Goal: Task Accomplishment & Management: Manage account settings

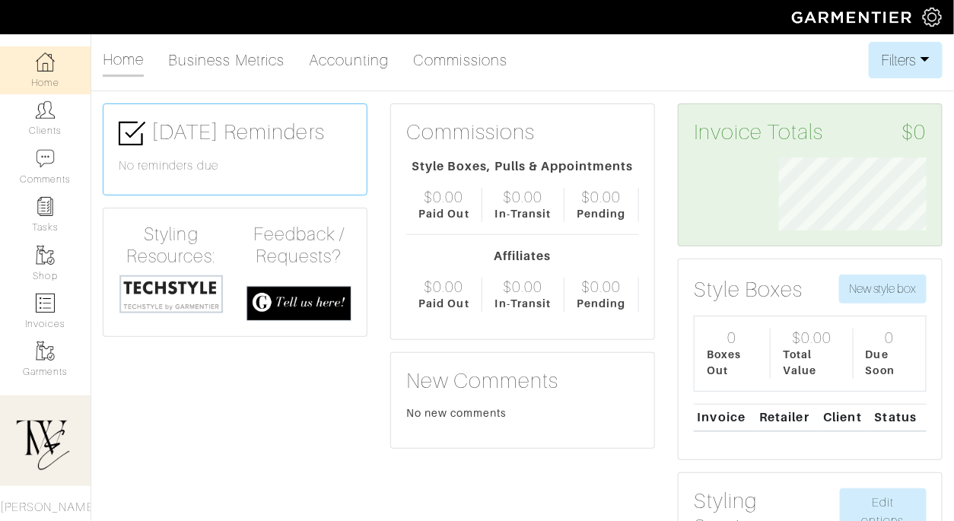
scroll to position [74, 170]
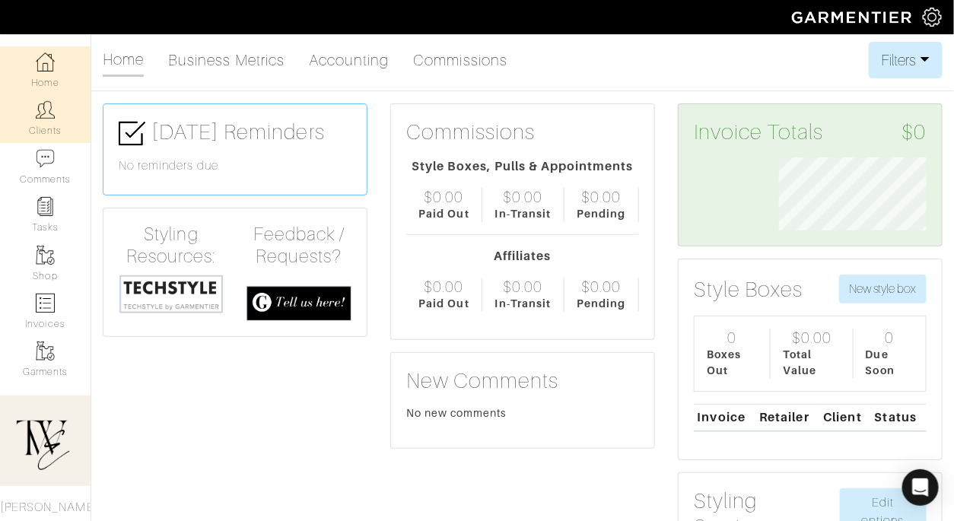
click at [28, 119] on link "Clients" at bounding box center [45, 118] width 91 height 48
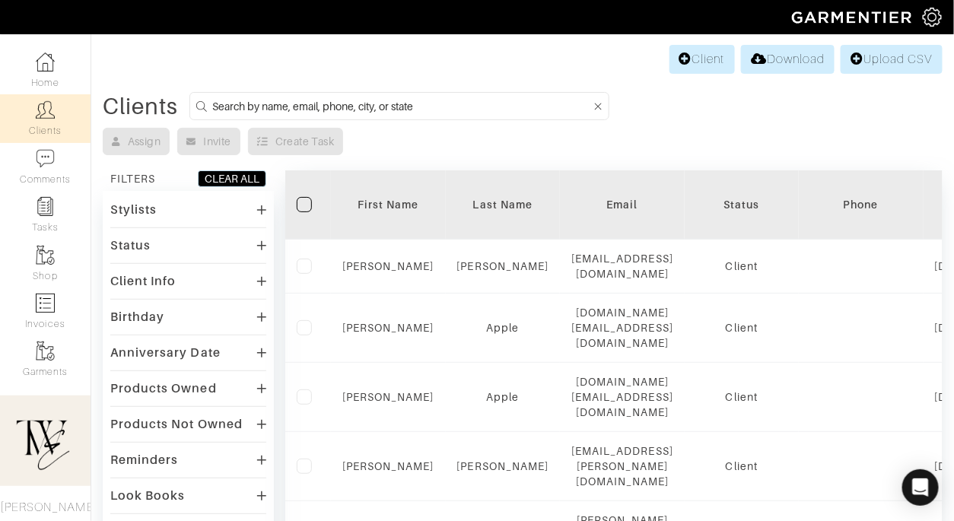
click at [388, 206] on div "First Name" at bounding box center [388, 204] width 92 height 15
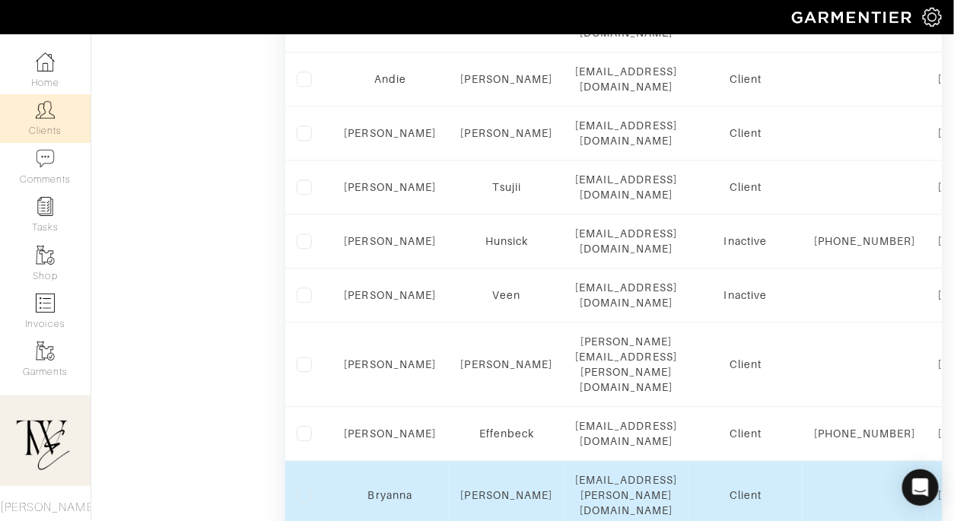
scroll to position [1105, 0]
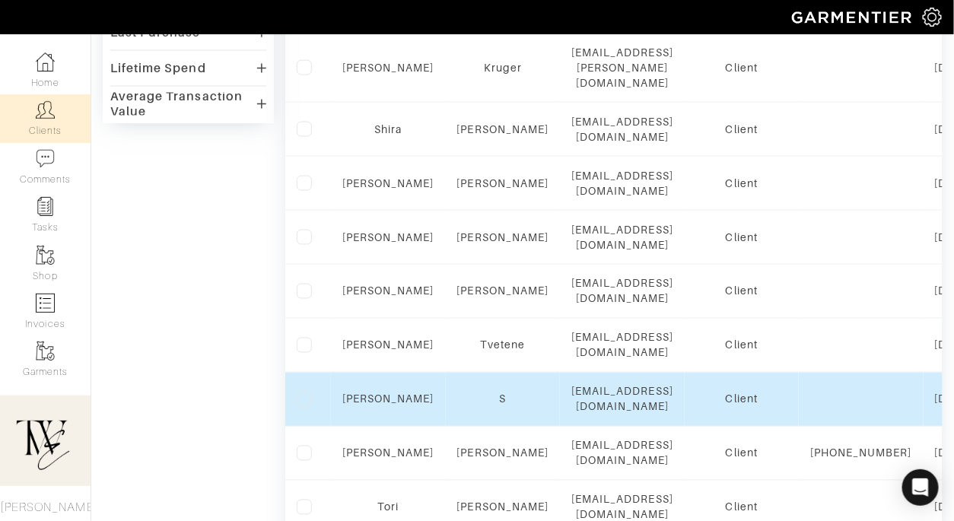
scroll to position [577, 0]
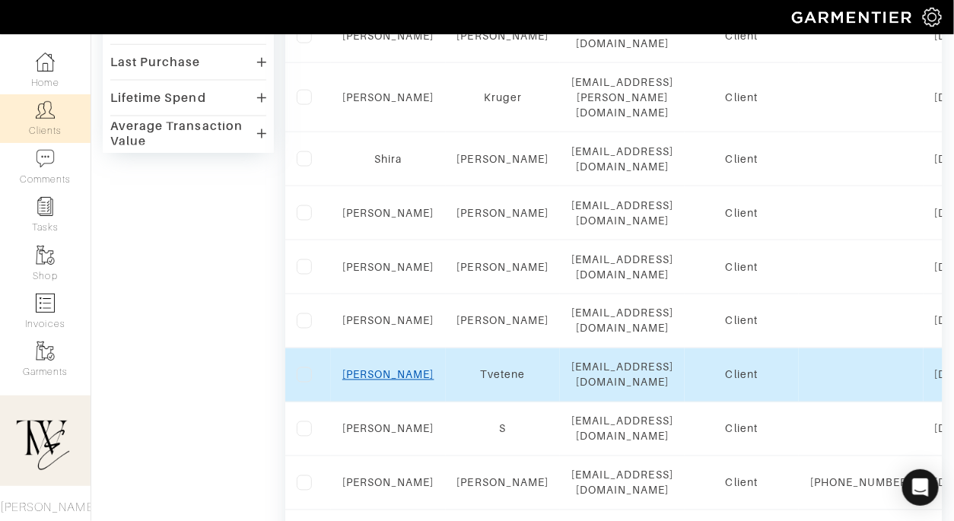
click at [389, 369] on link "Tammy" at bounding box center [388, 375] width 92 height 12
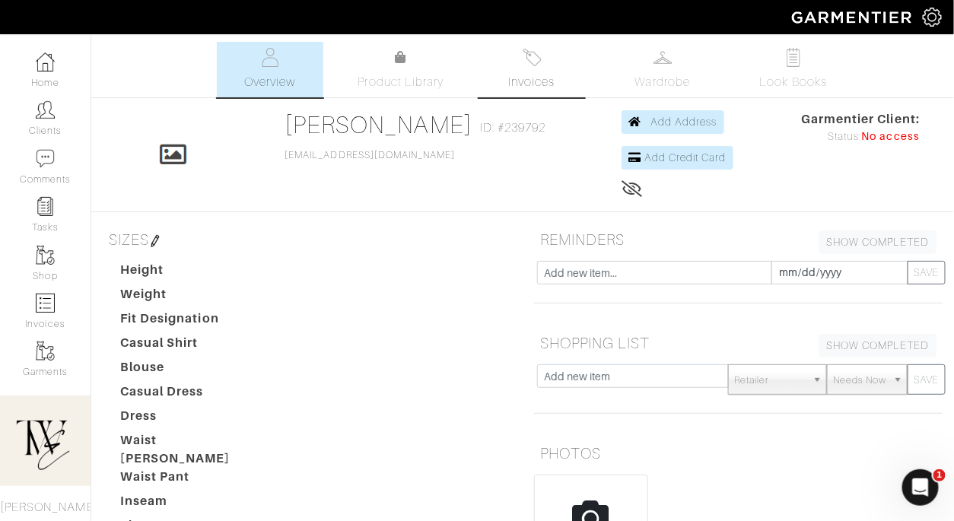
click at [529, 72] on link "Invoices" at bounding box center [531, 70] width 106 height 56
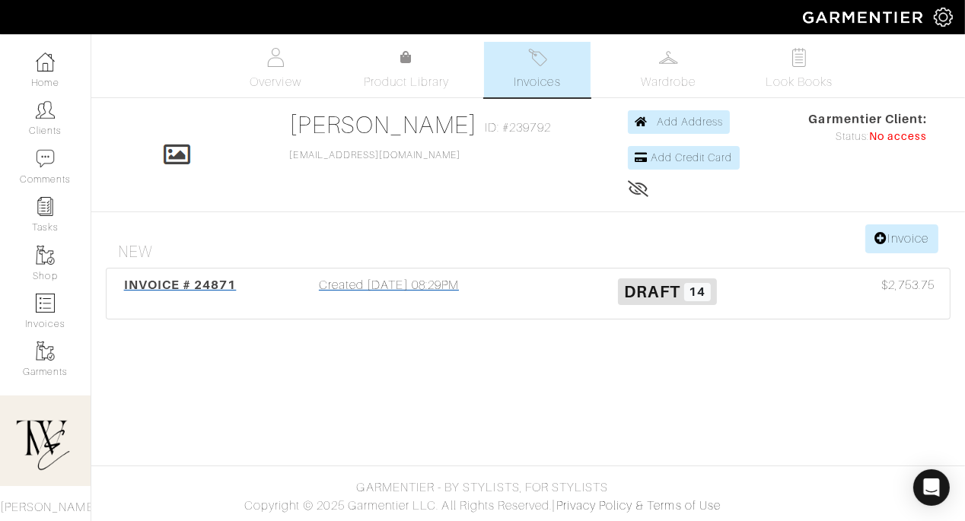
click at [198, 275] on div "INVOICE # 24871 Created 10/13/25 08:29PM Draft 14 $2,753.75" at bounding box center [527, 294] width 843 height 50
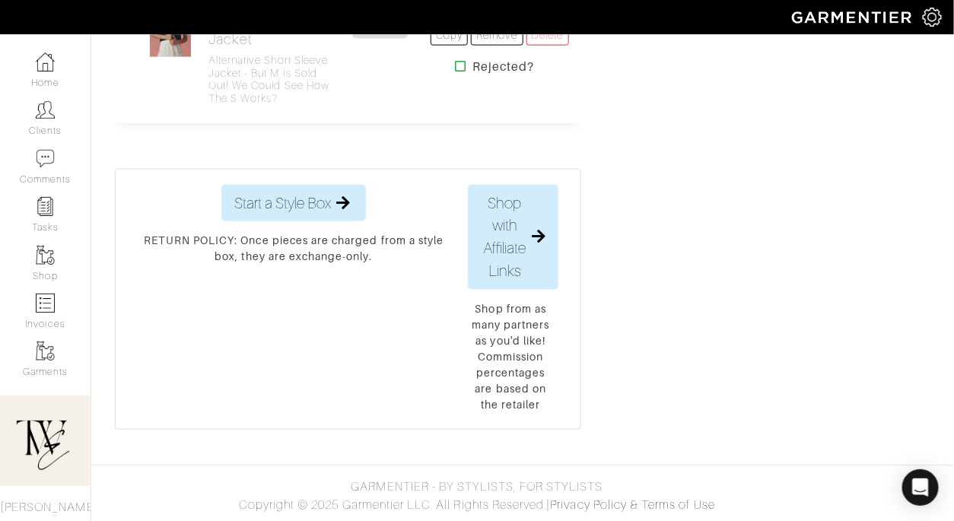
scroll to position [5037, 0]
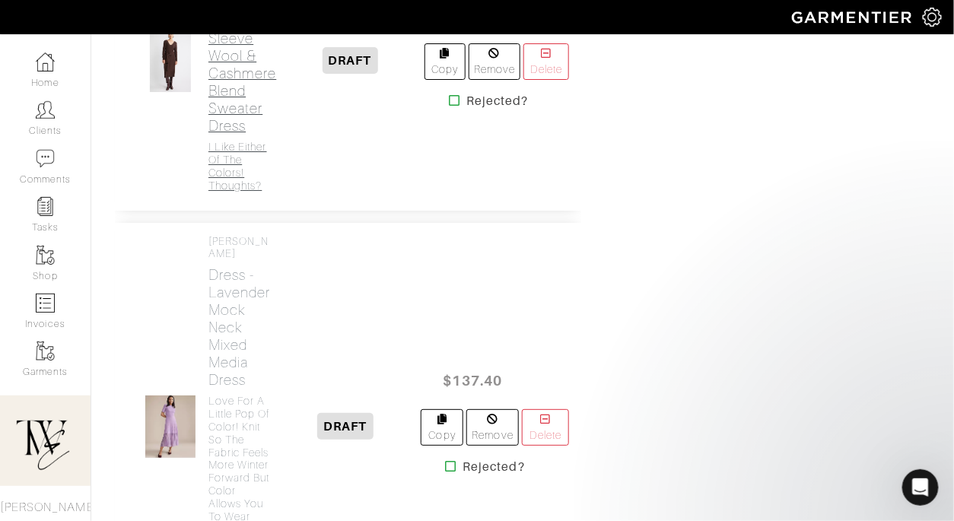
scroll to position [1339, 0]
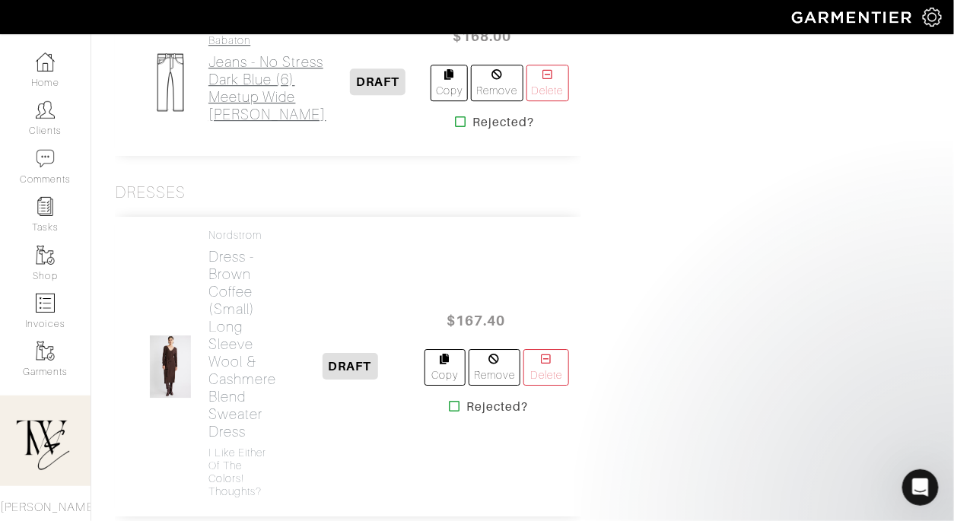
click at [245, 123] on h2 "Jeans - No Stress Dark Blue (6) Meetup Wide Jean" at bounding box center [267, 88] width 118 height 70
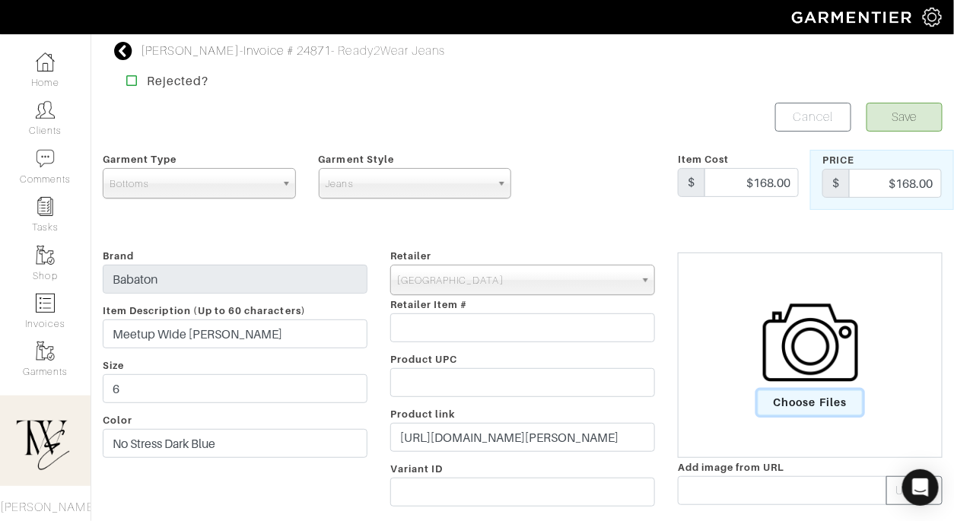
click at [795, 399] on span "Choose Files" at bounding box center [811, 402] width 106 height 25
click at [0, 0] on input "Choose Files" at bounding box center [0, 0] width 0 height 0
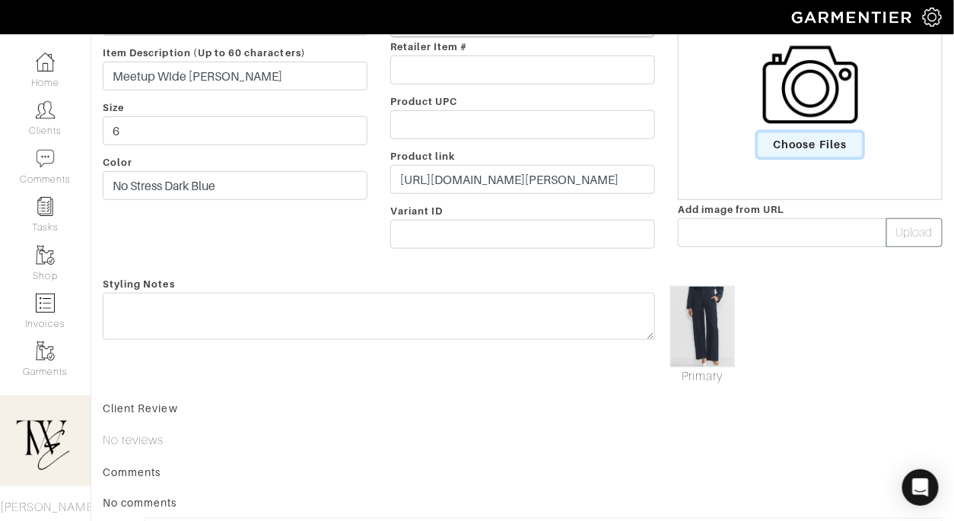
scroll to position [128, 0]
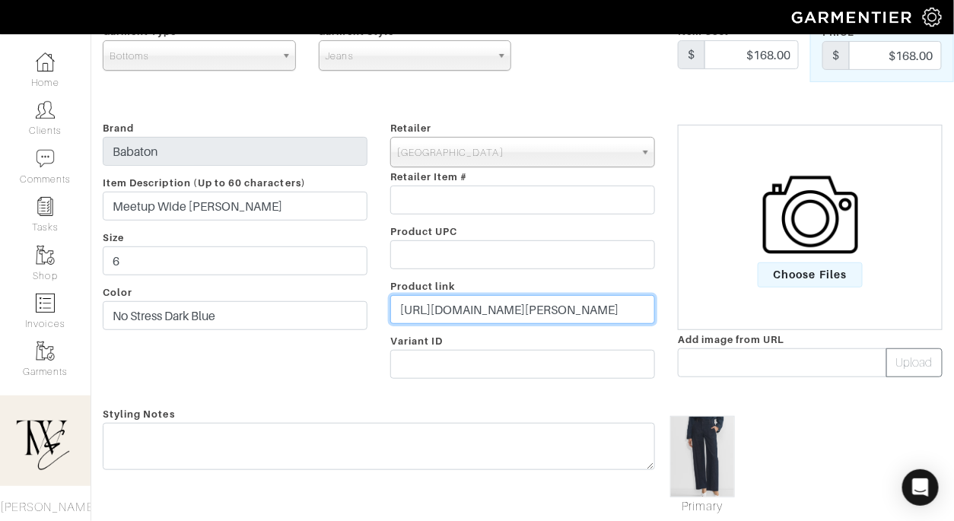
click at [455, 301] on input "https://www.aritzia.com/us/en/product/meetup-wide-jean/111833011.html?color=325…" at bounding box center [522, 309] width 265 height 29
click at [456, 302] on input "https://www.aritzia.com/us/en/product/meetup-wide-jean/111833011.html?color=325…" at bounding box center [522, 309] width 265 height 29
paste input "go.shopmy.us/p-2776579"
type input "https://go.shopmy.us/p-27765792"
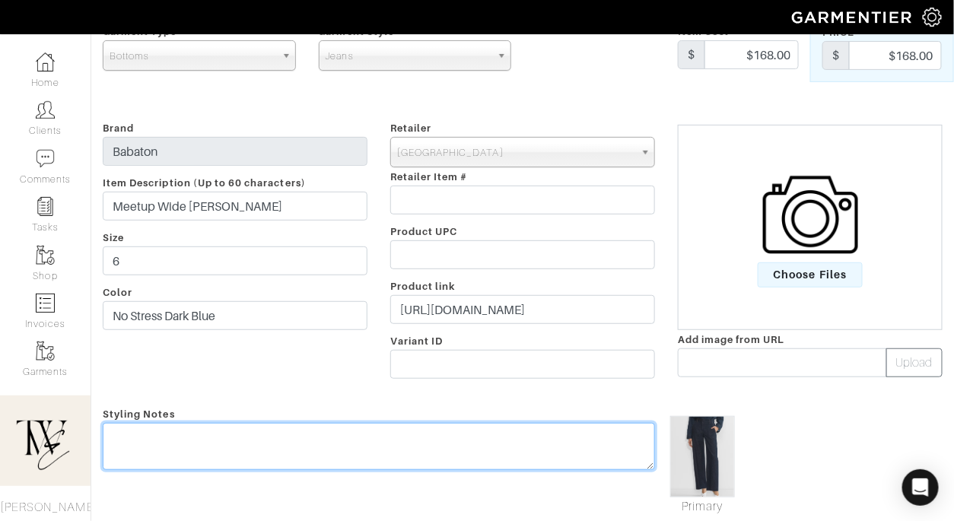
click at [157, 453] on textarea at bounding box center [379, 446] width 552 height 47
type textarea "a"
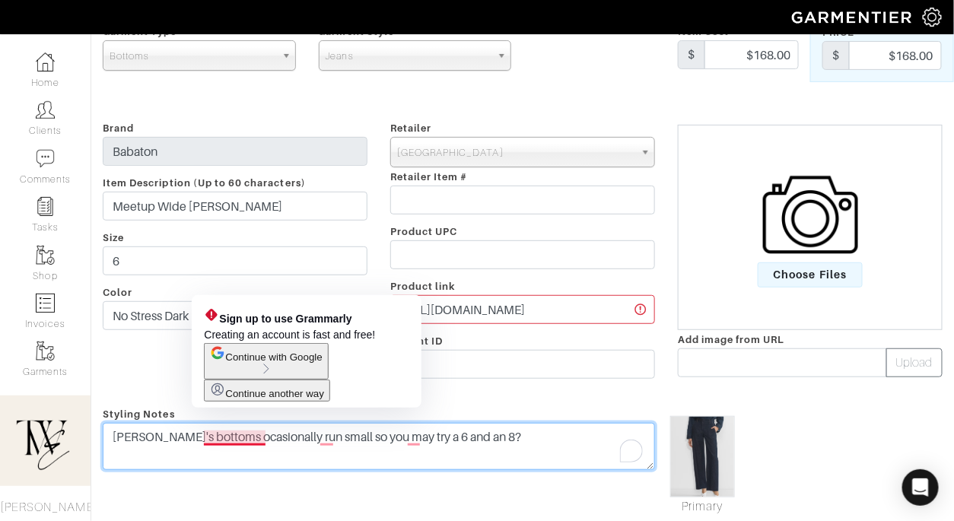
click at [214, 437] on textarea "Aritzia's bottoms ocasionally run small so you may try a 6 and an 8?" at bounding box center [379, 446] width 552 height 47
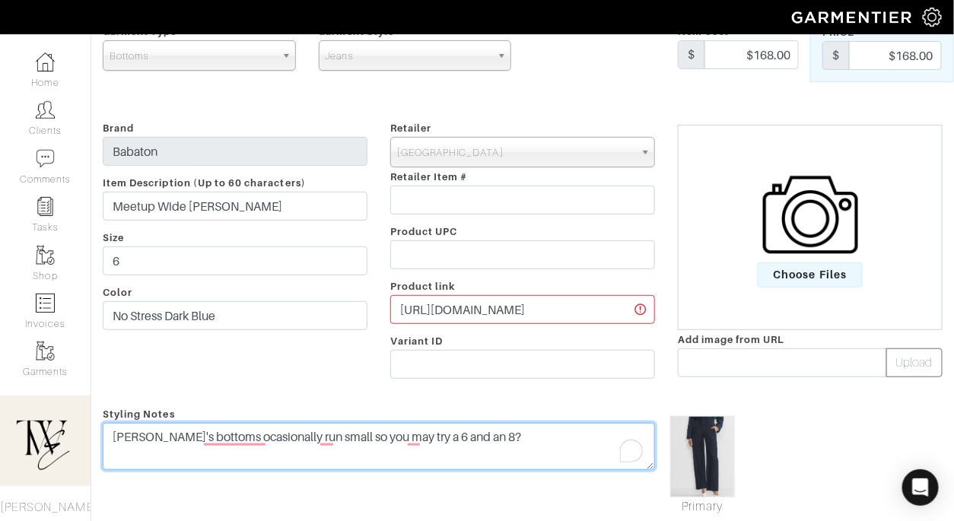
click at [232, 440] on textarea "Aritzia's bottoms ocasionally run small so you may try a 6 and an 8?" at bounding box center [379, 446] width 552 height 47
click at [374, 435] on textarea "[PERSON_NAME]'s bottoms ocassionally run small so you may try a 6 and an 8?" at bounding box center [379, 446] width 552 height 47
type textarea "[PERSON_NAME]'s bottoms ocassionally run small so you may try a 6 and an 8?"
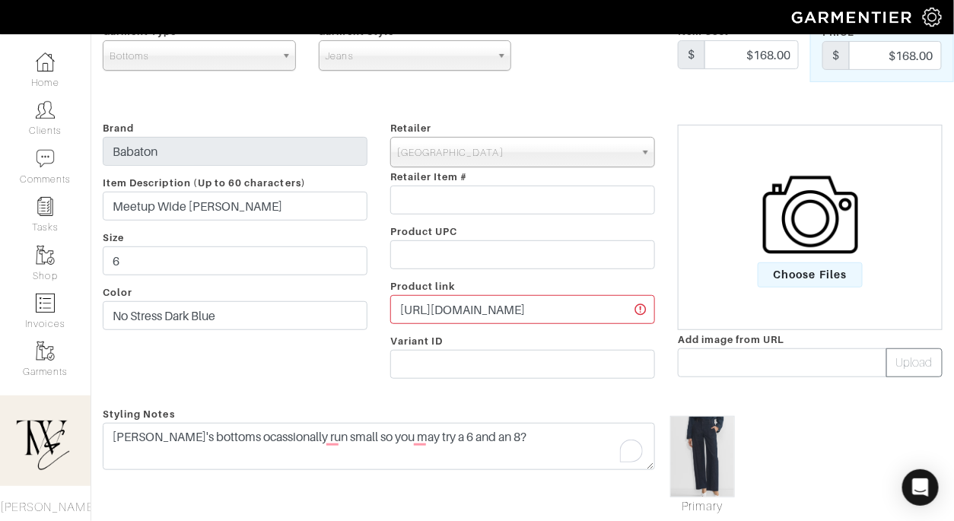
click at [224, 374] on div "Brand Babaton Item Description (Up to 60 characters) Meetup Wide Jean Size 6 Co…" at bounding box center [235, 253] width 288 height 268
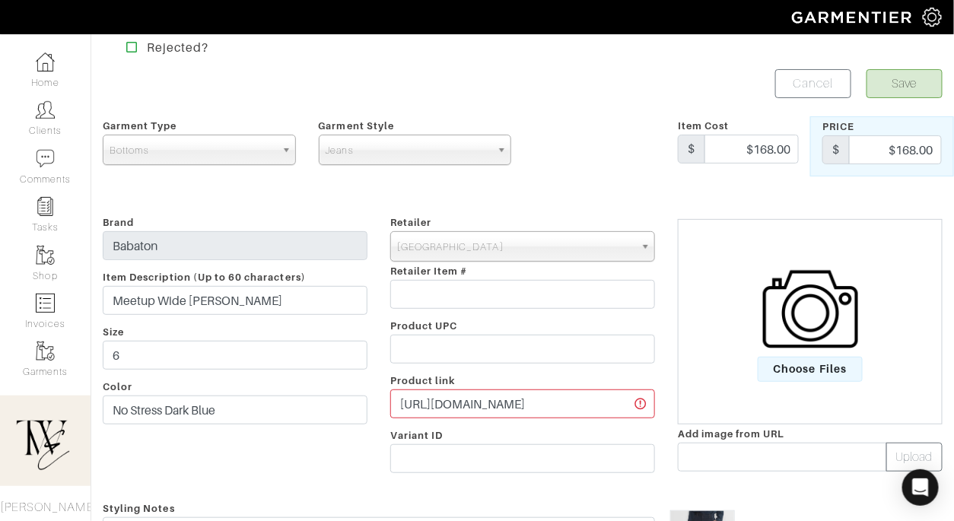
scroll to position [0, 0]
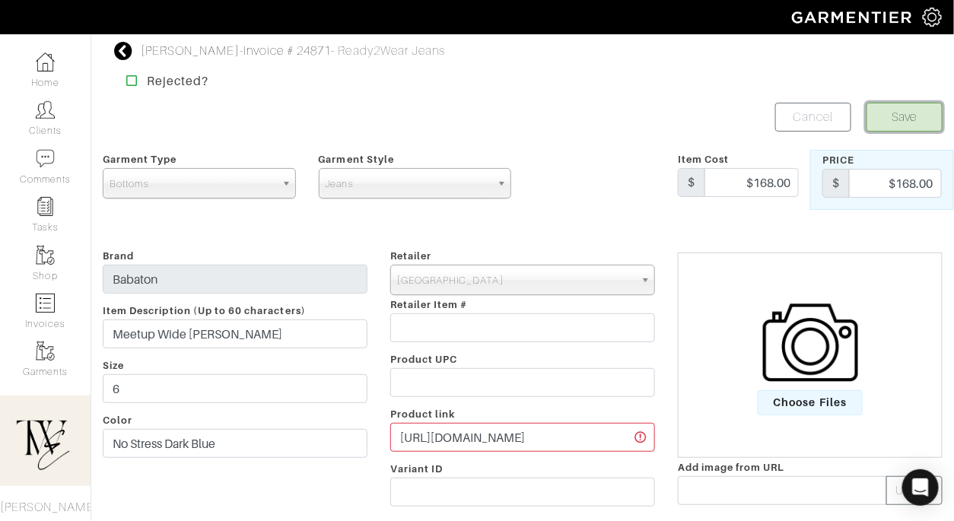
click at [902, 119] on button "Save" at bounding box center [904, 117] width 76 height 29
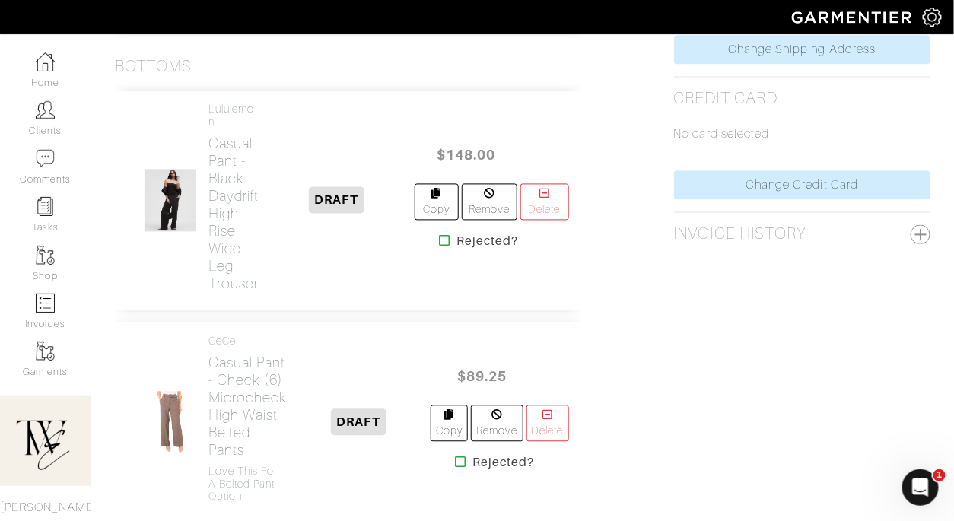
scroll to position [892, 0]
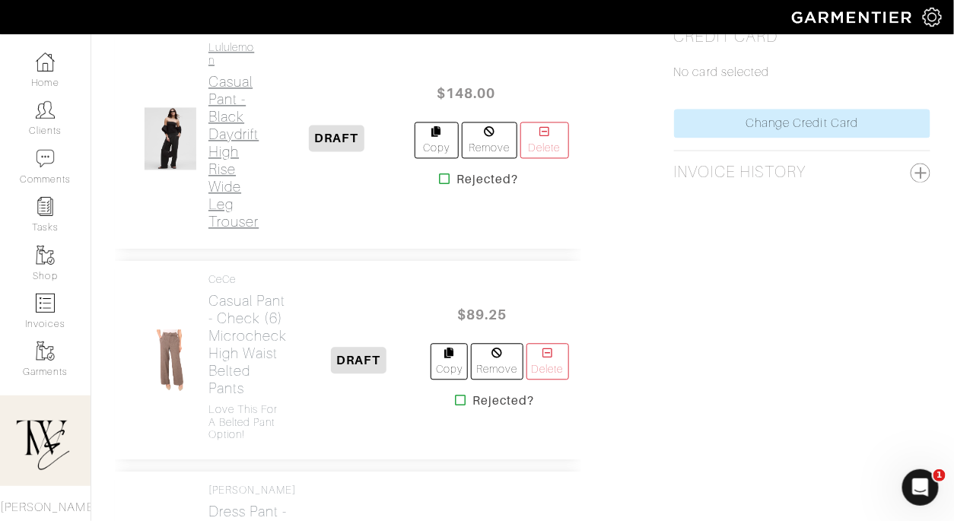
click at [244, 192] on h2 "Casual Pant - Black Daydrift High rise Wide Leg Trouser" at bounding box center [233, 151] width 50 height 157
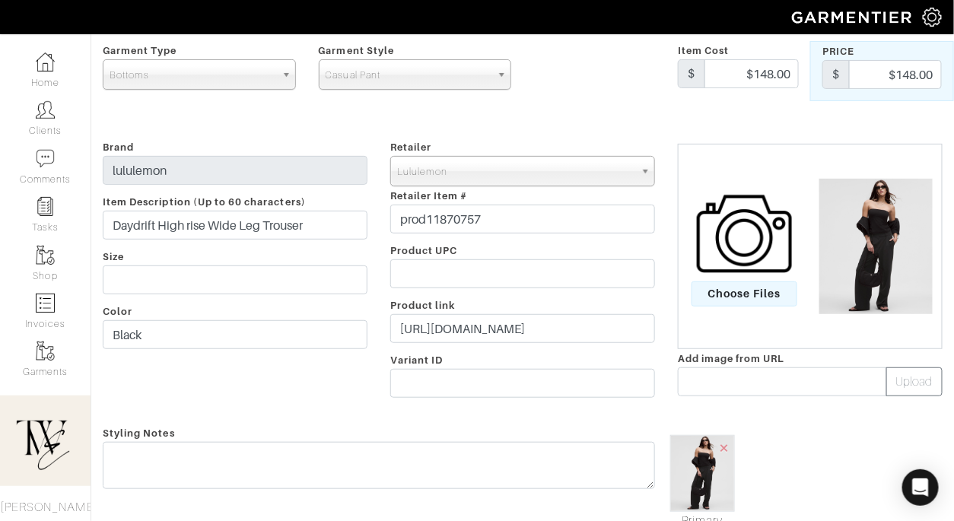
scroll to position [131, 0]
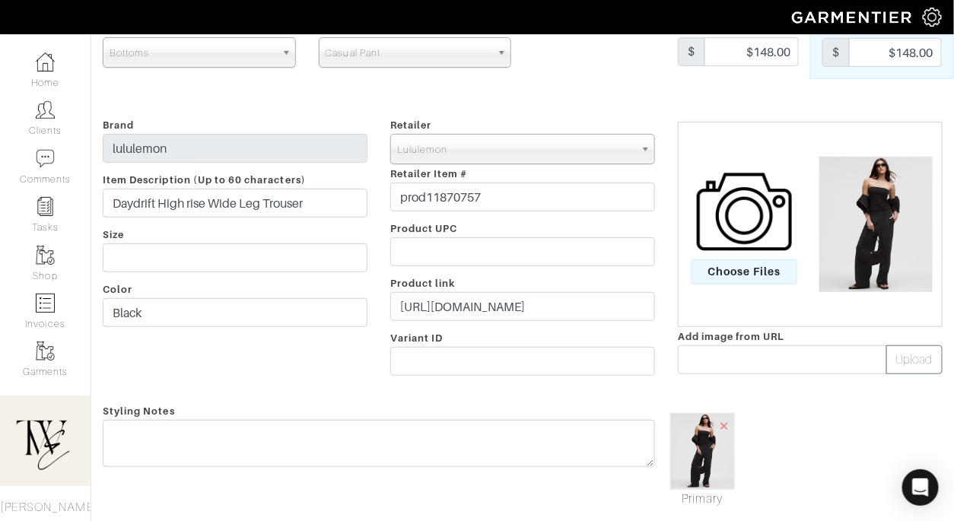
click at [196, 242] on div "Brand lululemon Item Description (Up to 60 characters) Daydrift High rise Wide …" at bounding box center [235, 250] width 288 height 268
click at [205, 257] on input "text" at bounding box center [235, 257] width 265 height 29
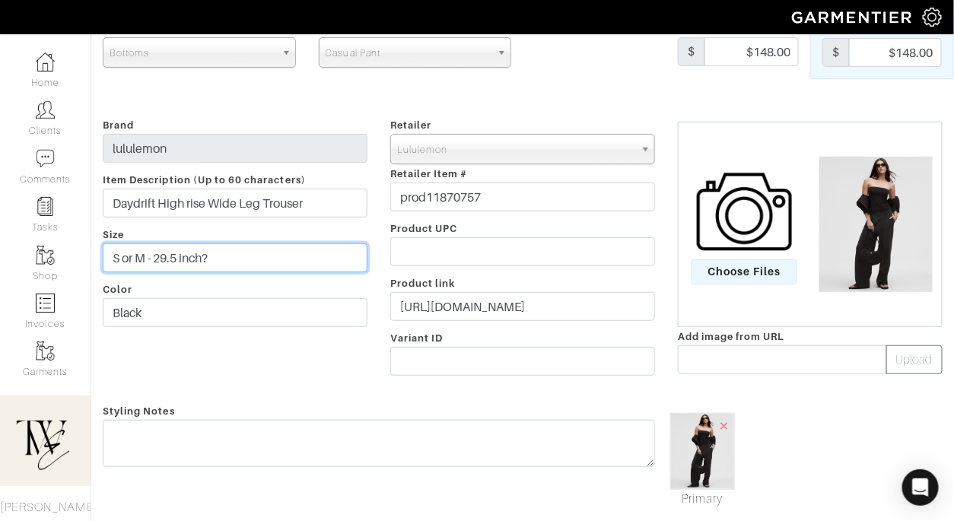
type input "S or M - 29.5 inch?"
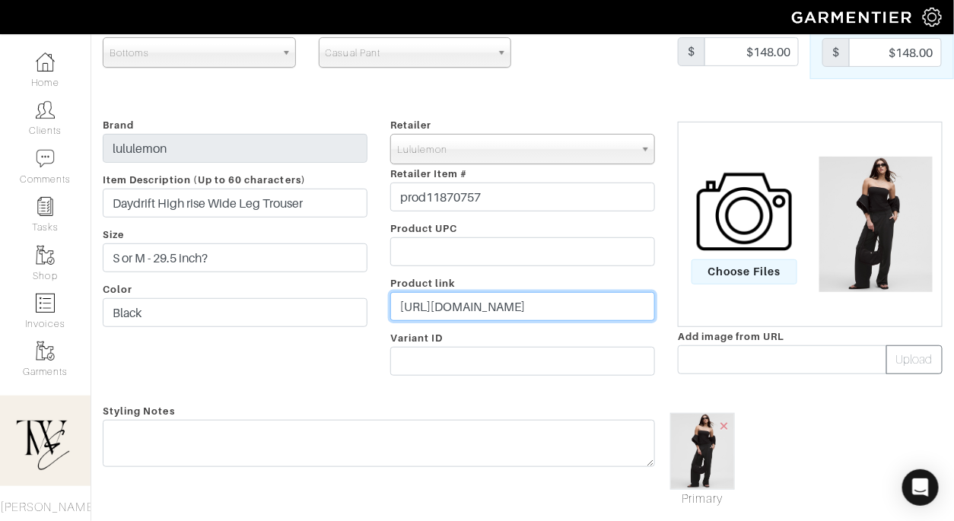
click at [446, 316] on input "https://shop.lululemon.com/p/womens-trousers/Daydrift-High-Rise-Wide-Leg-Trouse…" at bounding box center [522, 306] width 265 height 29
paste input "go.shopmy.us/p-27766082"
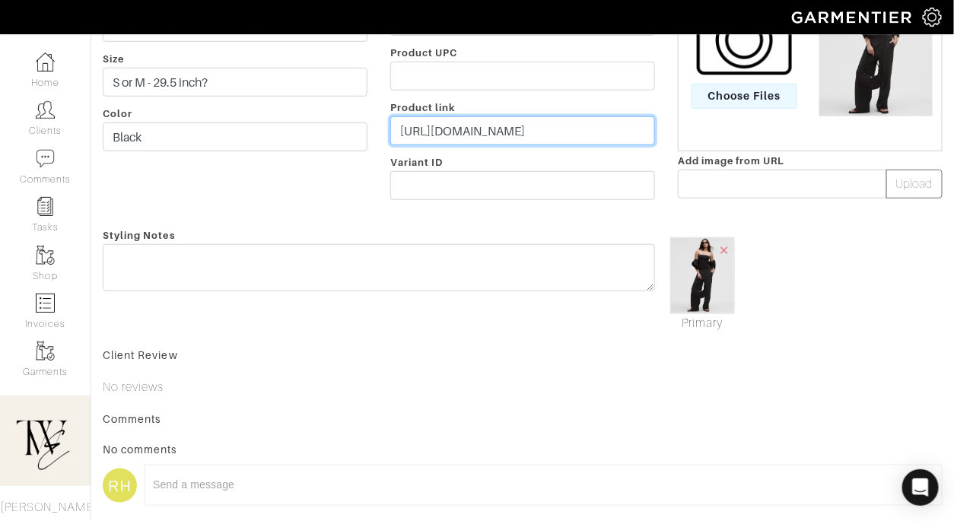
type input "https://go.shopmy.us/p-27766082"
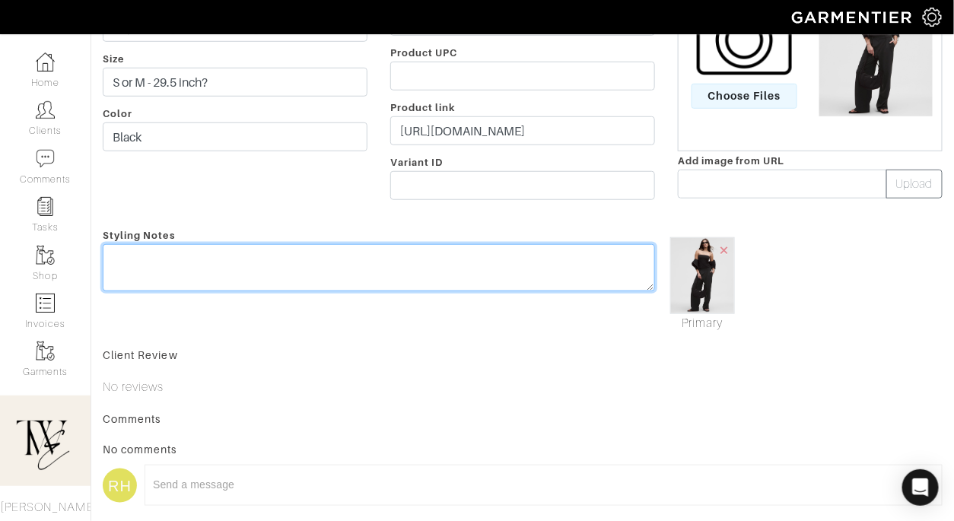
click at [452, 278] on textarea at bounding box center [379, 267] width 552 height 47
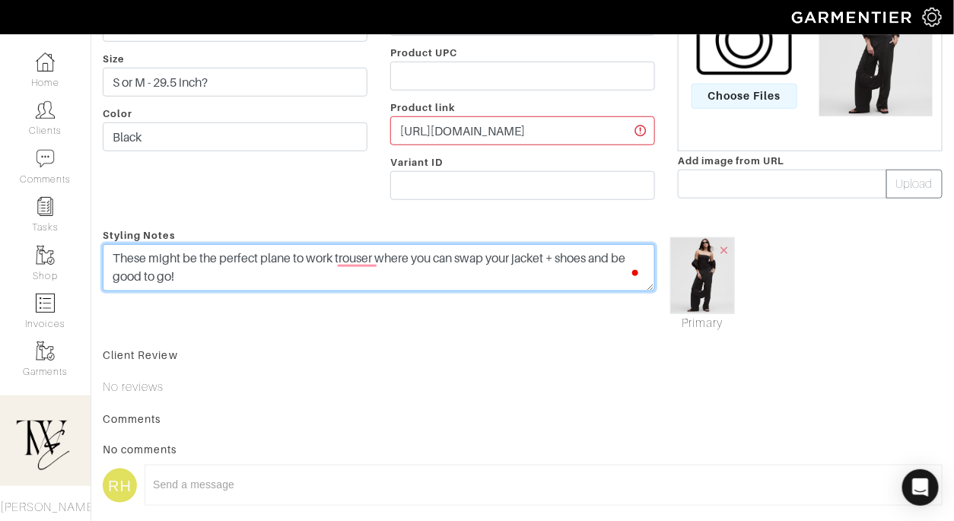
scroll to position [0, 0]
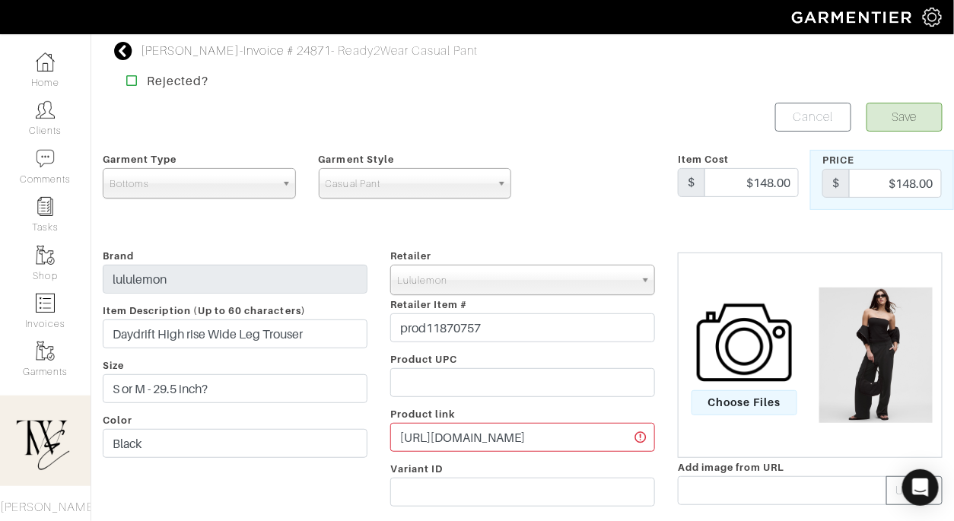
type textarea "These might be the perfect plane to work trouser where you can swap your jacket…"
click at [886, 123] on button "Save" at bounding box center [904, 117] width 76 height 29
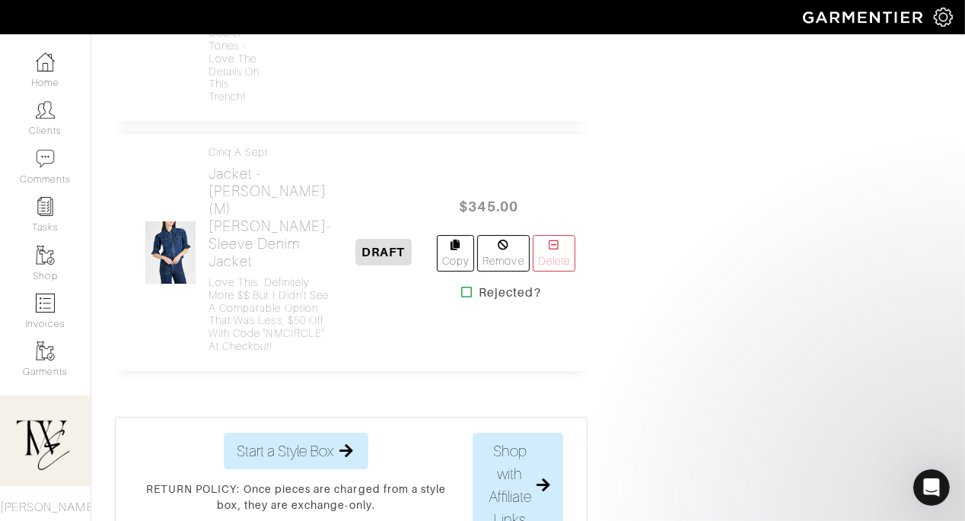
scroll to position [4824, 0]
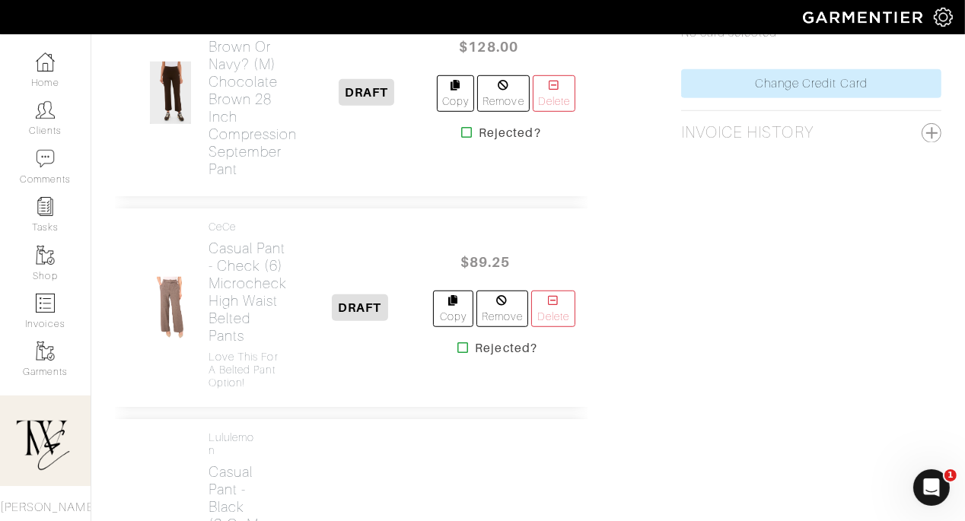
scroll to position [894, 0]
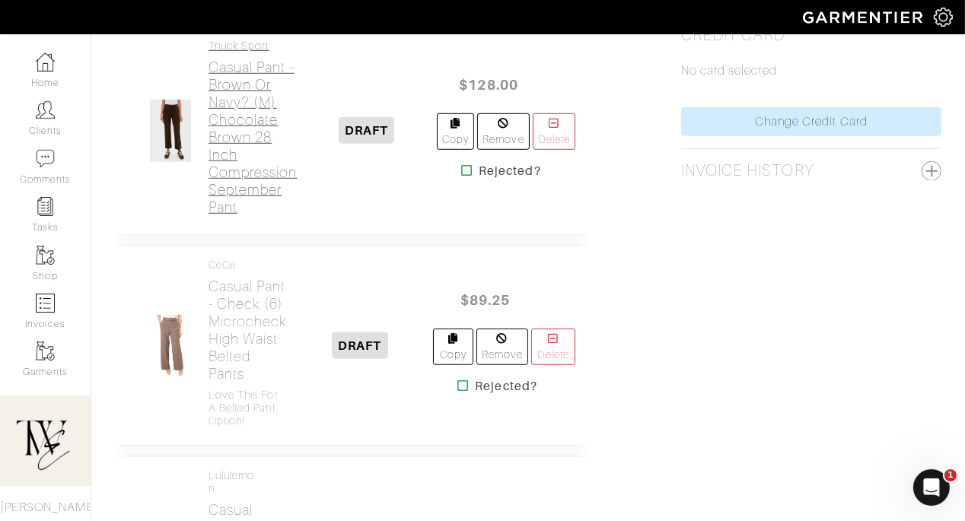
click at [227, 132] on h2 "Casual Pant - Brown or Navy? (M) Chocolate Brown 28 Inch Compression September …" at bounding box center [252, 137] width 89 height 157
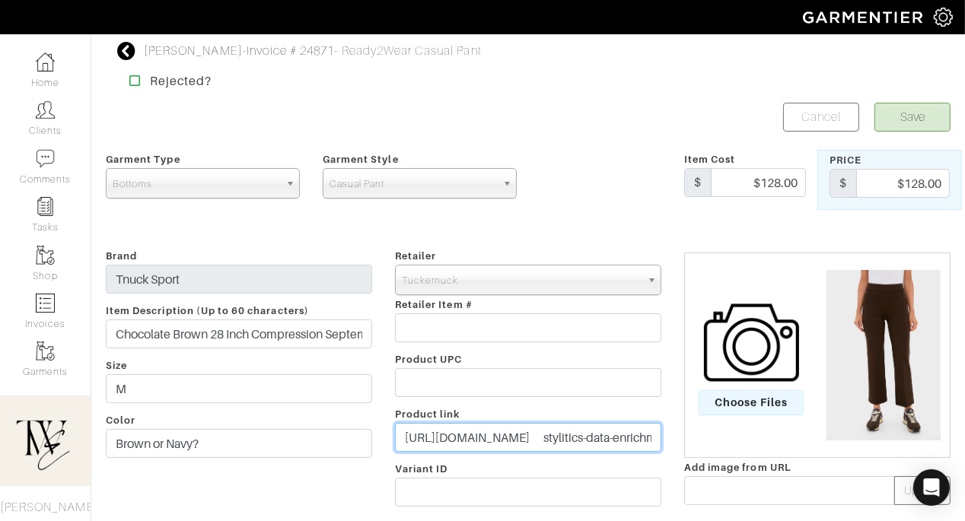
click at [507, 431] on input "https://tnuck.com/products/chocolate-brown-28-inch-compression-september-pant?s…" at bounding box center [528, 437] width 266 height 29
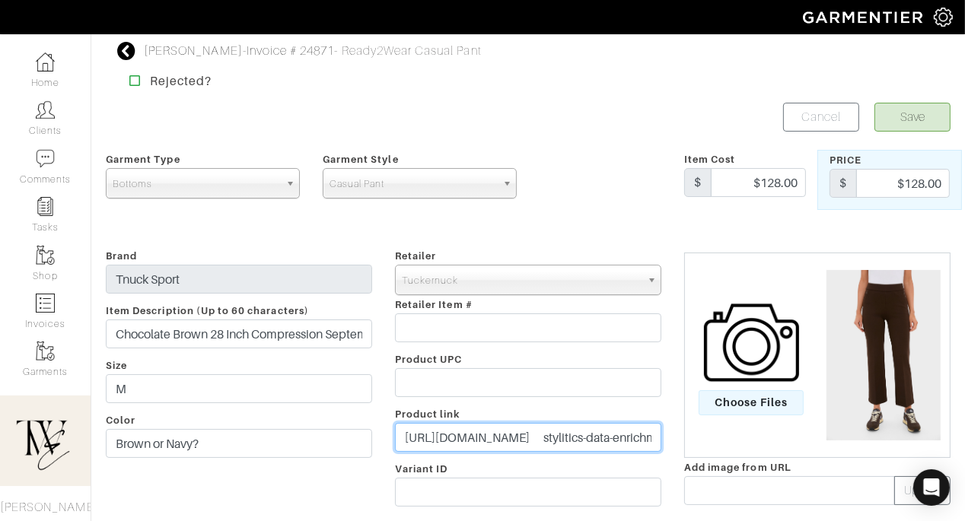
paste input "go.shopmy.us/p-27767321"
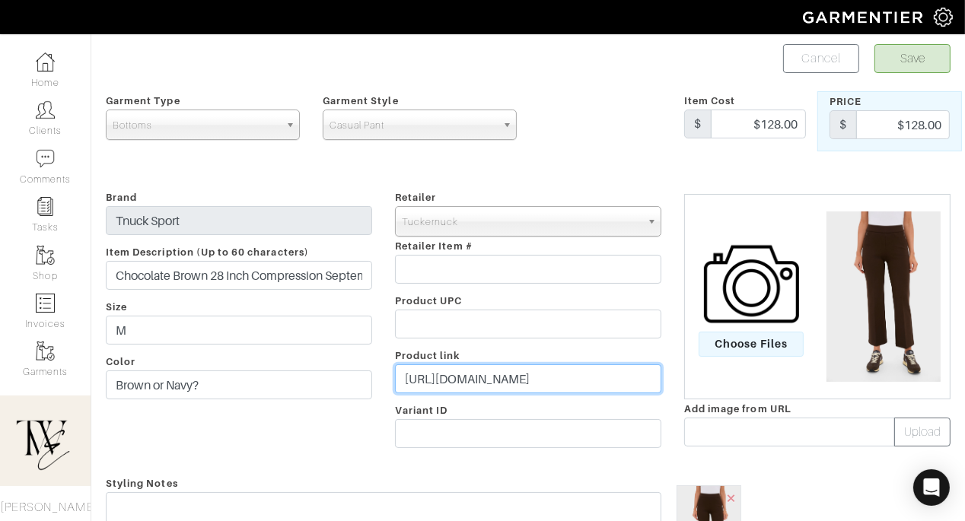
scroll to position [199, 0]
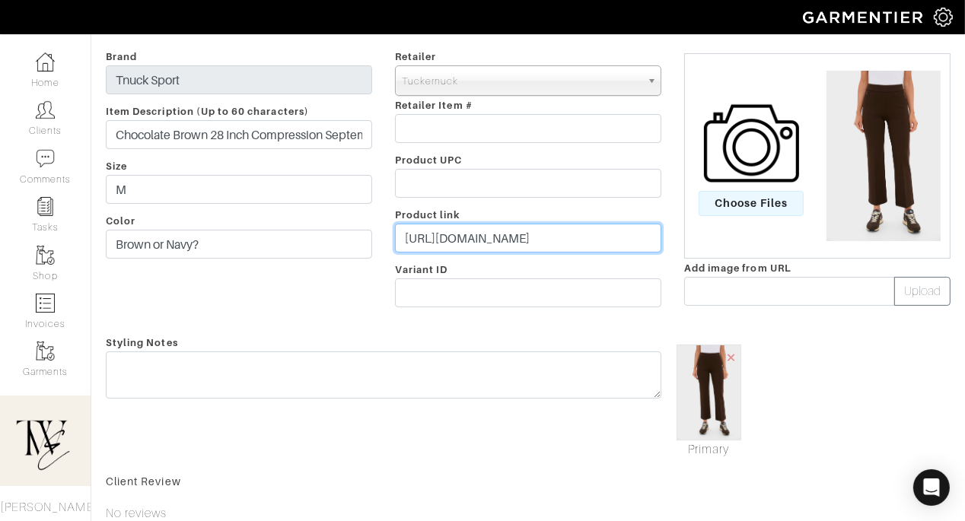
type input "https://go.shopmy.us/p-27767321"
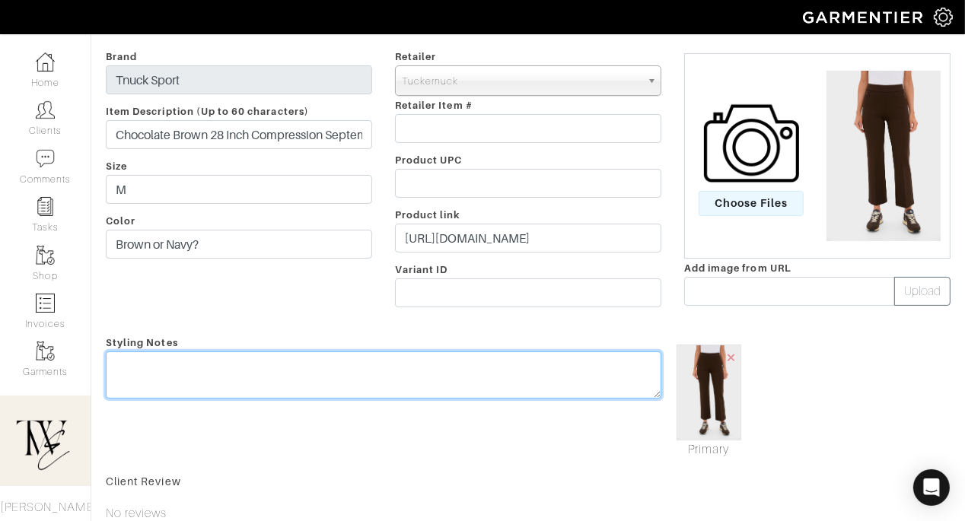
click at [507, 383] on textarea at bounding box center [383, 374] width 555 height 47
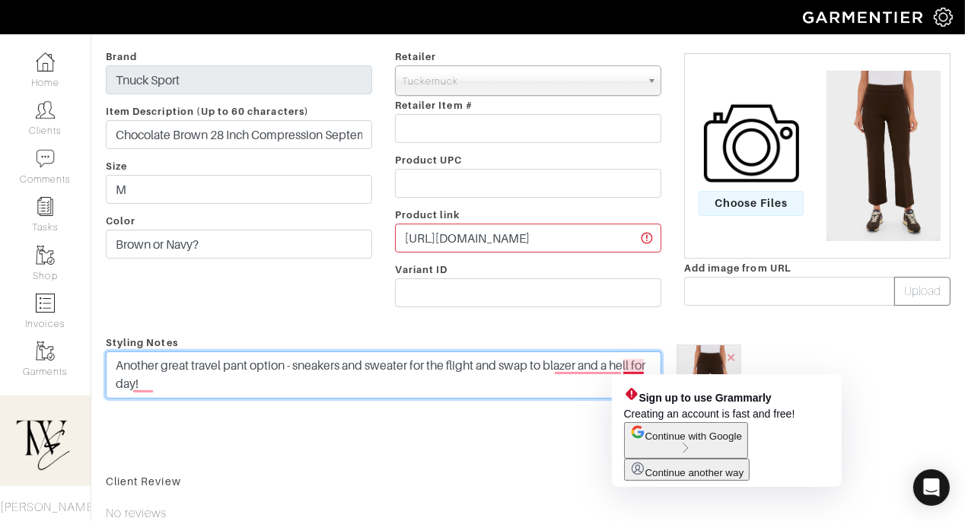
click at [635, 367] on textarea "Another great travel pant option - sneakers and sweater for the flight and swap…" at bounding box center [383, 374] width 555 height 47
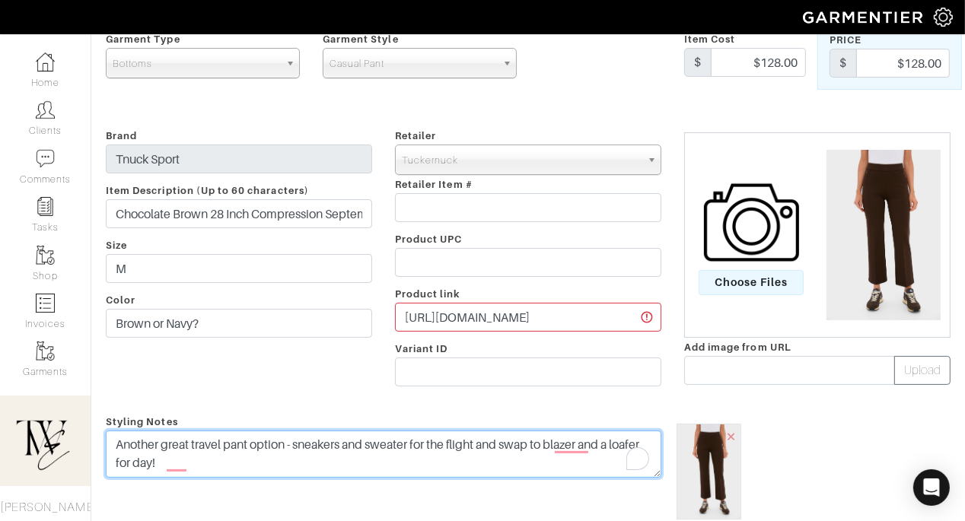
scroll to position [0, 0]
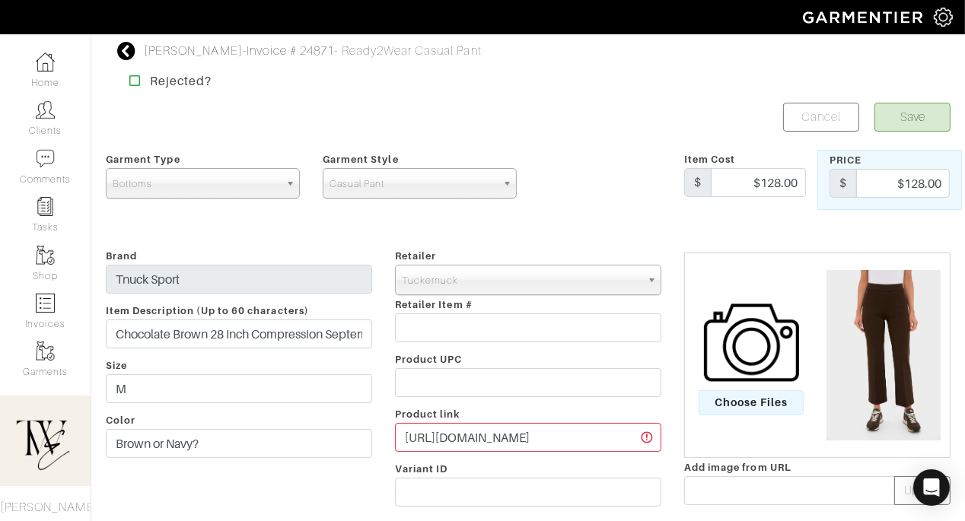
type textarea "Another great travel pant option - sneakers and sweater for the flight and swap…"
click at [891, 117] on button "Save" at bounding box center [912, 117] width 76 height 29
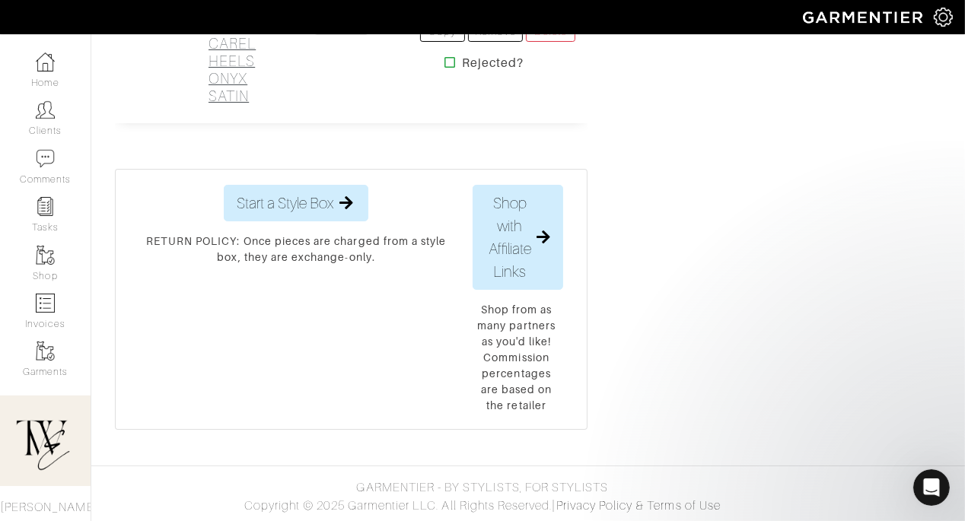
scroll to position [6369, 0]
click at [224, 105] on h2 "Shoes - Leopard or black? CAREL HEELS ONYX SATIN" at bounding box center [235, 35] width 55 height 140
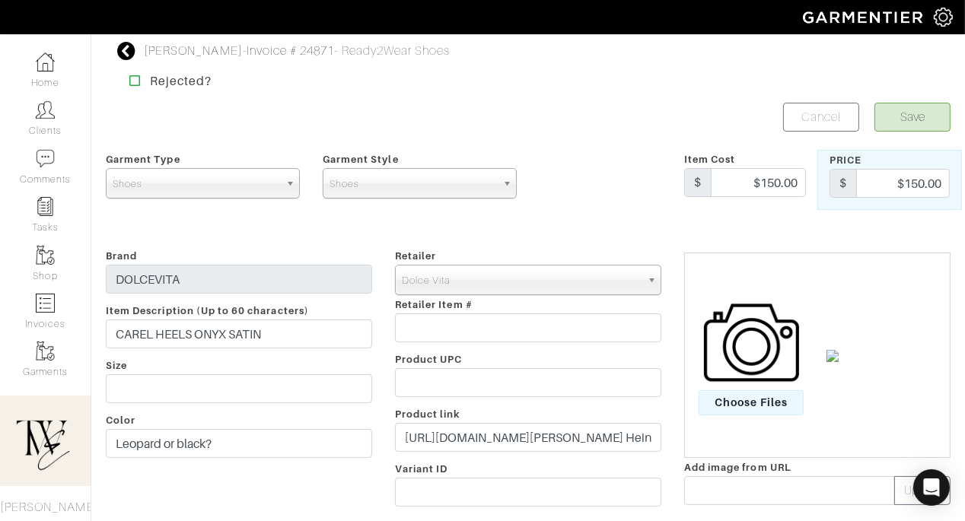
scroll to position [5, 0]
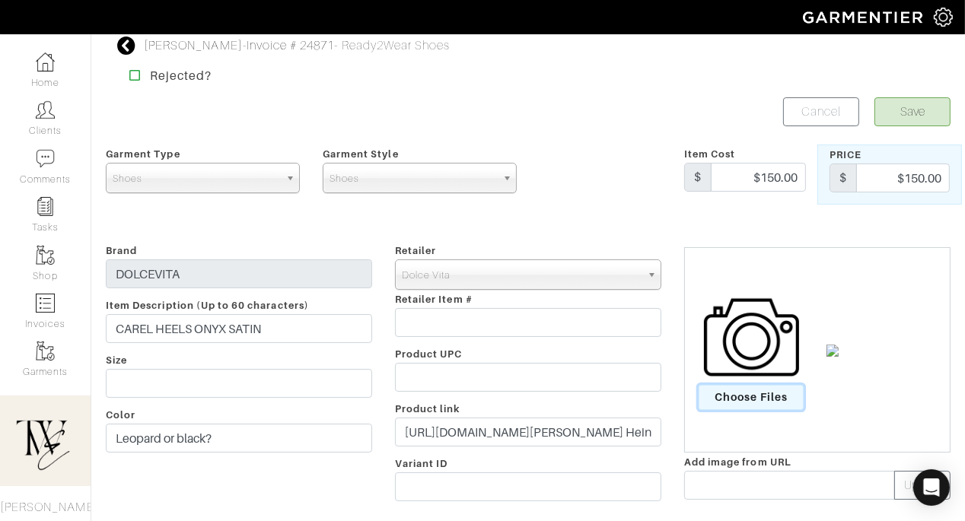
click at [768, 399] on span "Choose Files" at bounding box center [751, 397] width 106 height 25
click at [0, 0] on input "Choose Files" at bounding box center [0, 0] width 0 height 0
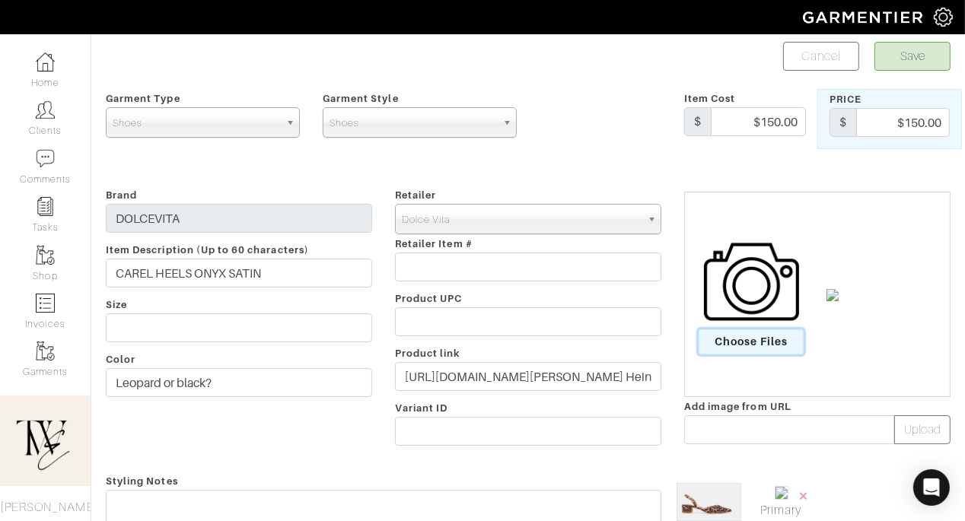
scroll to position [252, 0]
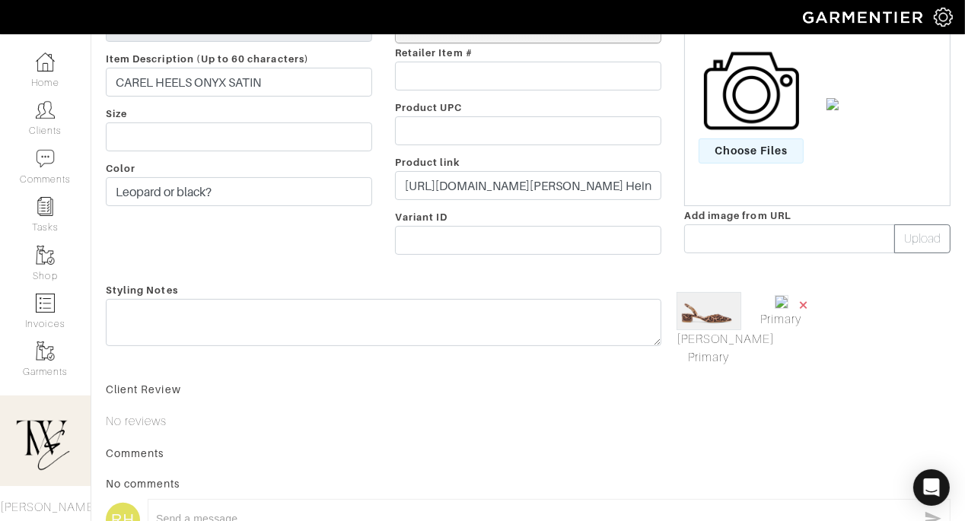
click at [809, 304] on span "×" at bounding box center [803, 304] width 12 height 21
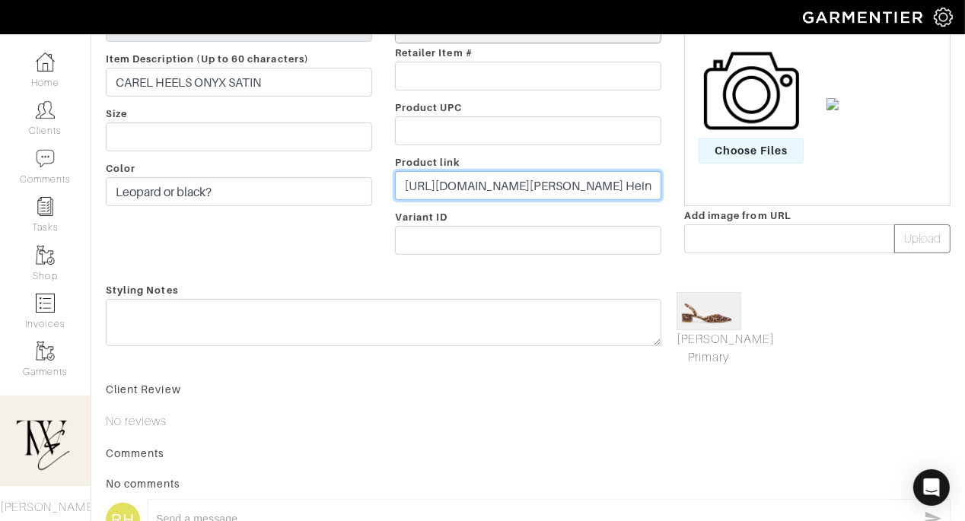
click at [520, 186] on input "https://www.dolcevita.com/products/carel-heels-onyx-satin?variant=4210860546464…" at bounding box center [528, 185] width 266 height 29
paste input "go.shopmy.us/p-27767685"
type input "https://go.shopmy.us/p-27767685"
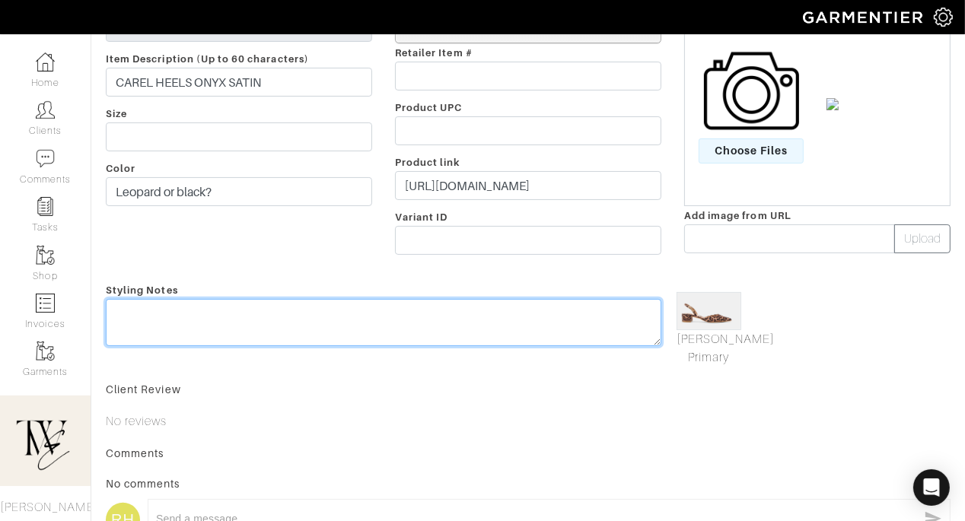
click at [492, 322] on textarea at bounding box center [383, 322] width 555 height 47
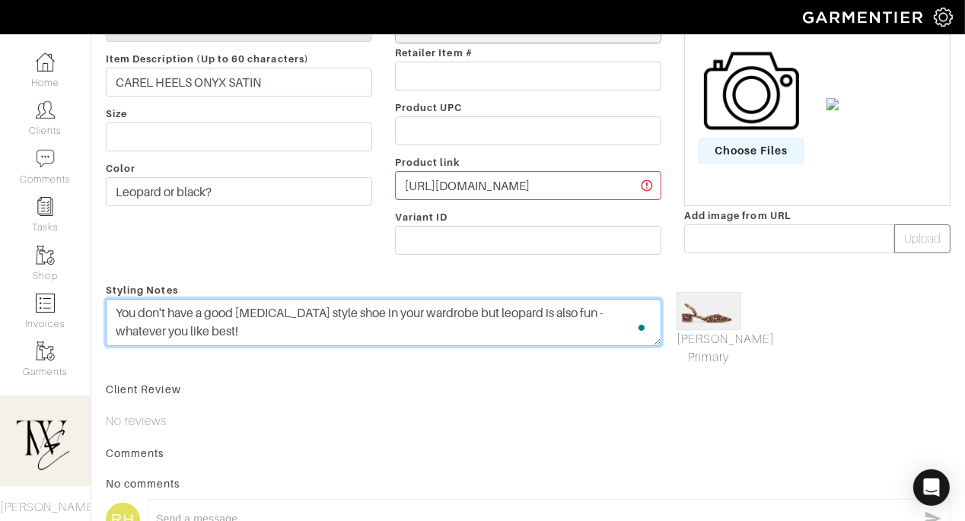
scroll to position [0, 0]
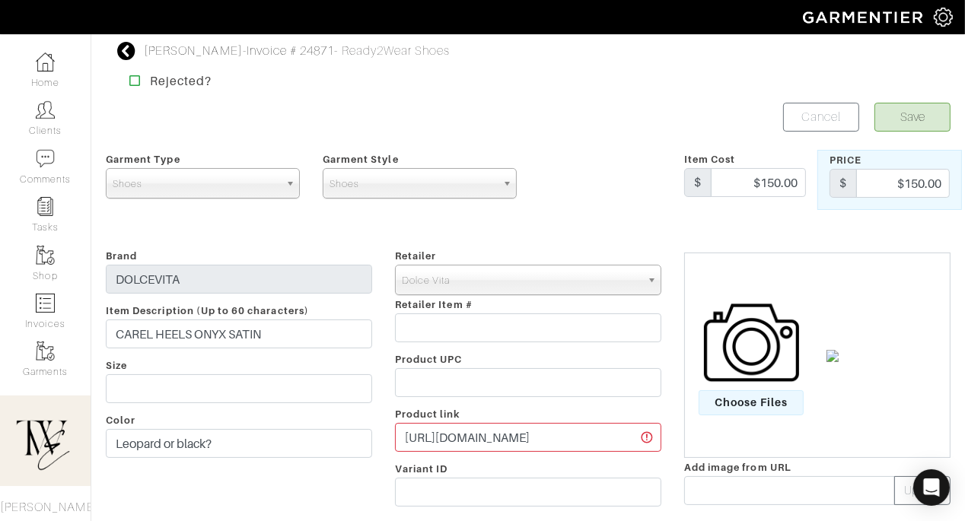
type textarea "You don't have a good black heel style shoe in your wardrobe but leopard is als…"
click at [913, 113] on button "Save" at bounding box center [912, 117] width 76 height 29
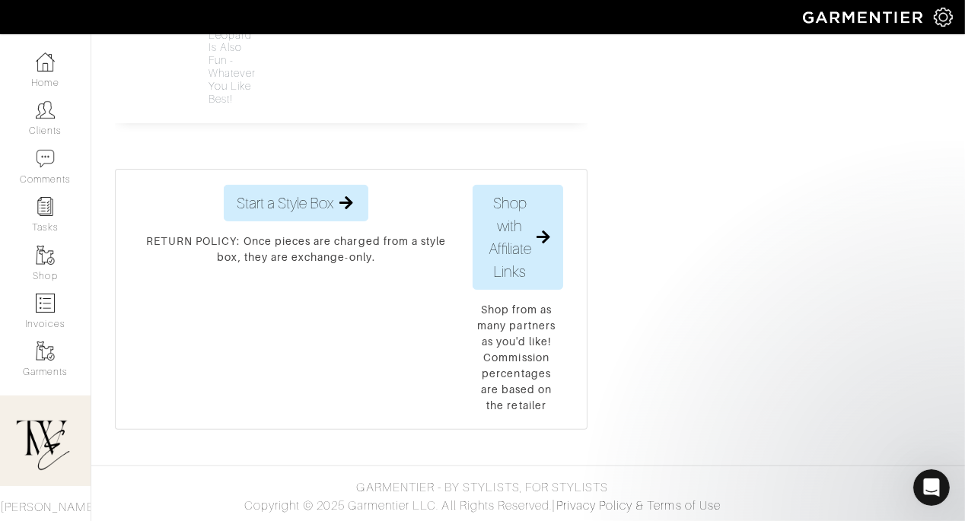
scroll to position [6044, 0]
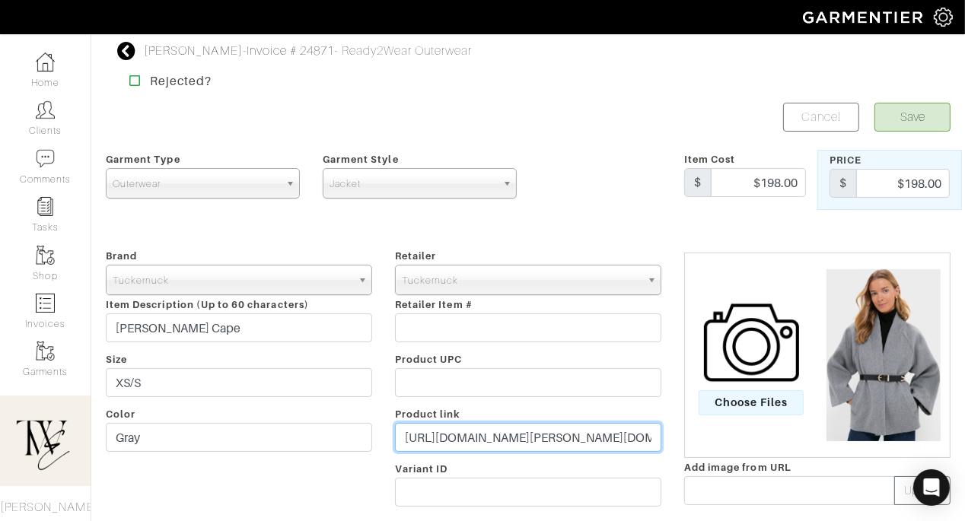
click at [445, 434] on input "https://tnuck.com/products/gray-odelie-cape?variant=46011722694878&sty_de_label…" at bounding box center [528, 437] width 266 height 29
paste input "go.shopmy.us/p-27768291"
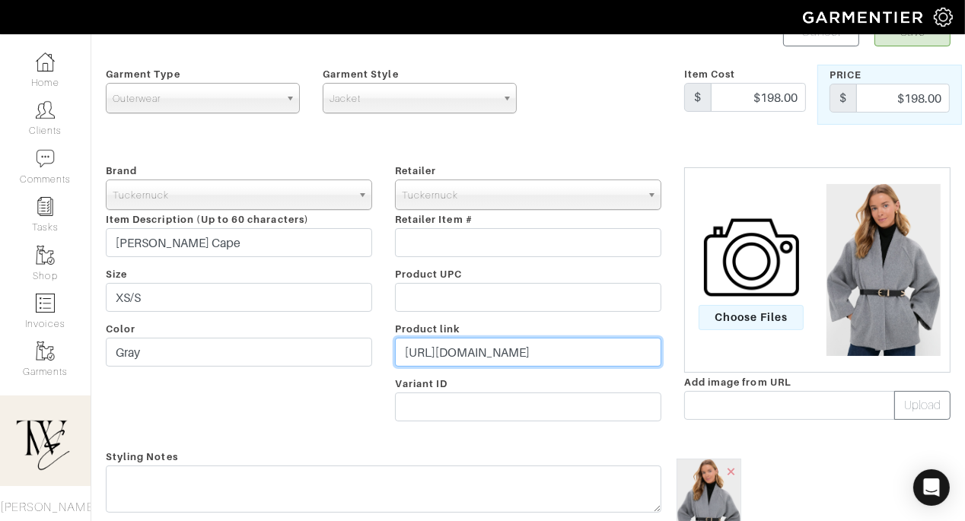
scroll to position [134, 0]
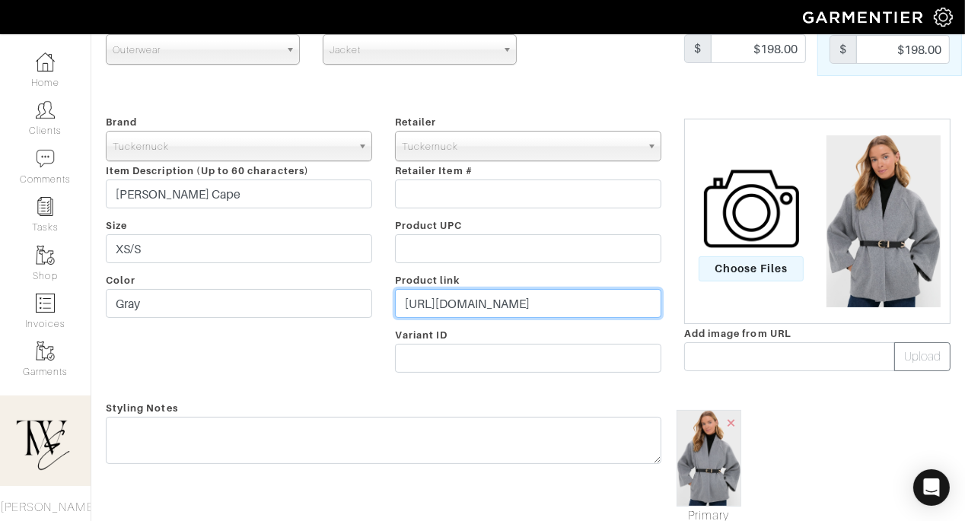
type input "https://go.shopmy.us/p-27768291"
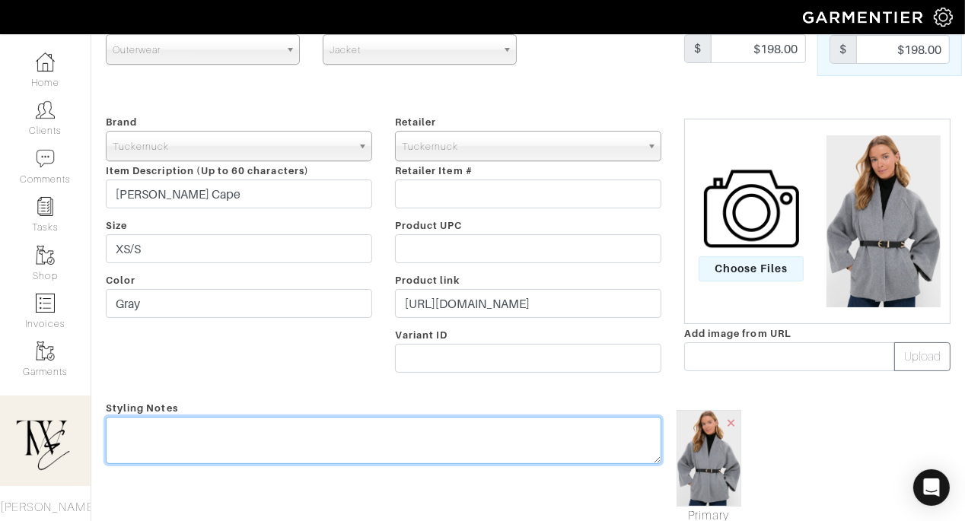
click at [445, 434] on textarea at bounding box center [383, 440] width 555 height 47
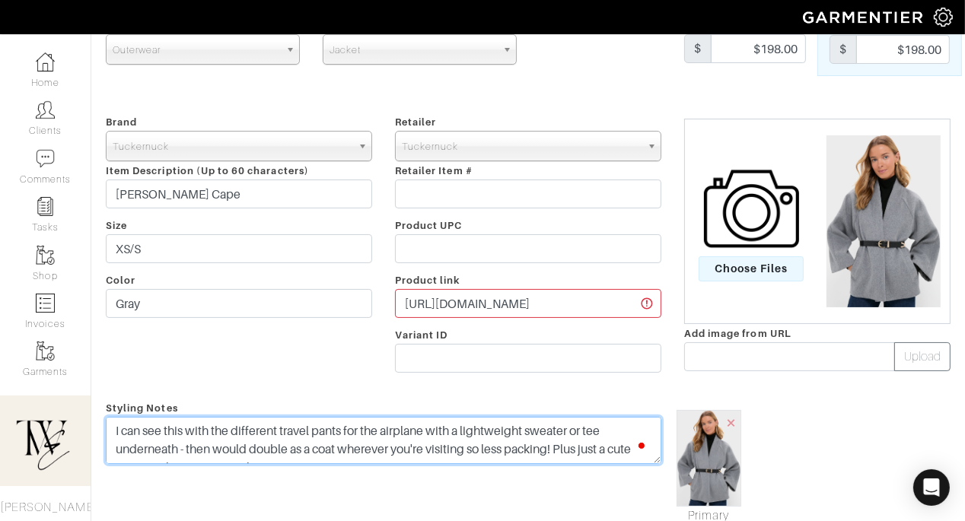
scroll to position [0, 0]
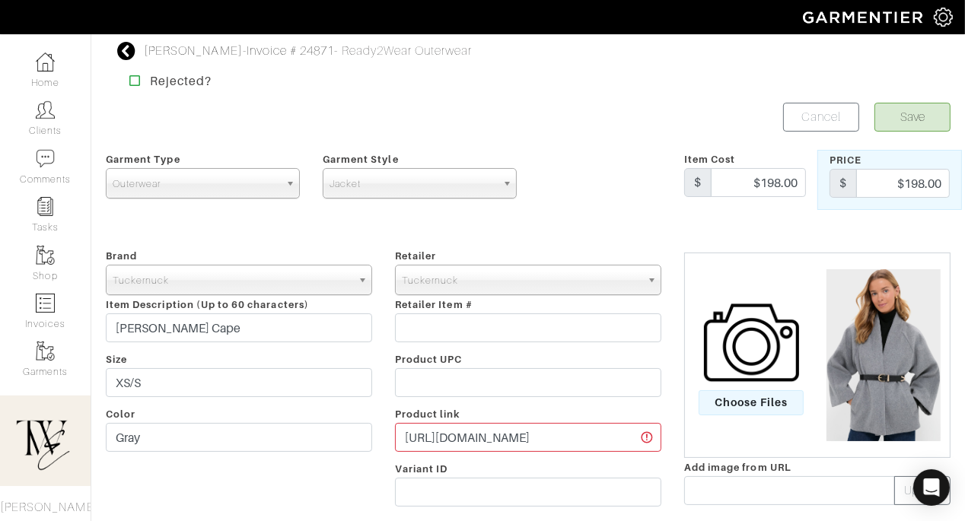
type textarea "I can see this with the different travel pants for the airplane with a lightwei…"
click at [905, 107] on button "Save" at bounding box center [912, 117] width 76 height 29
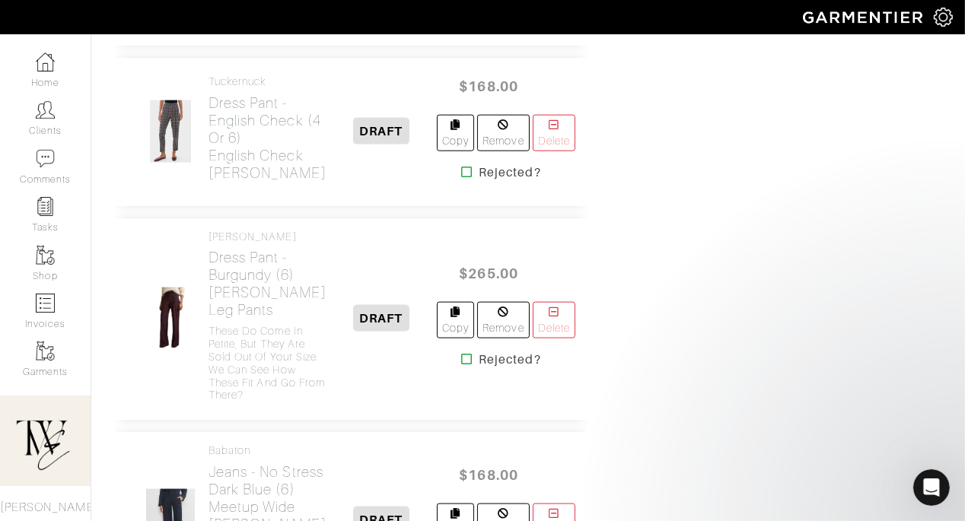
scroll to position [1993, 0]
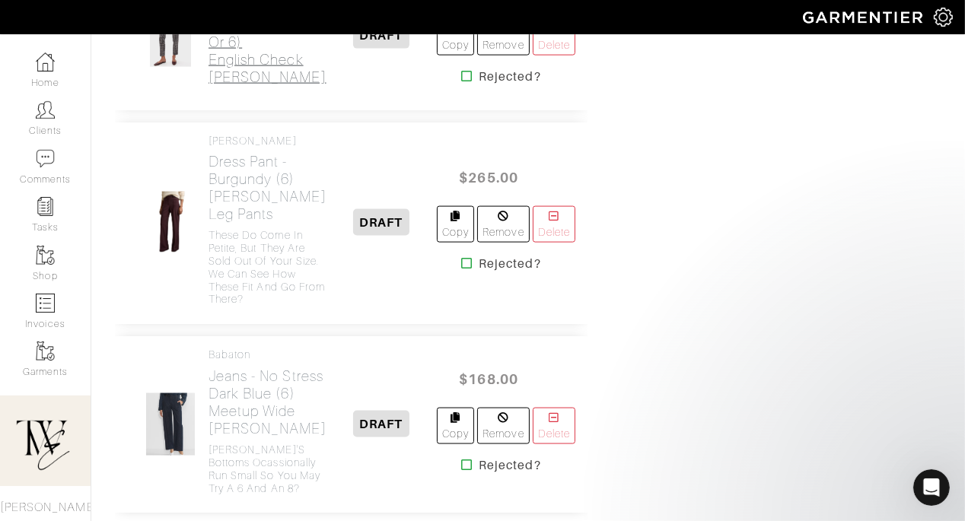
click at [247, 86] on h2 "Dress Pant - English Check (4 or 6) English Check [PERSON_NAME]" at bounding box center [267, 41] width 118 height 87
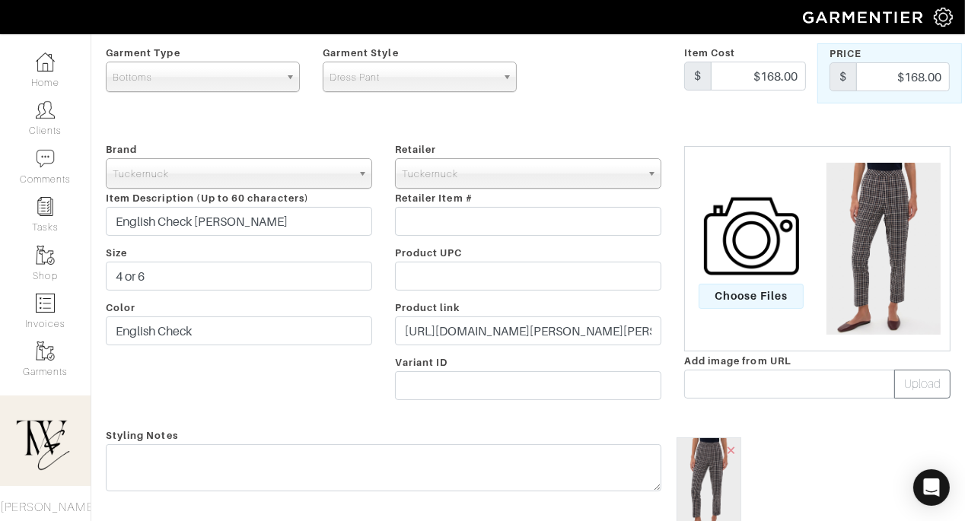
scroll to position [307, 0]
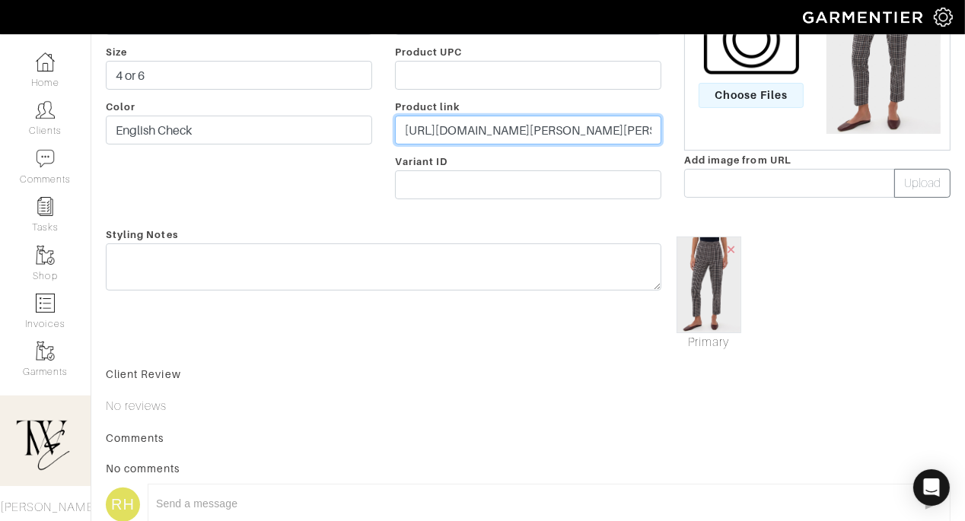
click at [531, 137] on input "https://tnuck.com/products/english-check-audrey-pants?utm_source=ShopMy&utm_med…" at bounding box center [528, 130] width 266 height 29
paste input "go.shopmy.us/p-2776841"
type input "https://go.shopmy.us/p-27768411"
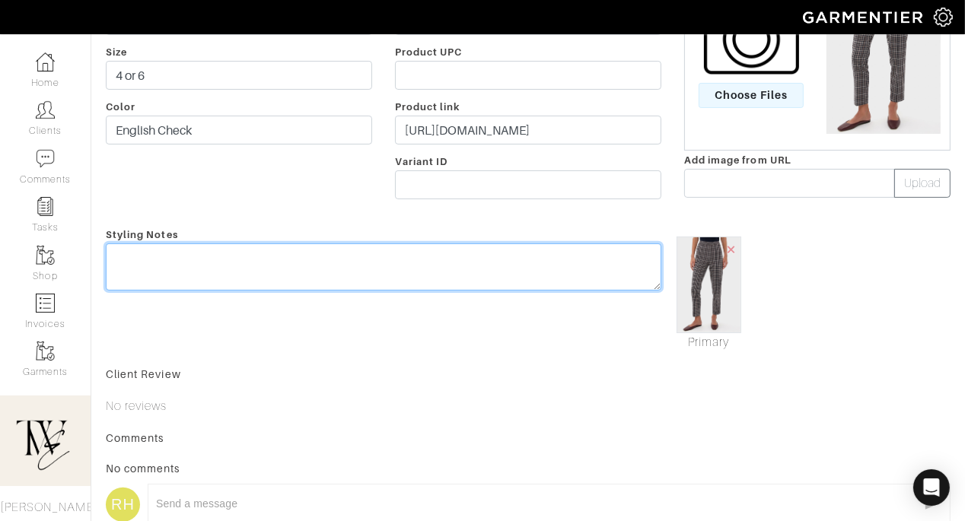
click at [463, 259] on div "Styling Notes" at bounding box center [383, 288] width 578 height 126
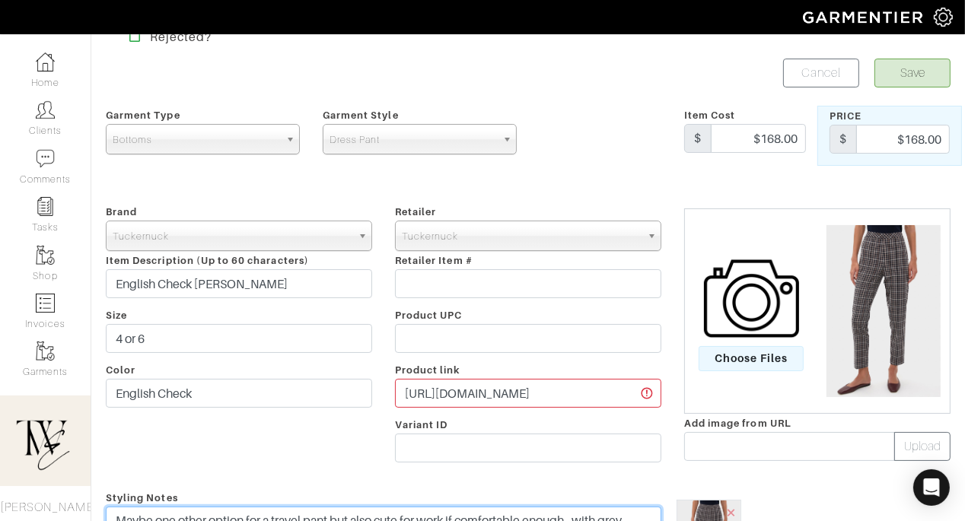
scroll to position [0, 0]
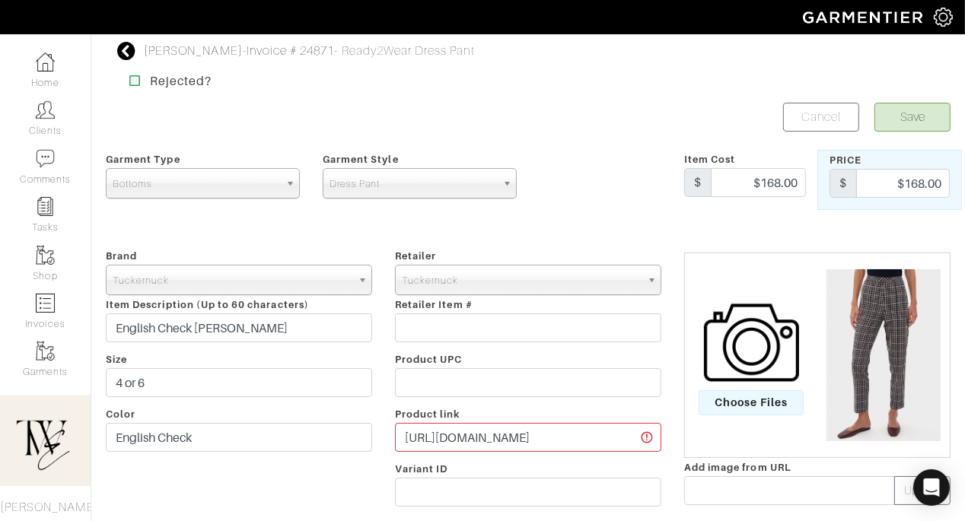
type textarea "Maybe one other option for a travel pant but also cute for work if comfortable …"
click at [908, 123] on button "Save" at bounding box center [912, 117] width 76 height 29
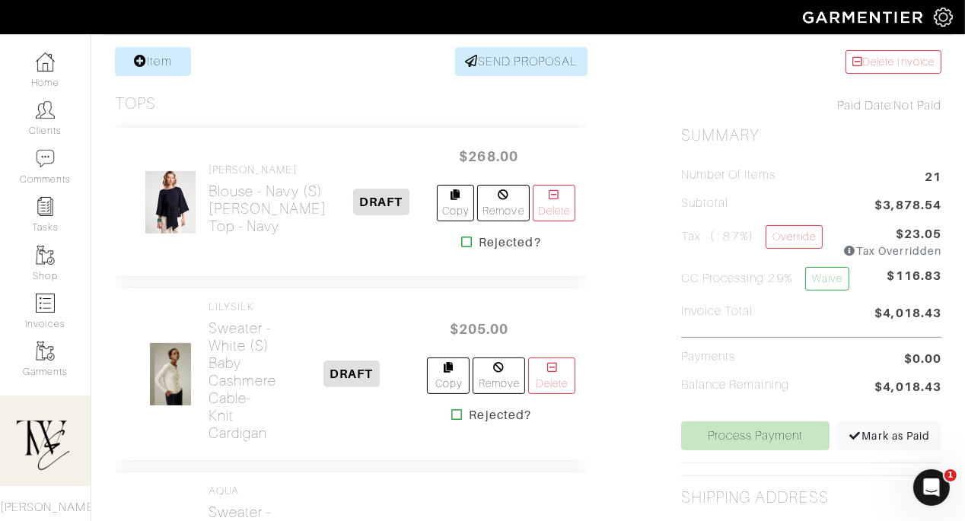
scroll to position [402, 0]
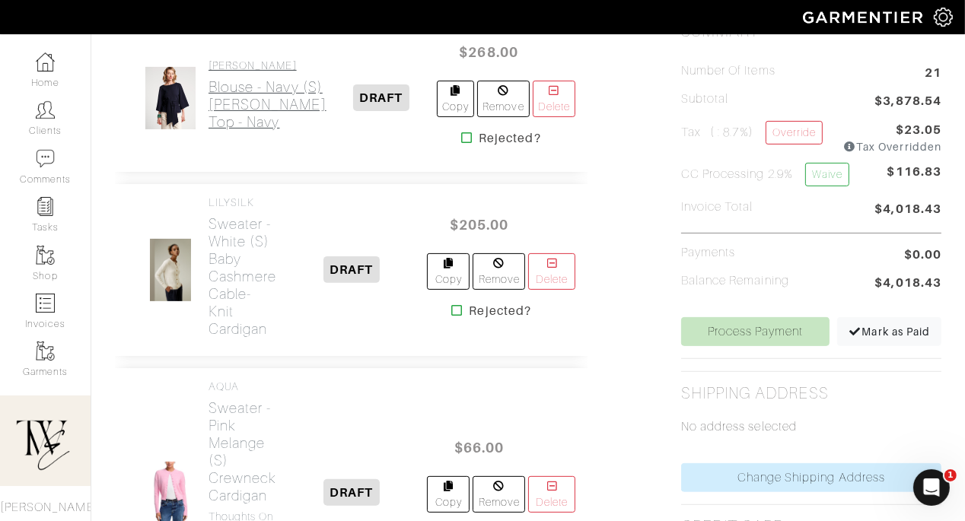
click at [209, 131] on h2 "Blouse - Navy (S) [PERSON_NAME] Top - Navy" at bounding box center [267, 104] width 118 height 52
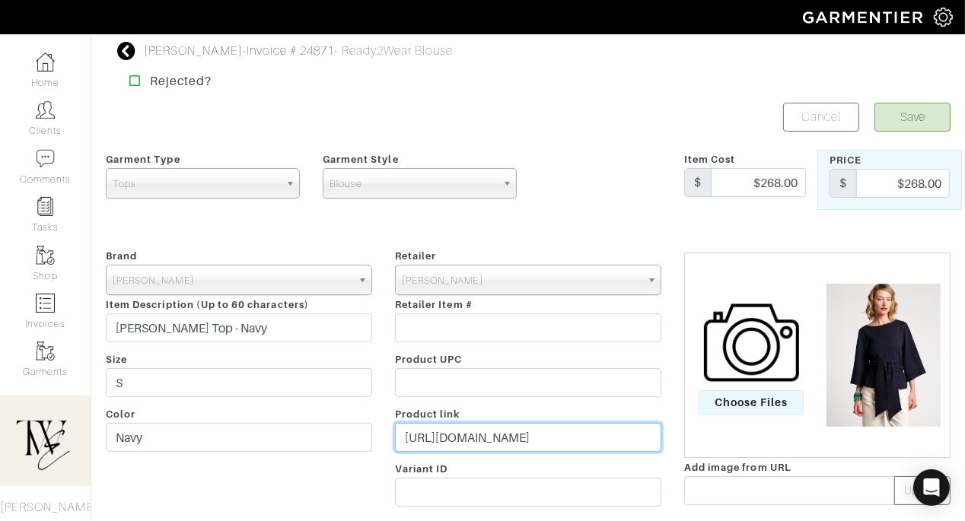
click at [462, 438] on input "https://francesvalentine.com/products/whitney-wrap-top-solid-viscose-blend-visc…" at bounding box center [528, 437] width 266 height 29
paste input "go.shopmy.us/p-27768888"
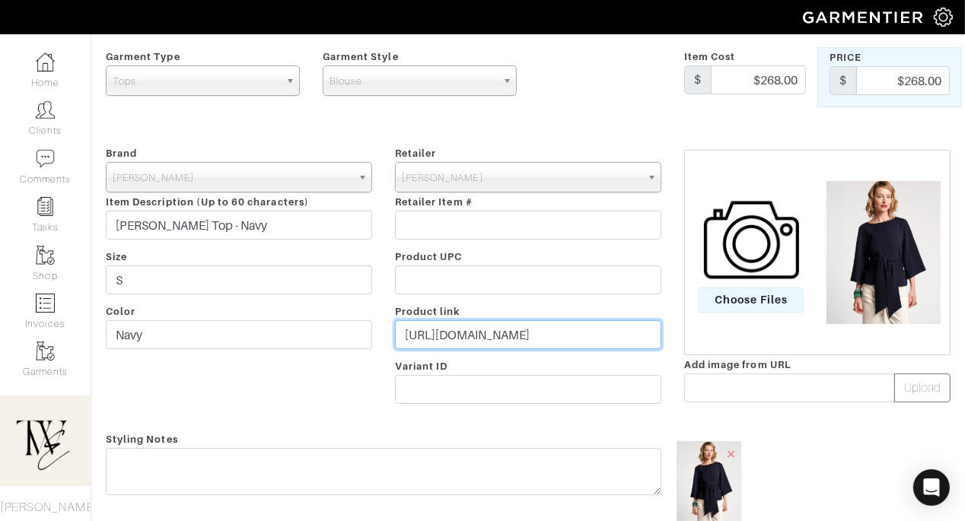
type input "https://go.shopmy.us/p-27768888"
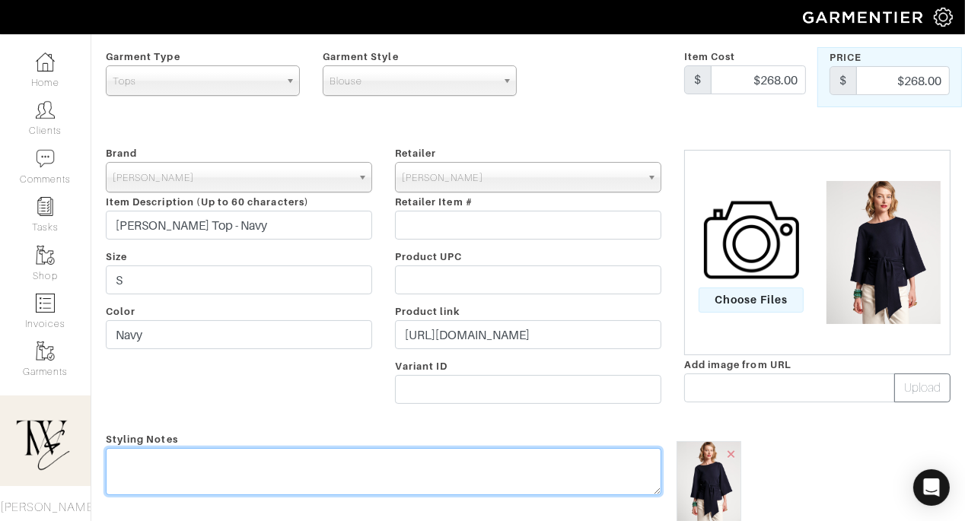
click at [427, 474] on textarea at bounding box center [383, 471] width 555 height 47
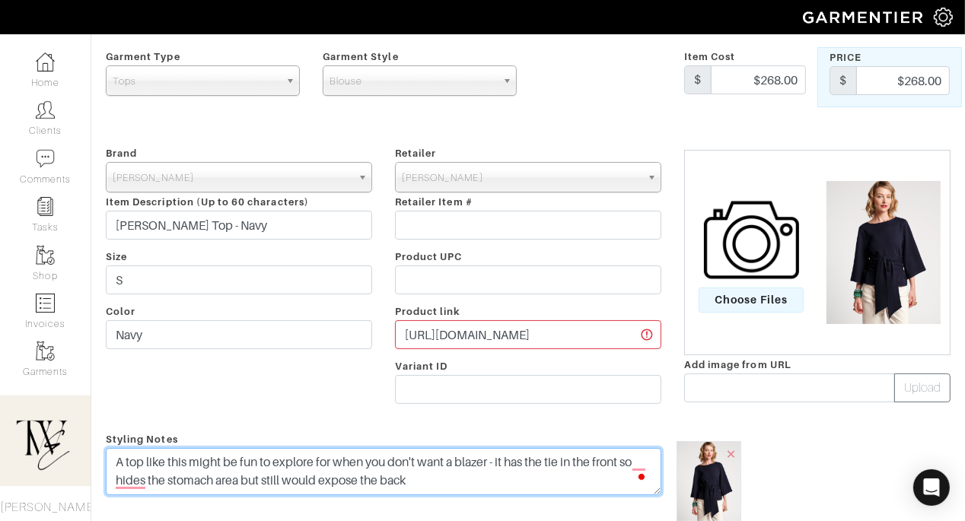
scroll to position [0, 0]
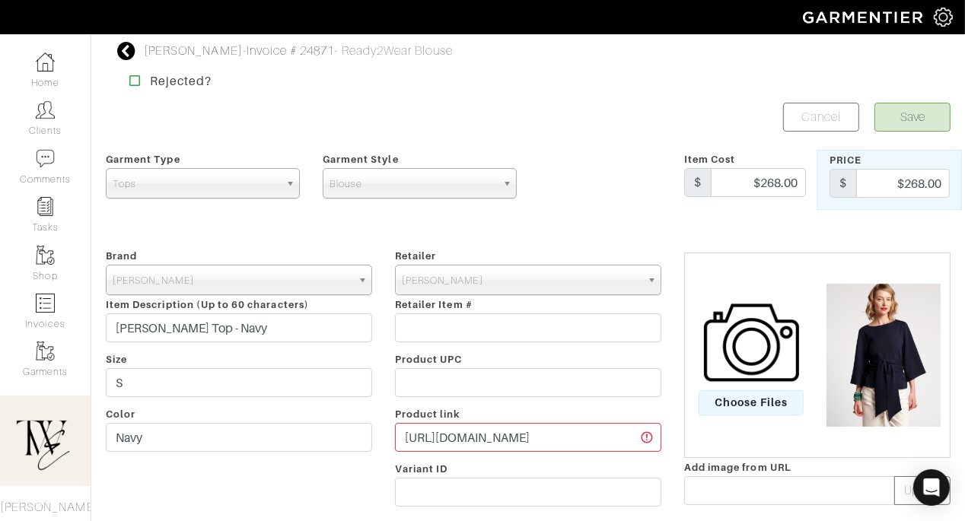
type textarea "A top like this might be fun to explore for when you don't want a blazer - it h…"
click at [905, 126] on button "Save" at bounding box center [912, 117] width 76 height 29
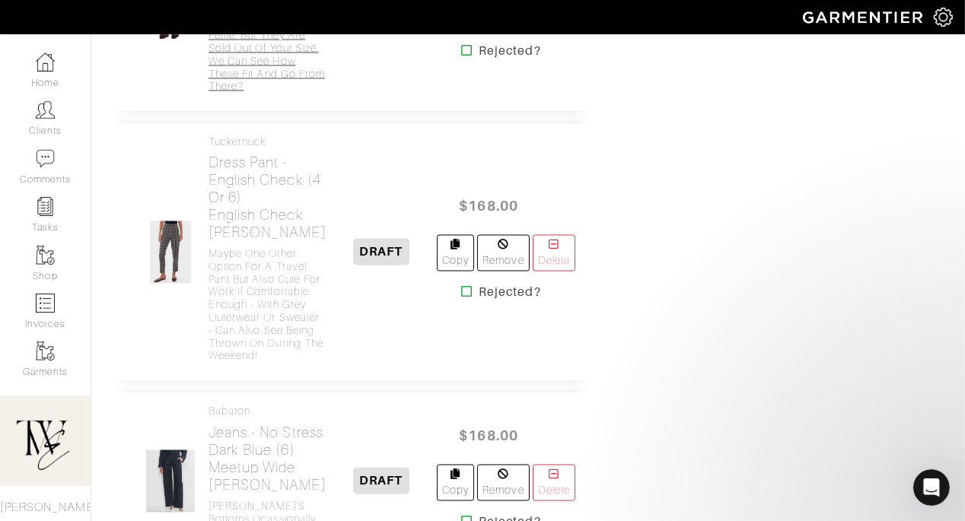
scroll to position [2381, 0]
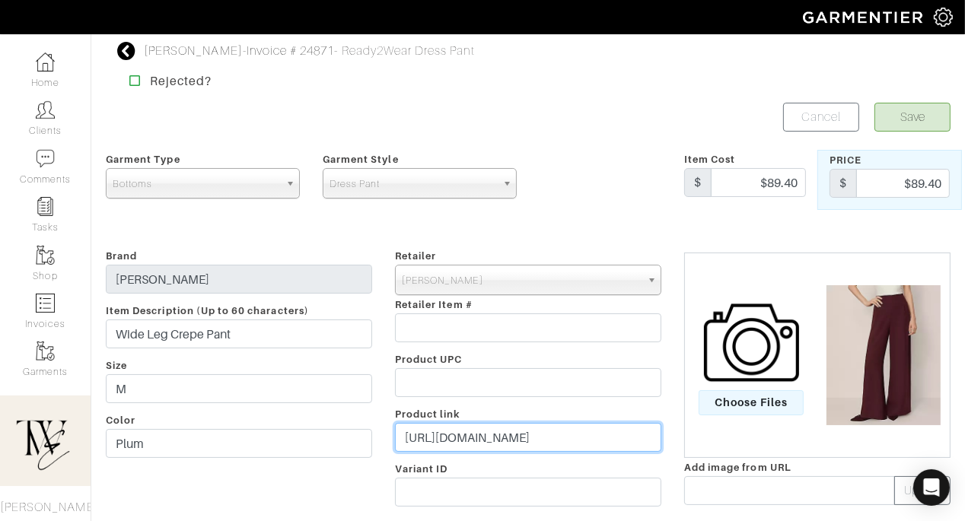
click at [451, 444] on input "https://www.anntaylor.com/clothing/pants/cata000014/dramatic-wide-leg-crepe-pan…" at bounding box center [528, 437] width 266 height 29
paste input "go.shopmy.us/p-27769180"
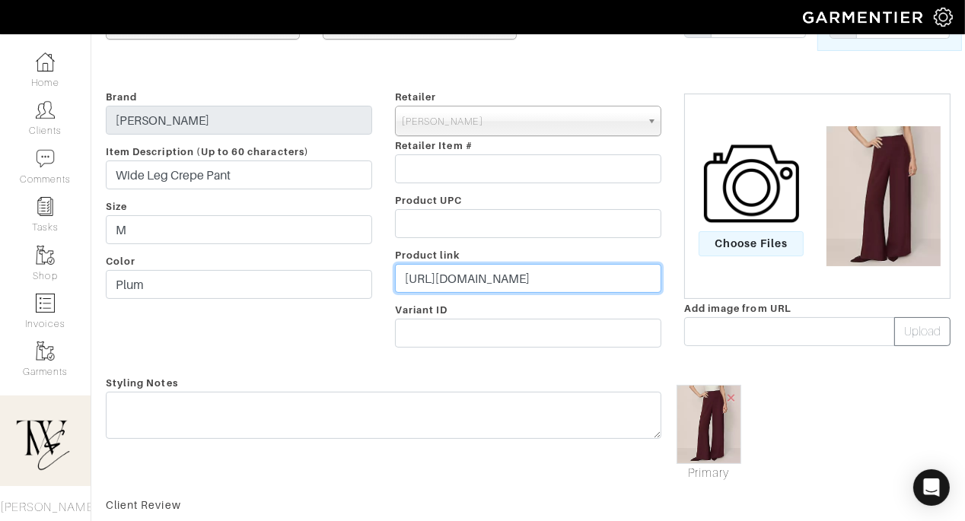
type input "https://go.shopmy.us/p-27769180"
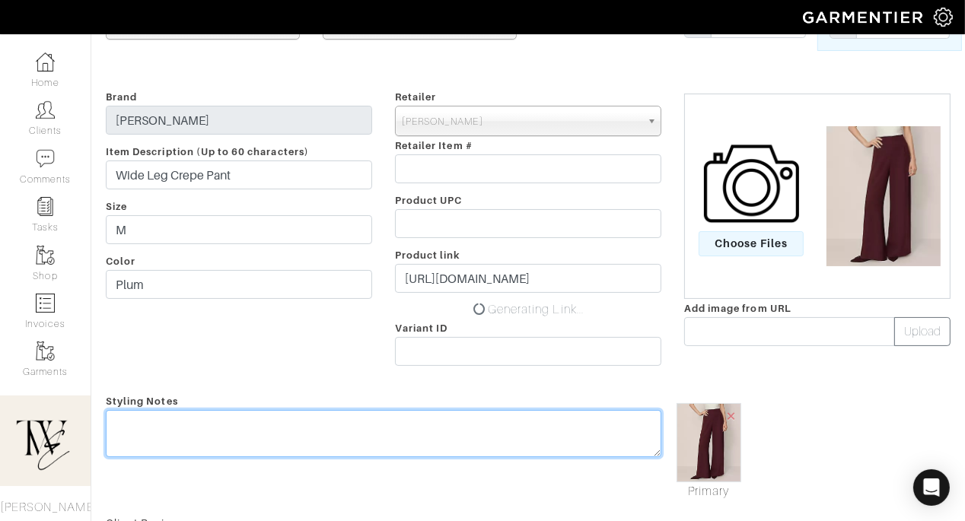
click at [440, 436] on textarea at bounding box center [383, 433] width 555 height 47
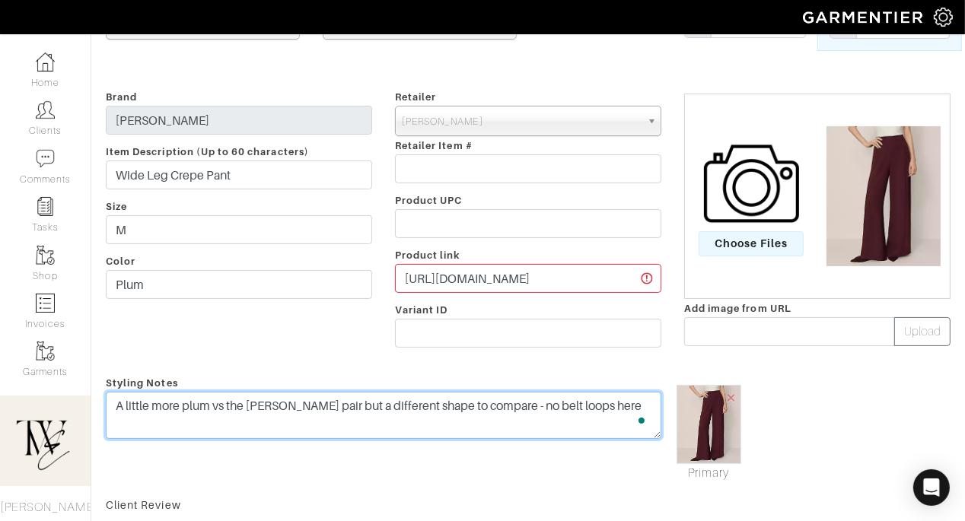
scroll to position [0, 0]
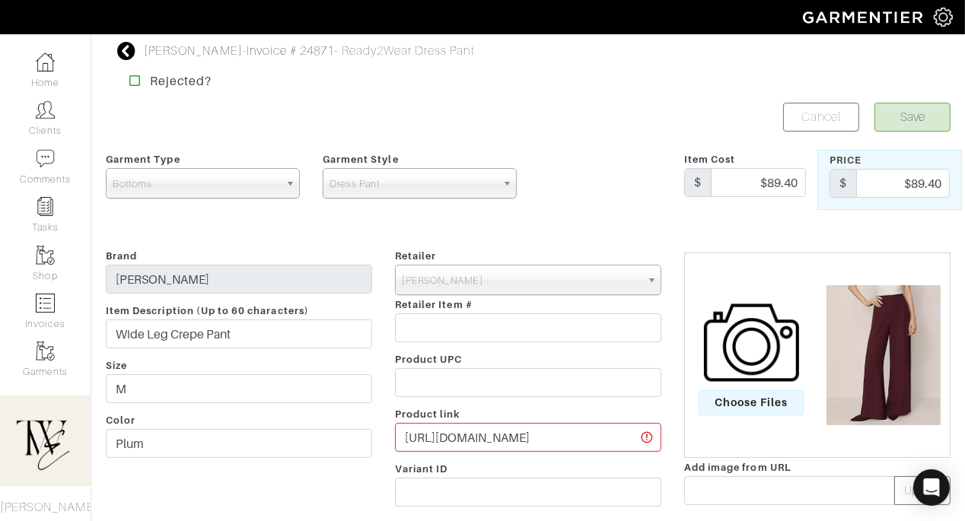
type textarea "A little more plum vs the [PERSON_NAME] pair but a different shape to compare -…"
click at [930, 125] on button "Save" at bounding box center [912, 117] width 76 height 29
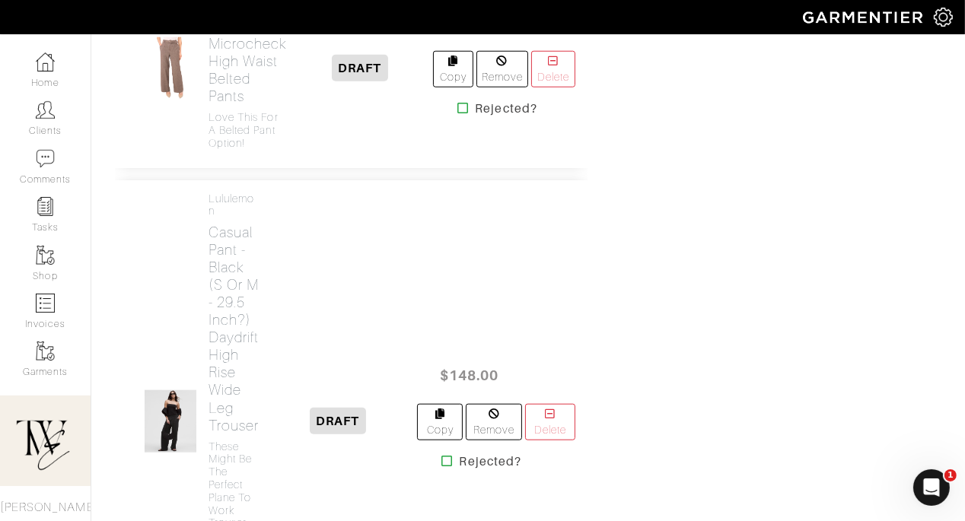
scroll to position [1337, 0]
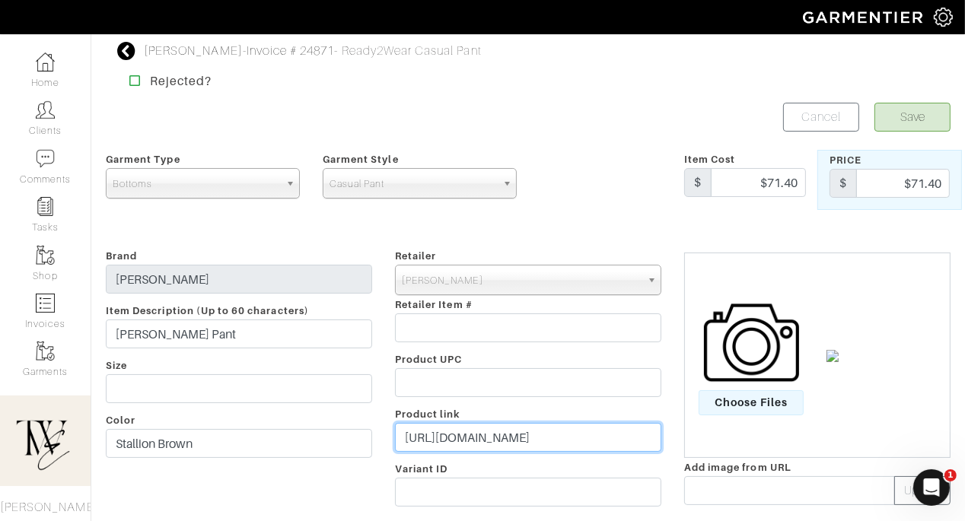
click at [481, 438] on input "https://www.anntaylor.com/clothing/pants/cata000014/eva-ankle-pant-houndstooth/…" at bounding box center [528, 437] width 266 height 29
paste input "go.shopmy.us/p-27769353"
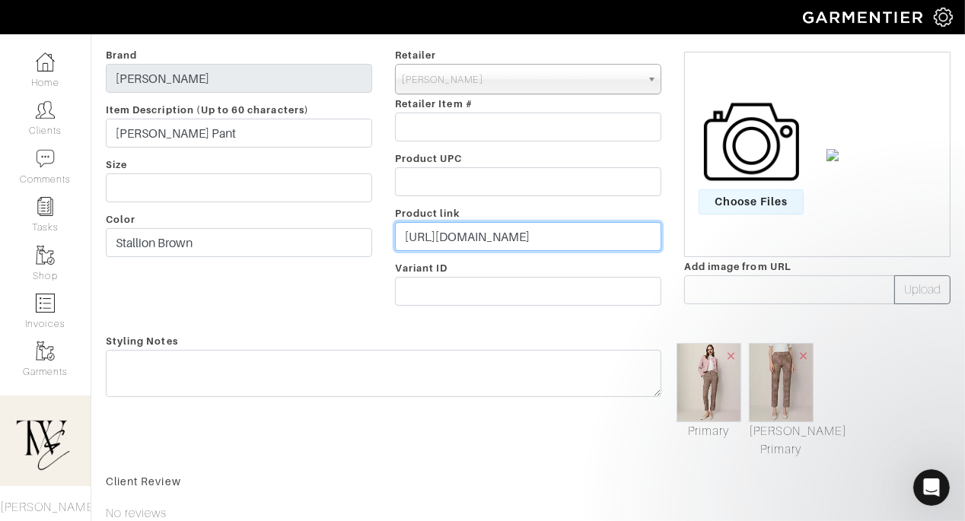
type input "https://go.shopmy.us/p-27769353"
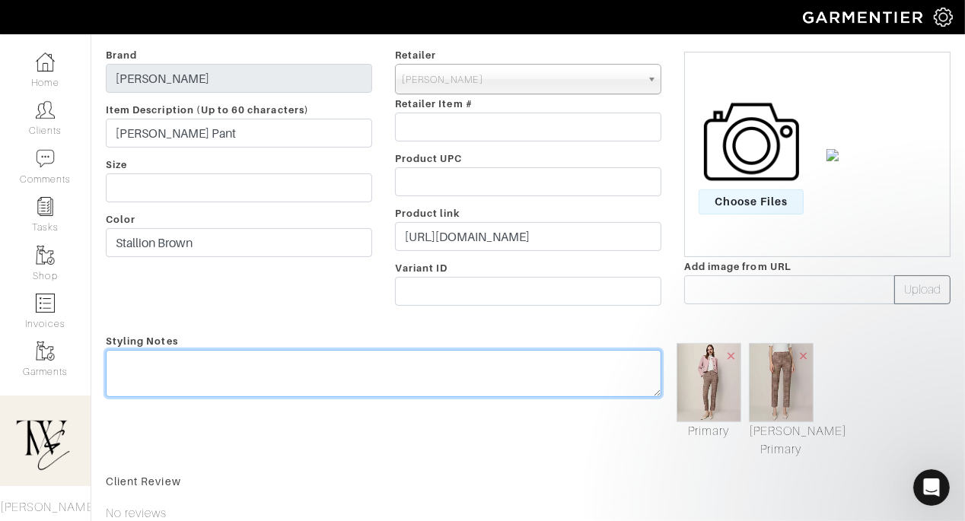
click at [480, 362] on div "Styling Notes" at bounding box center [383, 395] width 578 height 127
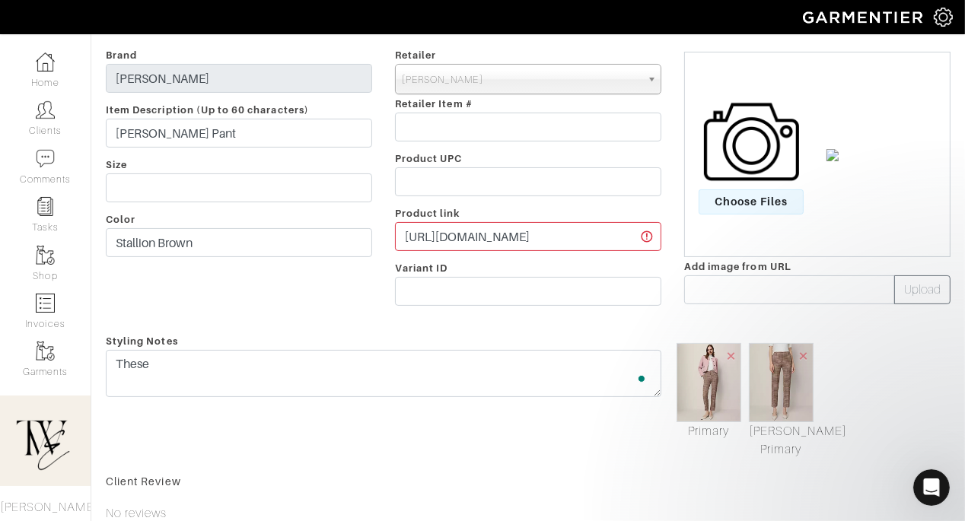
click at [739, 352] on img at bounding box center [708, 382] width 65 height 79
click at [729, 354] on span "×" at bounding box center [731, 355] width 12 height 21
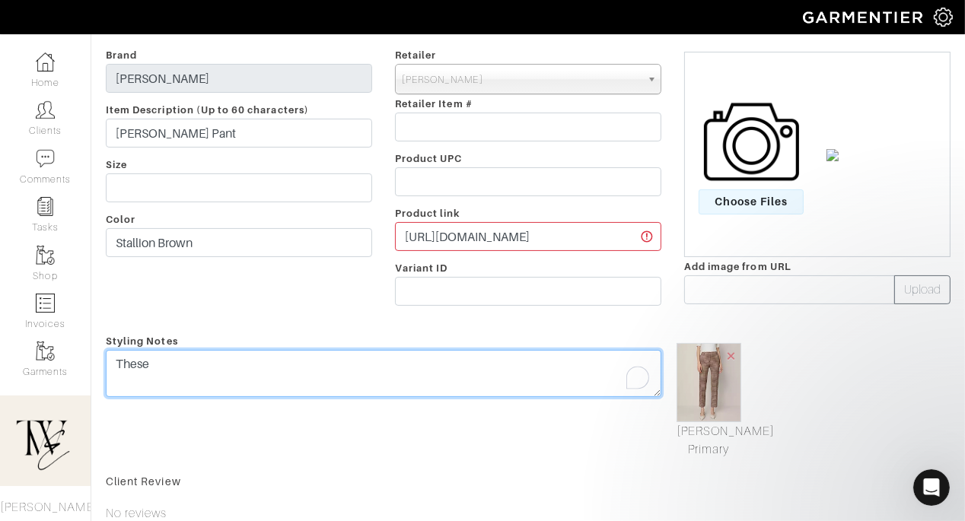
click at [499, 359] on textarea "These" at bounding box center [383, 373] width 555 height 47
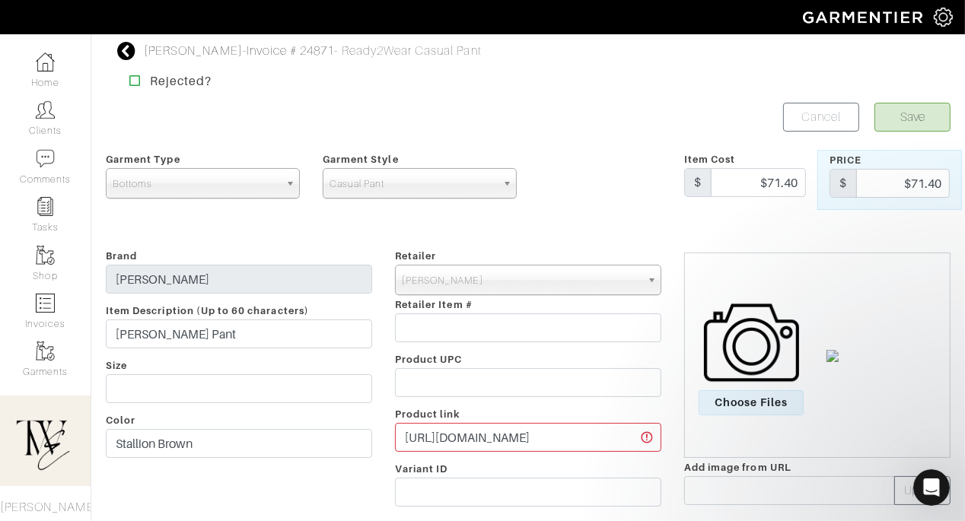
type textarea "These could be a potential wear for a quick flight but just a cute work pant in…"
click at [913, 121] on button "Save" at bounding box center [912, 117] width 76 height 29
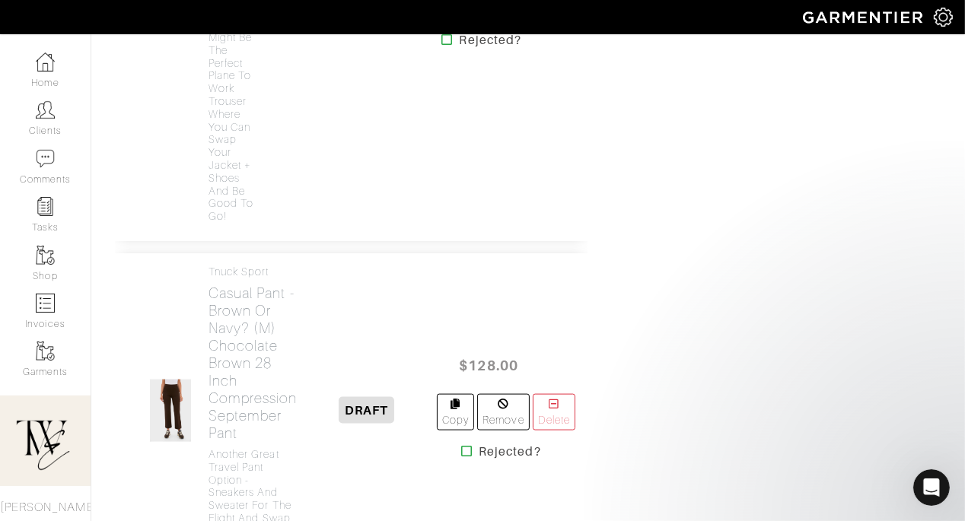
scroll to position [1744, 0]
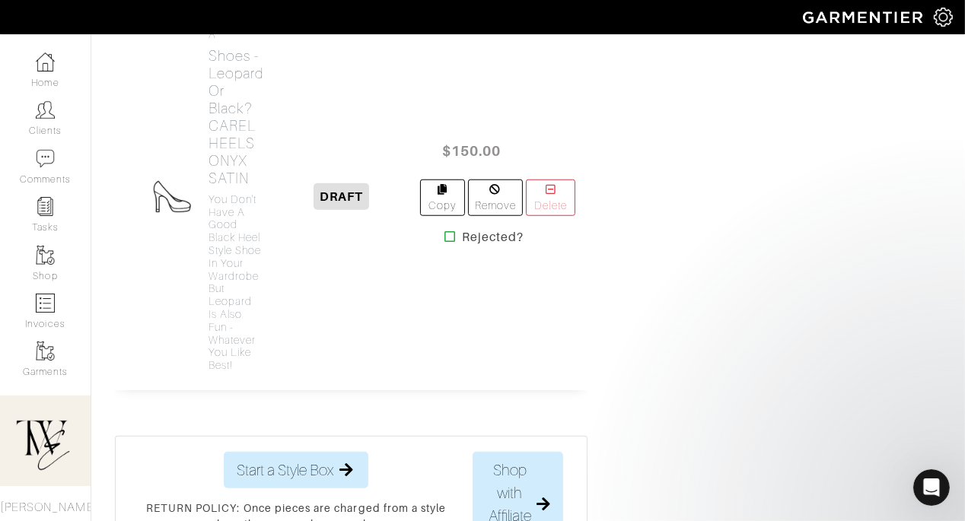
scroll to position [6438, 0]
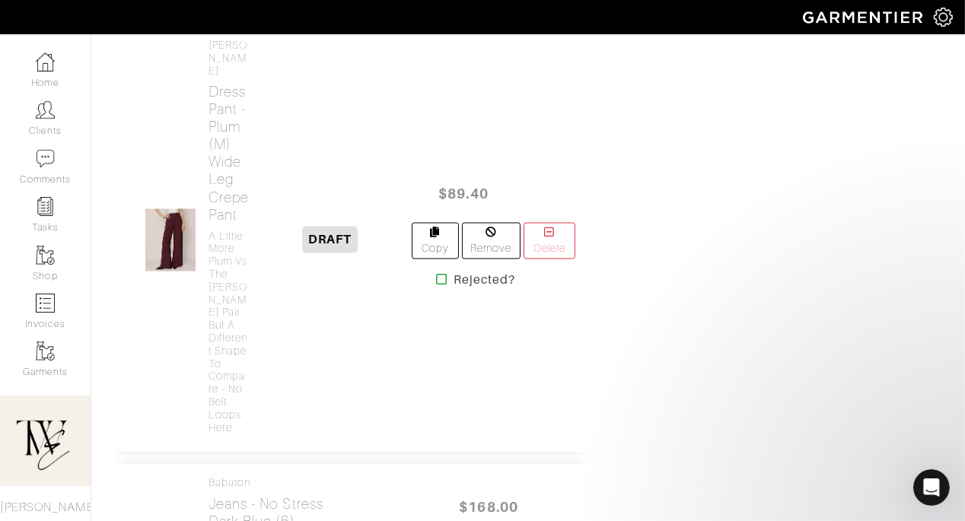
scroll to position [2599, 0]
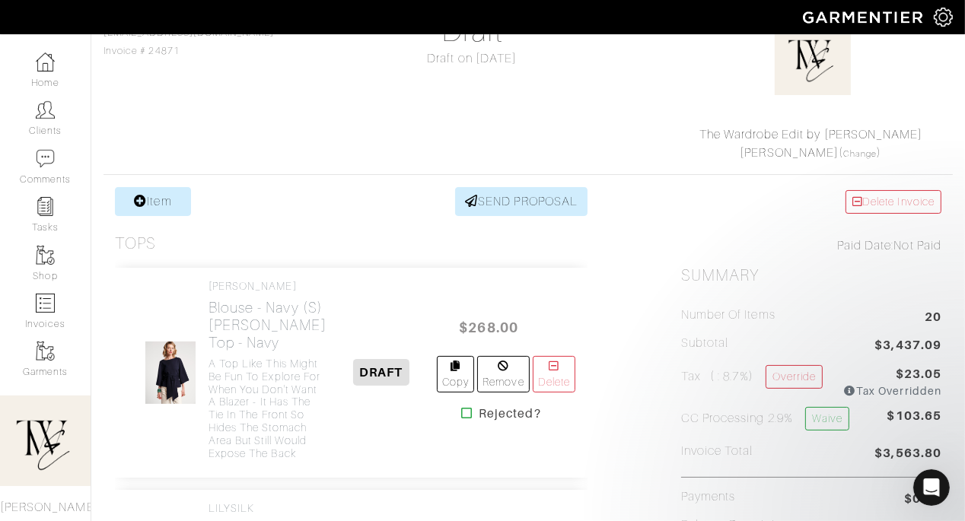
scroll to position [187, 0]
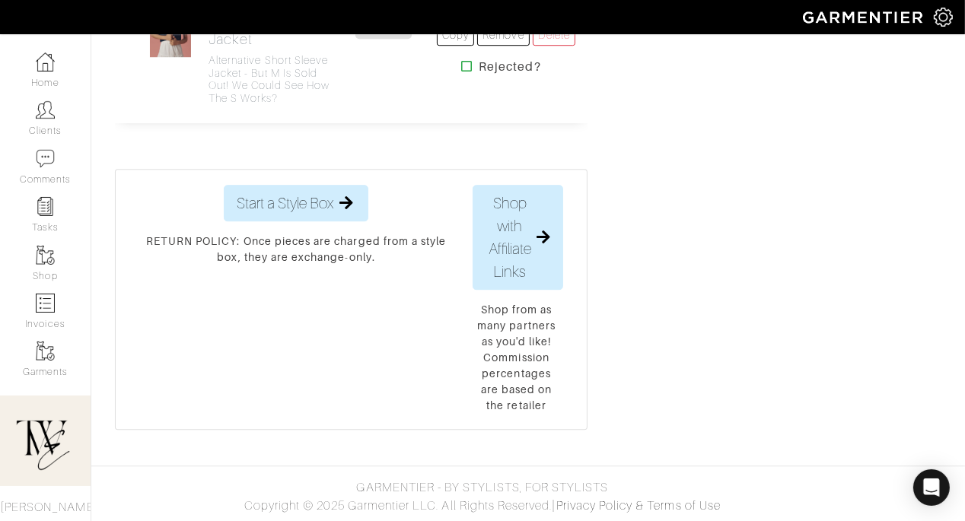
scroll to position [4600, 0]
click at [230, 48] on h2 "Jacket - Dark Denim (S) PAIGE Kendra Short-Sleeve Denim Jacket" at bounding box center [269, 3] width 122 height 87
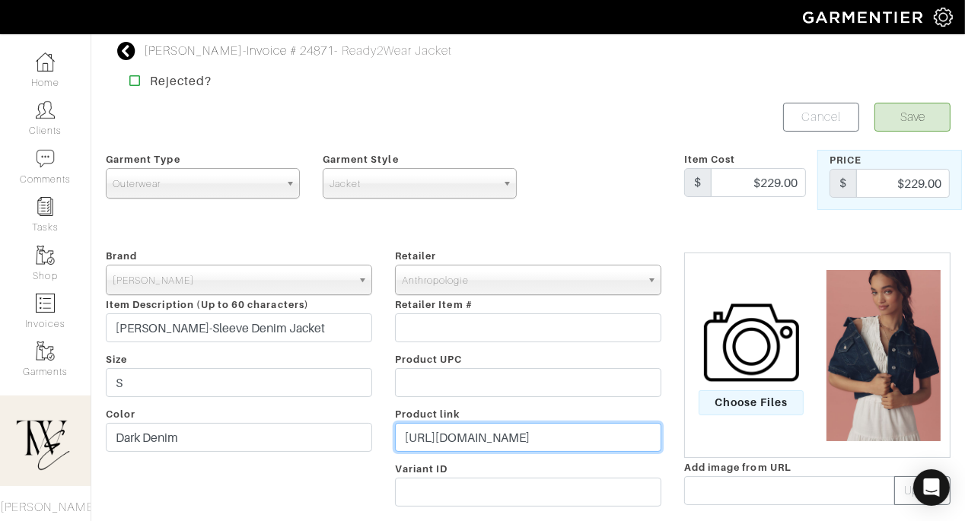
click at [496, 435] on input "https://go.shopmy.us/p-27713356" at bounding box center [528, 437] width 266 height 29
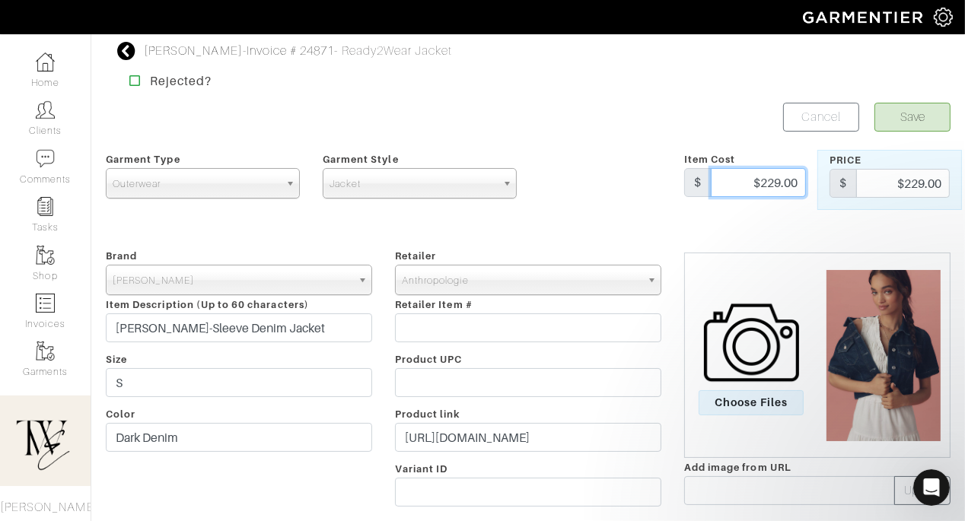
click at [784, 177] on input "$229.00" at bounding box center [758, 182] width 95 height 29
type input "139.95"
click at [878, 181] on input "$229.00" at bounding box center [903, 183] width 94 height 29
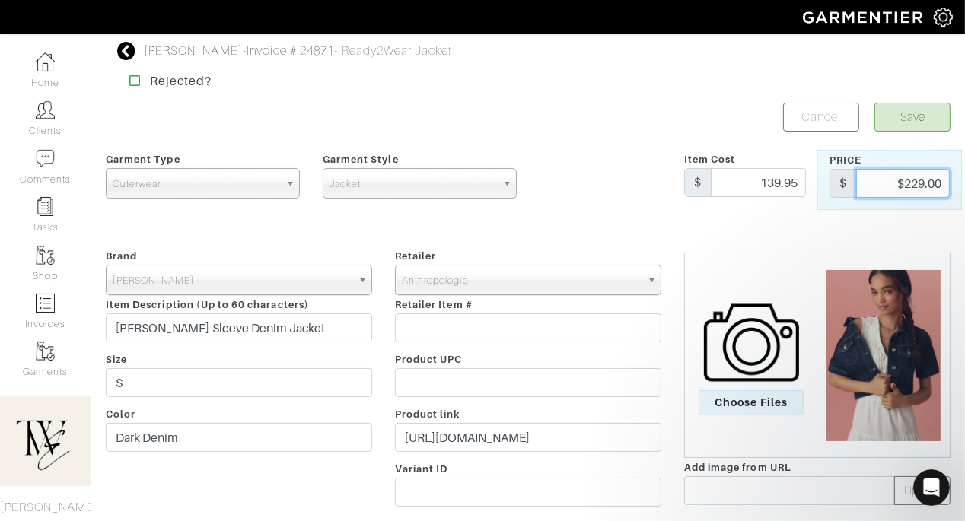
click at [878, 181] on input "$229.00" at bounding box center [903, 183] width 94 height 29
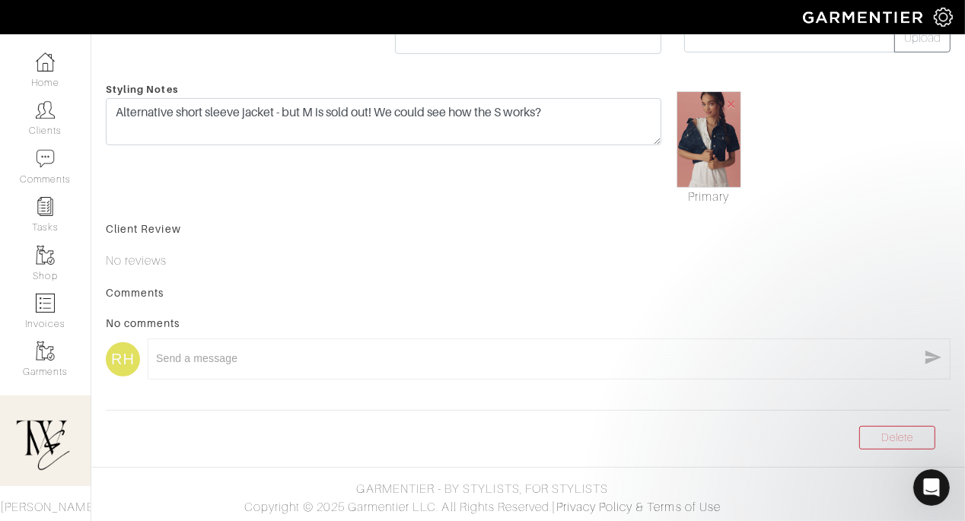
type input "139.95"
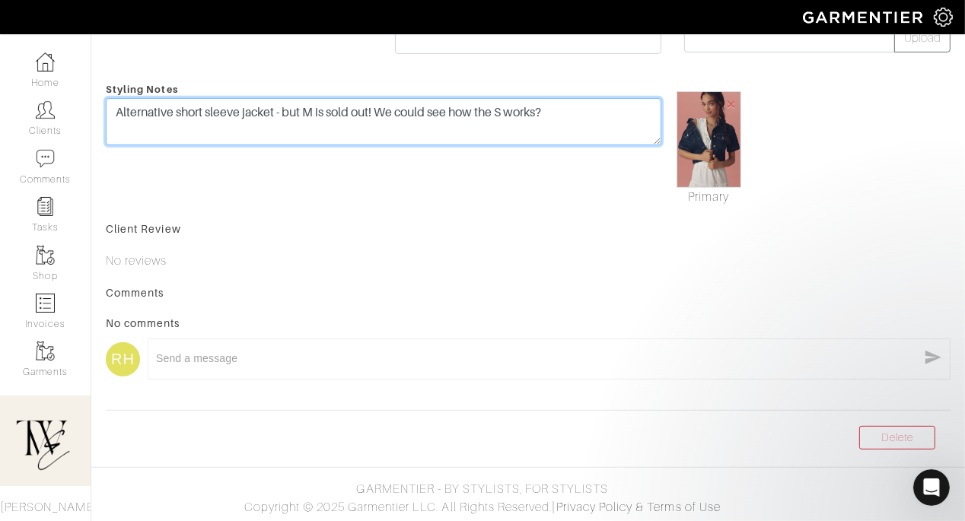
click at [583, 116] on textarea "Alternative short sleeve jacket - but M is sold out! We could see how the S wor…" at bounding box center [383, 121] width 555 height 47
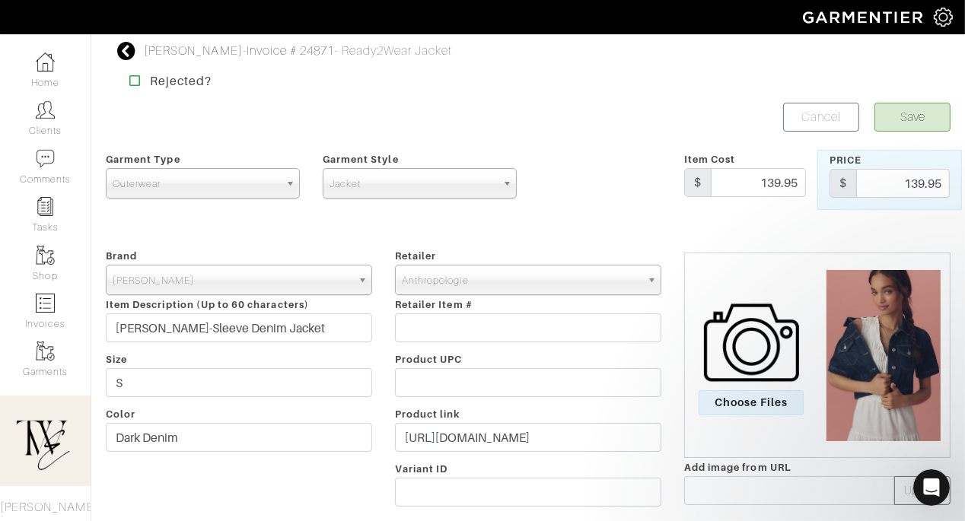
type textarea "On sale so we can try the S and return if it's too snug!"
click at [891, 126] on button "Save" at bounding box center [912, 117] width 76 height 29
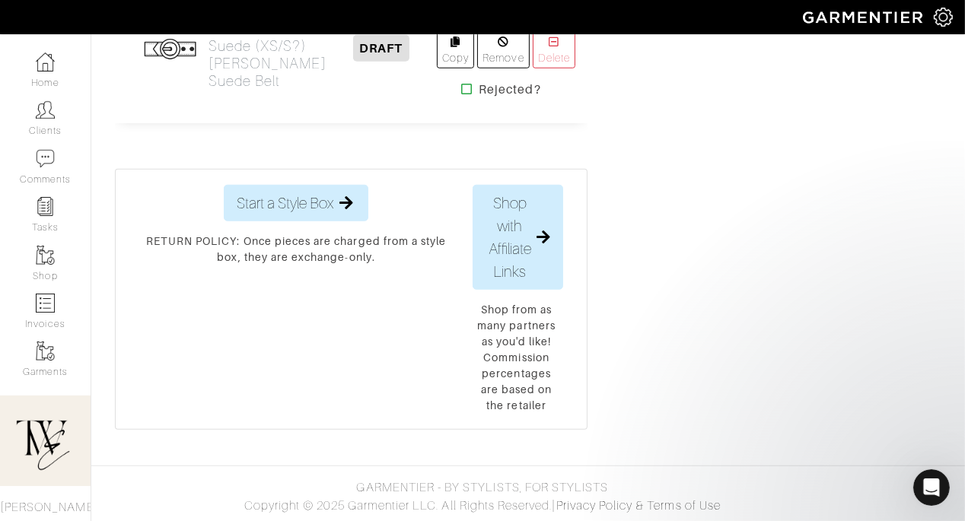
scroll to position [7903, 0]
click at [241, 90] on h2 "Belt - Chocolate Suede (XS/S?) Spencer Suede Belt" at bounding box center [267, 55] width 118 height 70
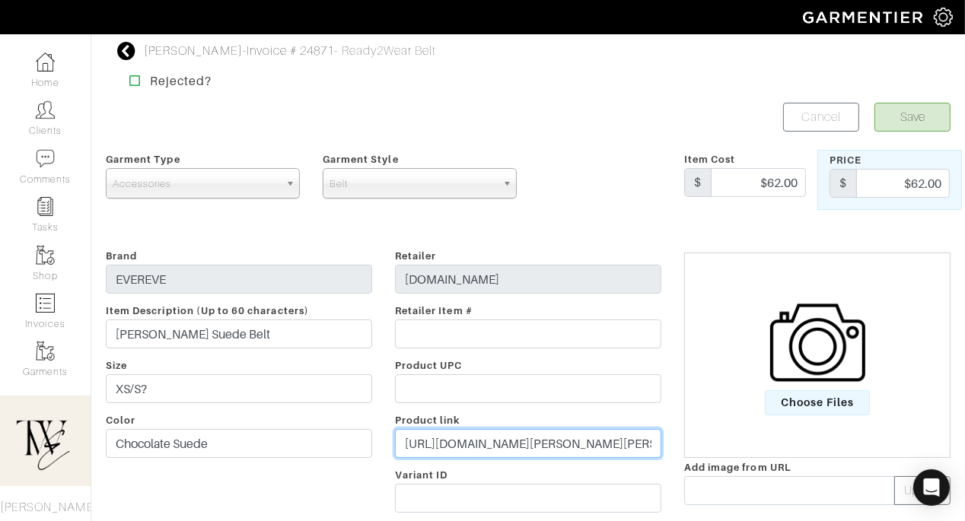
click at [437, 454] on input "https://evereve.com/products/spencer-suede-belt-chocolatesuede?utm_source=ShopM…" at bounding box center [528, 443] width 266 height 29
paste input "go.shopmy.us/p-27770214"
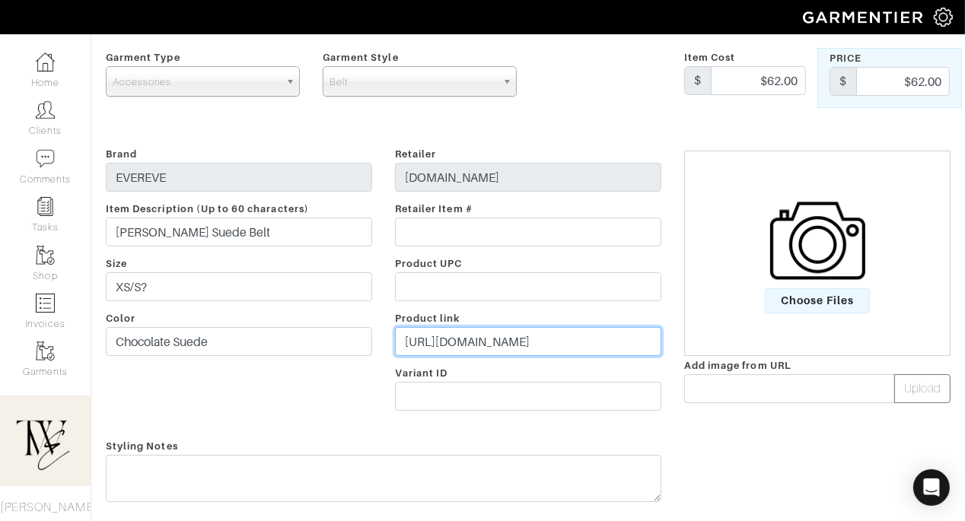
scroll to position [265, 0]
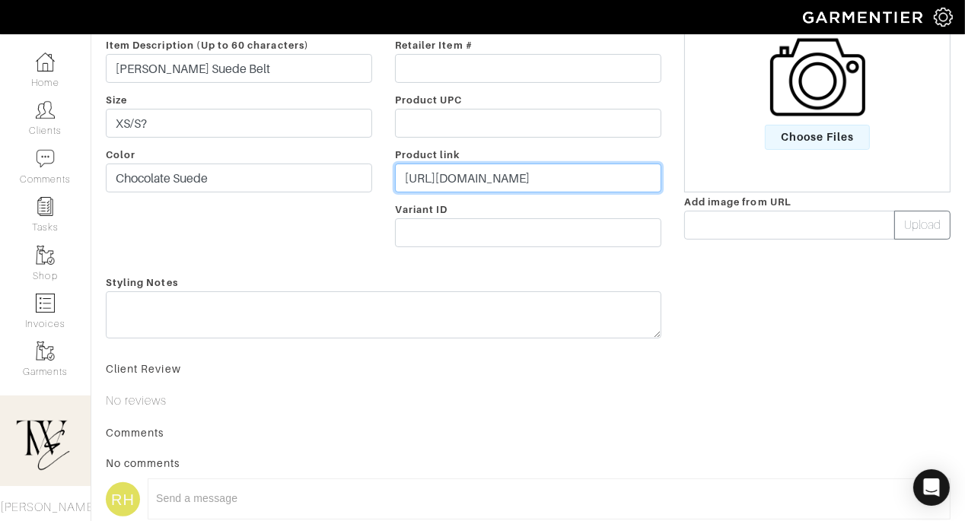
type input "https://go.shopmy.us/p-27770214"
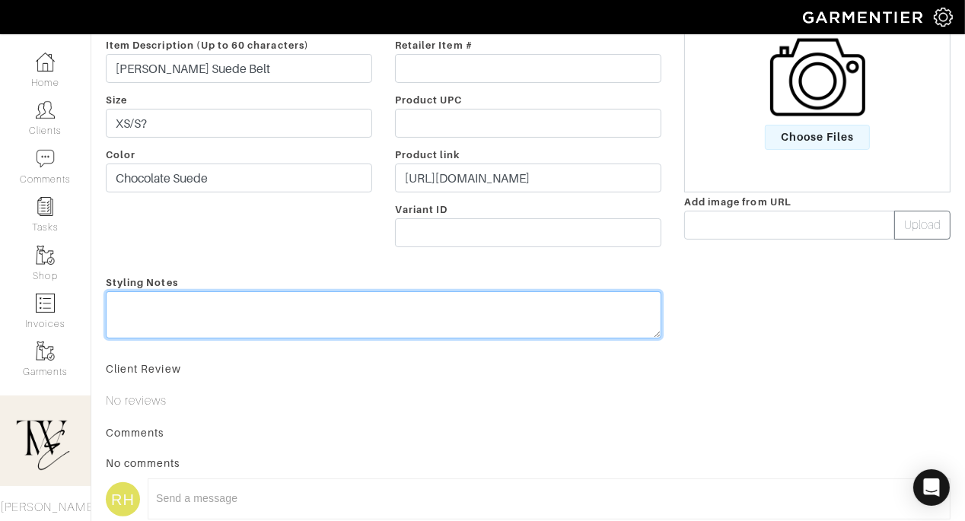
click at [422, 313] on textarea at bounding box center [383, 314] width 555 height 47
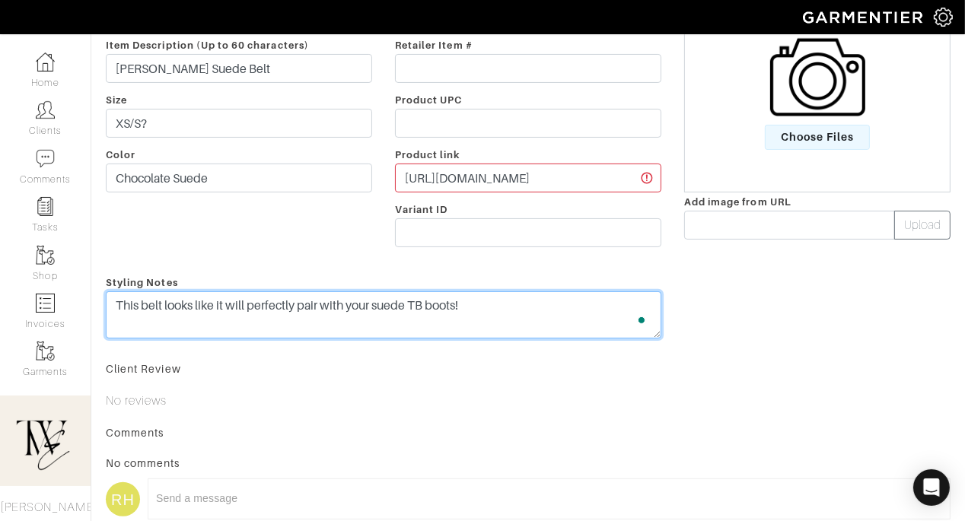
type textarea "This belt looks like it will perfectly pair with your suede TB boots!"
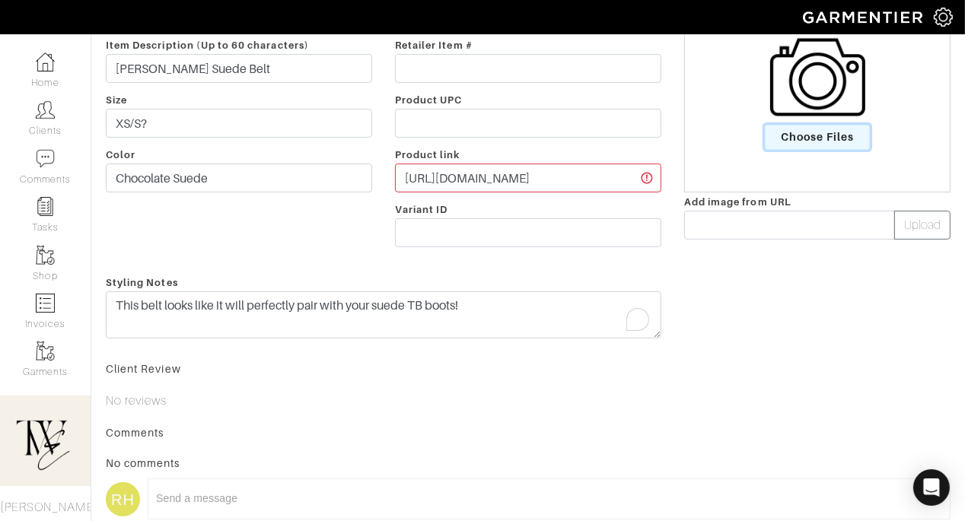
click at [800, 138] on span "Choose Files" at bounding box center [818, 137] width 106 height 25
click at [0, 0] on input "Choose Files" at bounding box center [0, 0] width 0 height 0
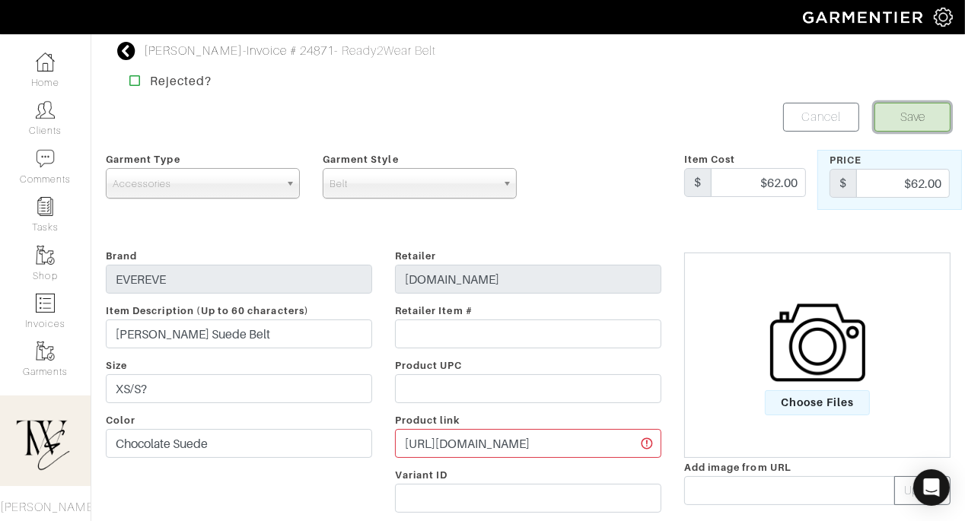
click at [904, 113] on button "Save" at bounding box center [912, 117] width 76 height 29
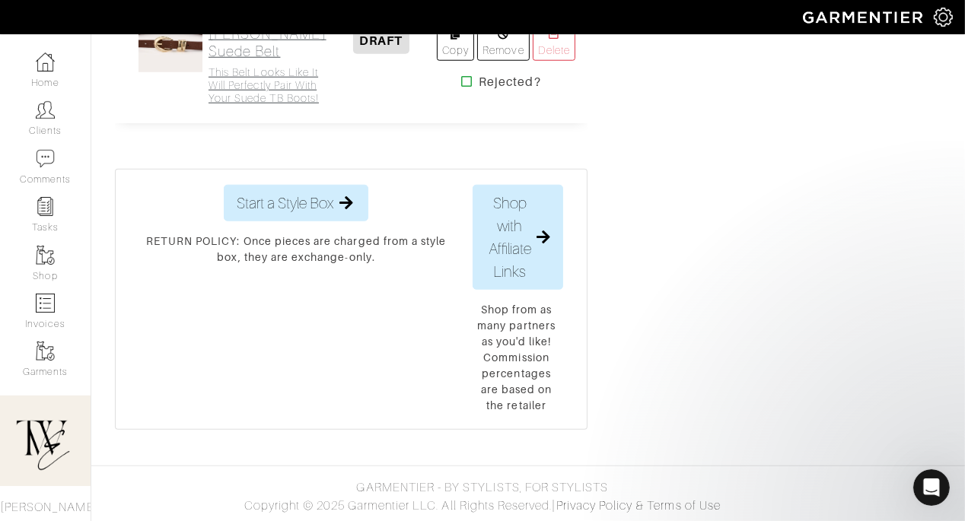
scroll to position [7968, 0]
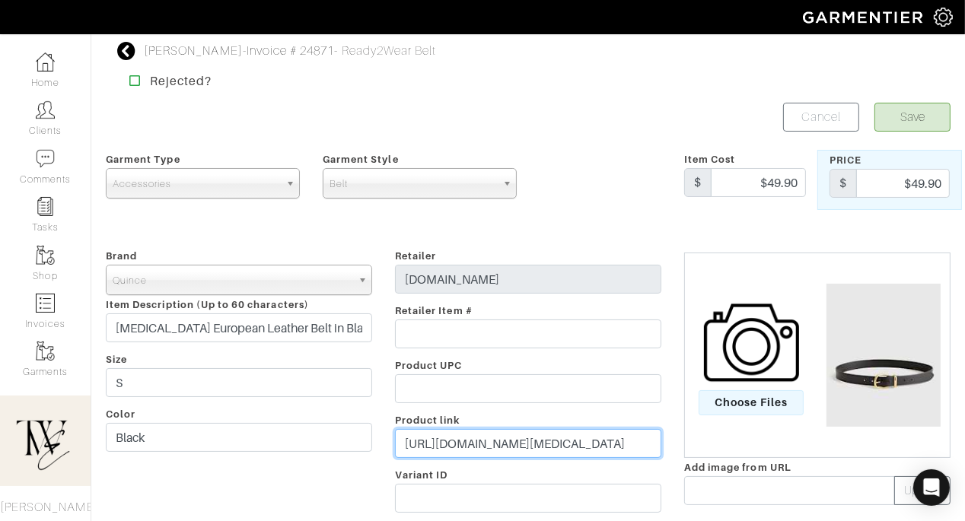
click at [591, 448] on input "https://www.quince.com/women/women-s-allegra-european-leather-classic-belt?colo…" at bounding box center [528, 443] width 266 height 29
paste input "go.shopmy.us/p-27770800"
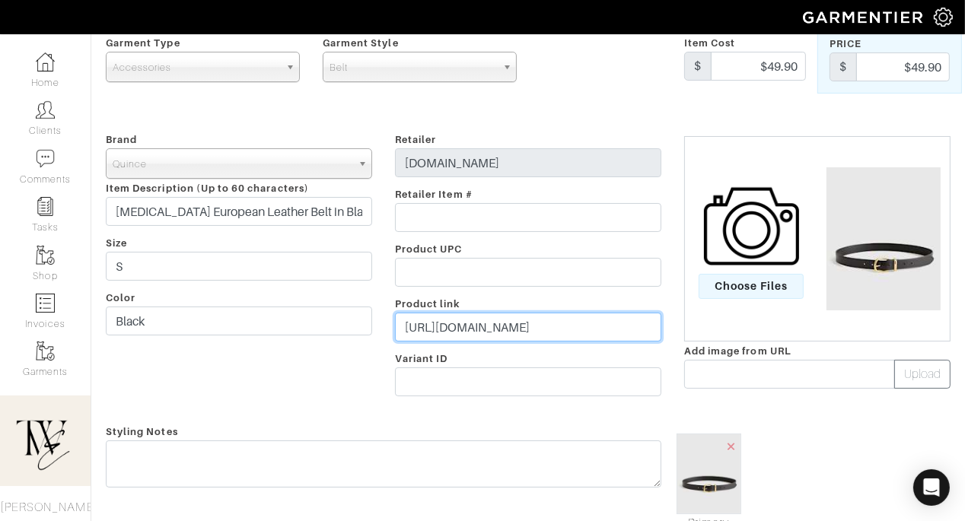
scroll to position [198, 0]
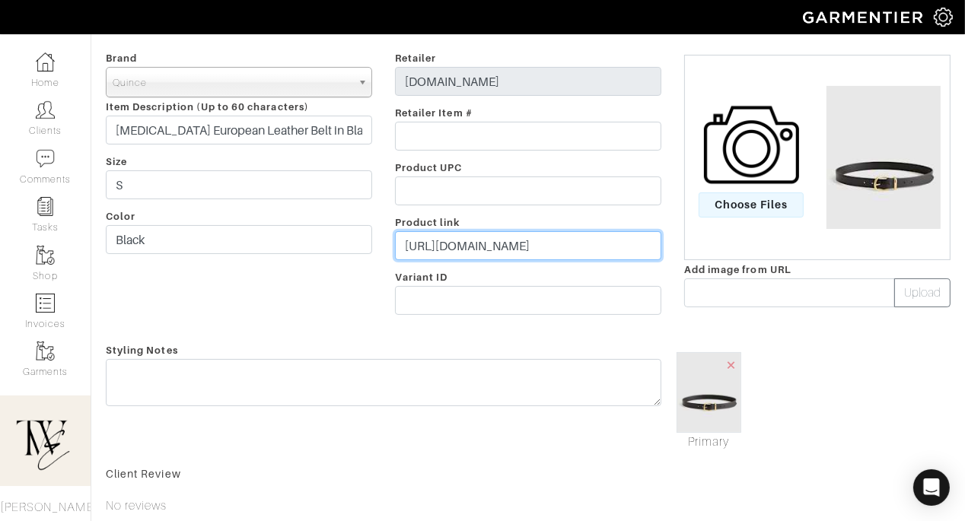
type input "https://go.shopmy.us/p-27770800"
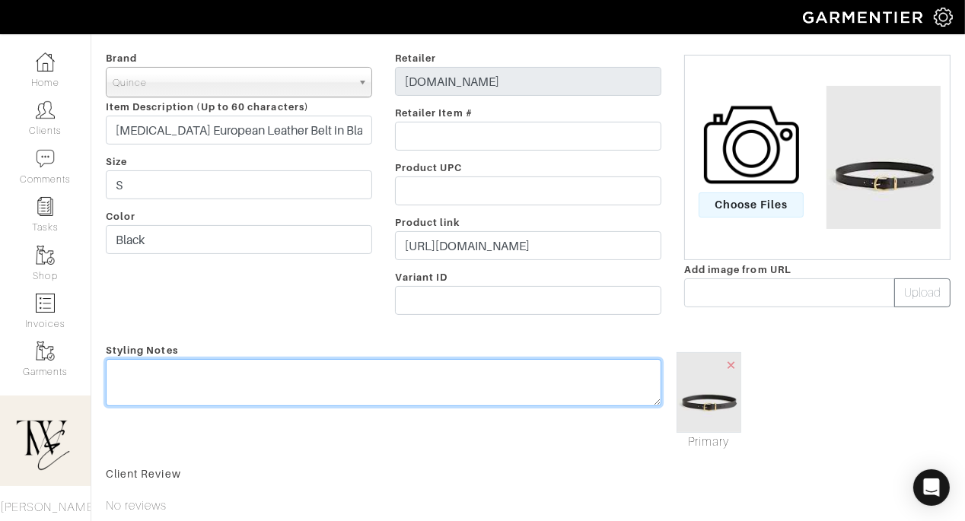
click at [578, 360] on div "Styling Notes" at bounding box center [383, 396] width 578 height 110
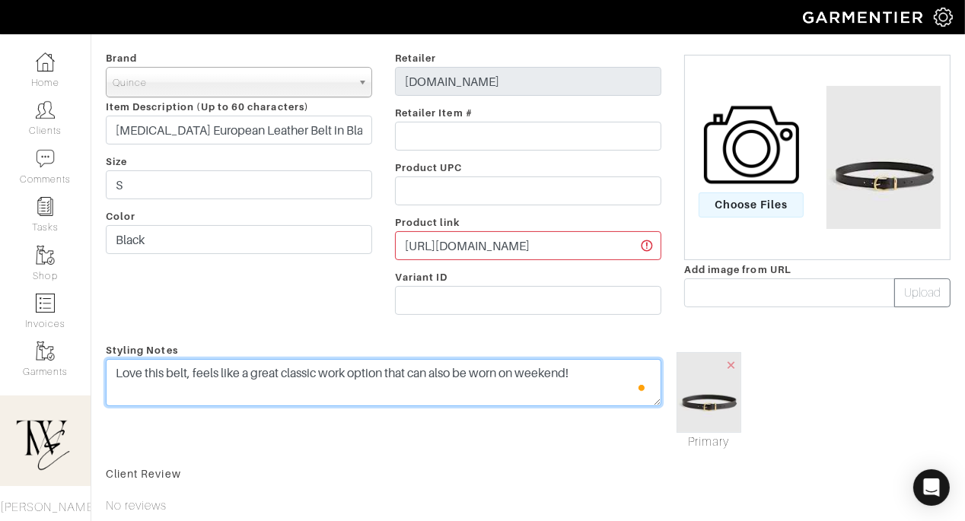
scroll to position [0, 0]
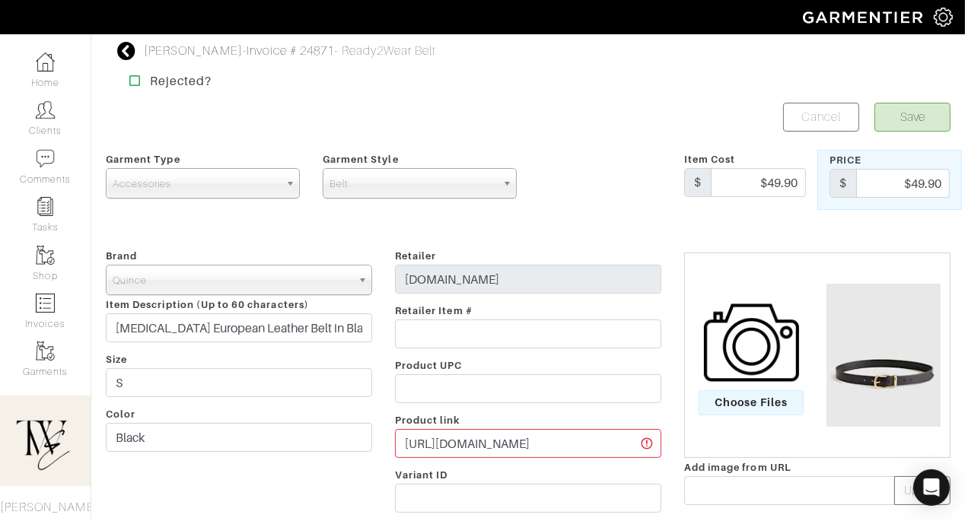
type textarea "Love this belt, feels like a great classic work option that can also be worn on…"
click at [892, 111] on button "Save" at bounding box center [912, 117] width 76 height 29
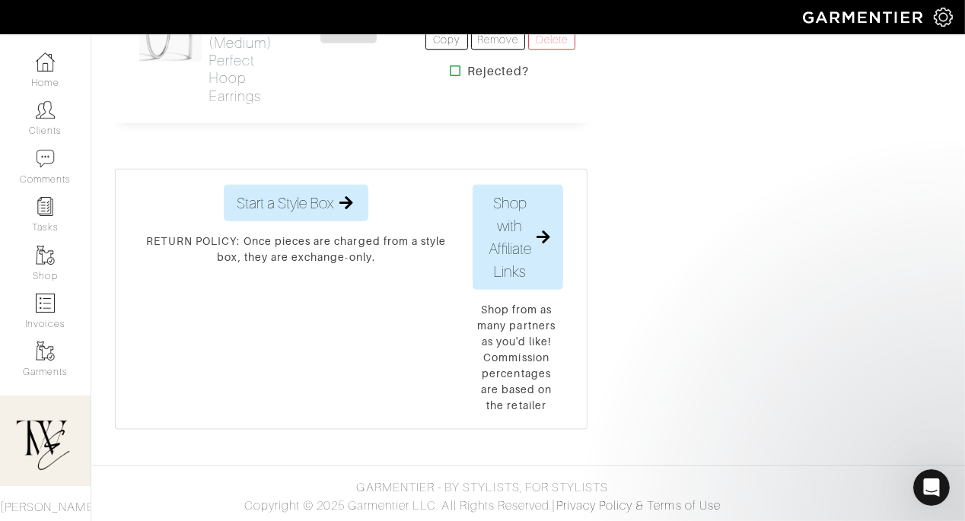
scroll to position [8471, 0]
click at [235, 104] on h2 "Jewelry - White Gold (Medium) Perfect Hoop Earrings" at bounding box center [240, 43] width 64 height 122
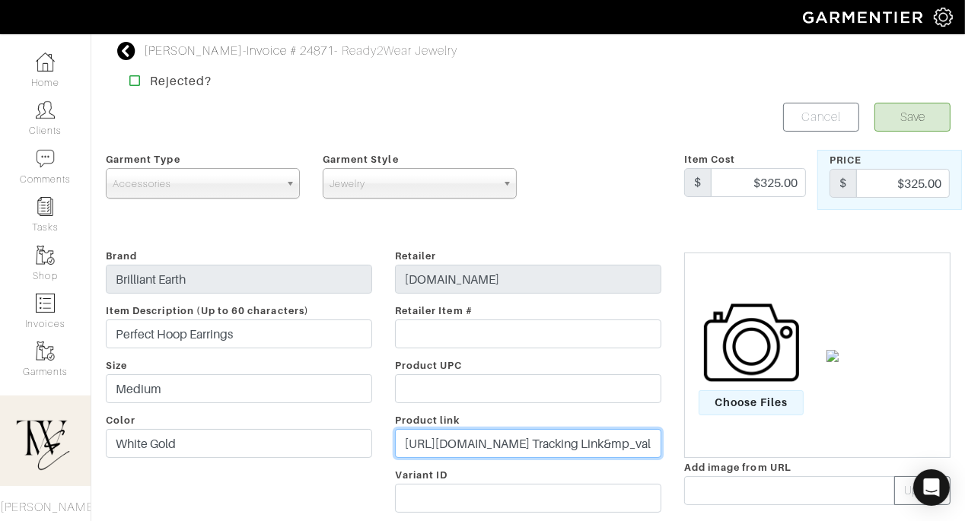
click at [523, 448] on input "https://www.brilliantearth.com/2mm-Medium-Perfect-Hoop-Earrings-14K-White-Gold-…" at bounding box center [528, 443] width 266 height 29
paste input "go.shopmy.us/p-27771127"
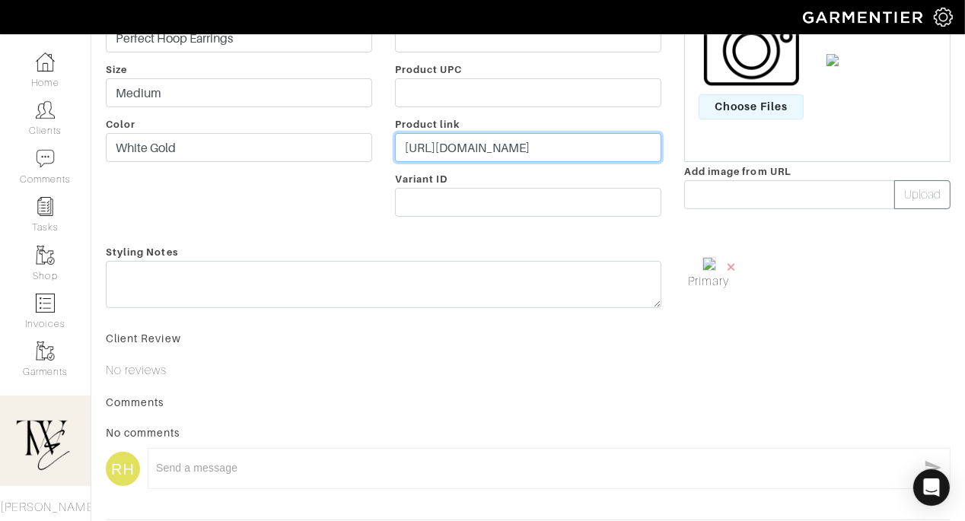
scroll to position [342, 0]
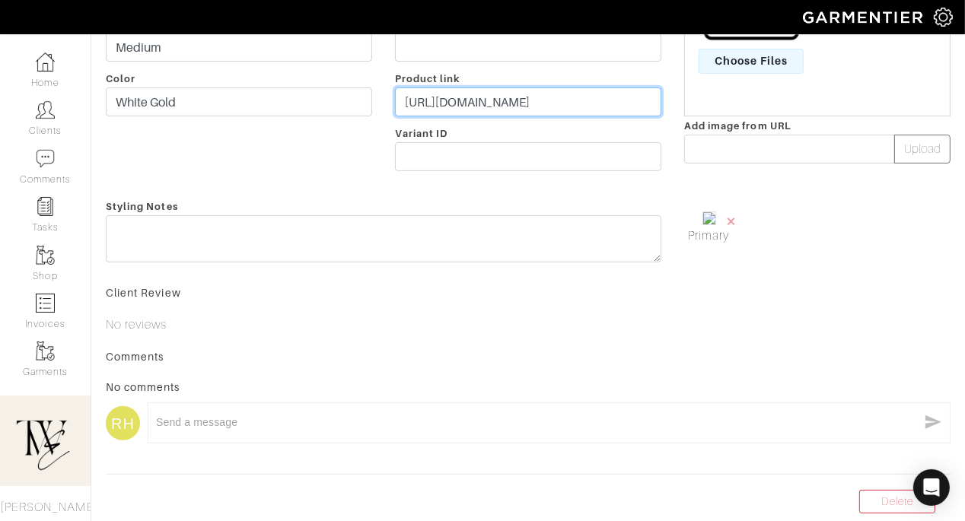
type input "https://go.shopmy.us/p-27771127"
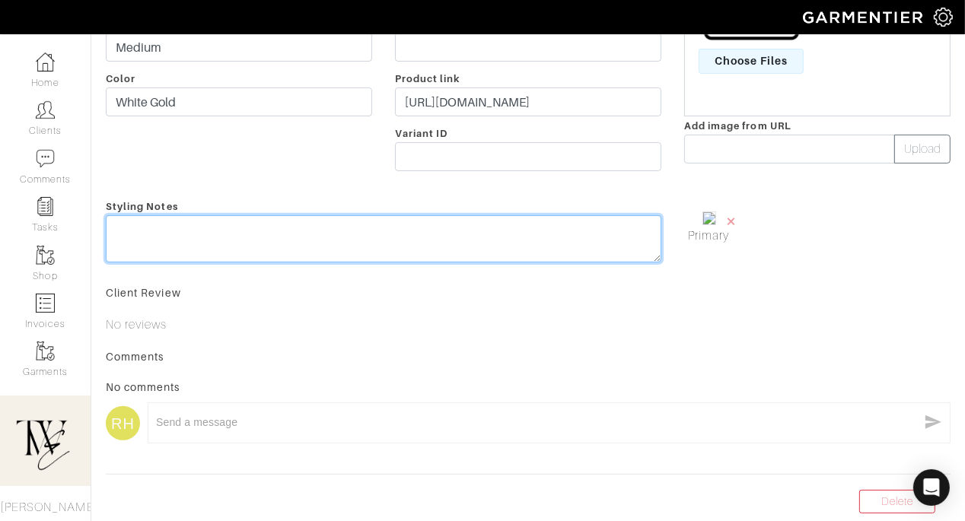
click at [443, 246] on textarea at bounding box center [383, 238] width 555 height 47
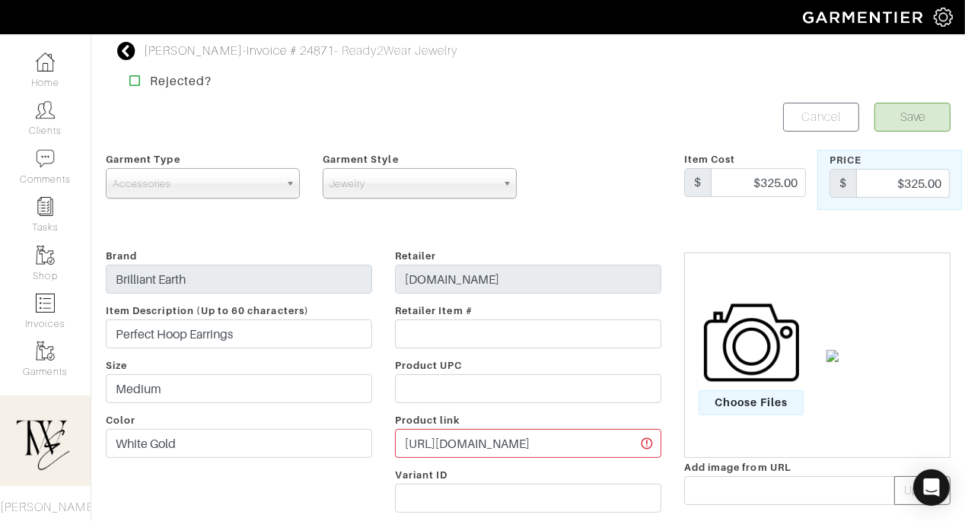
type textarea "2 inch, white gold hoops!"
click at [931, 118] on button "Save" at bounding box center [912, 117] width 76 height 29
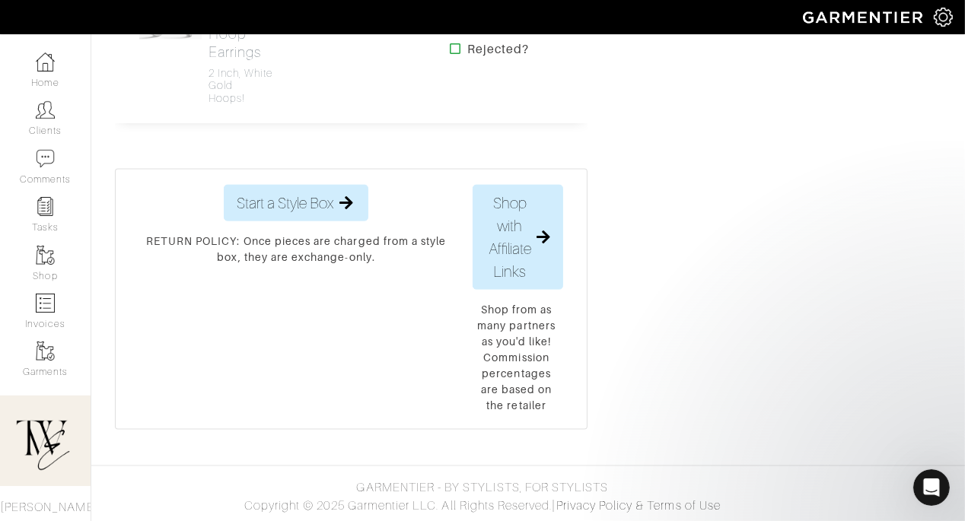
scroll to position [7632, 0]
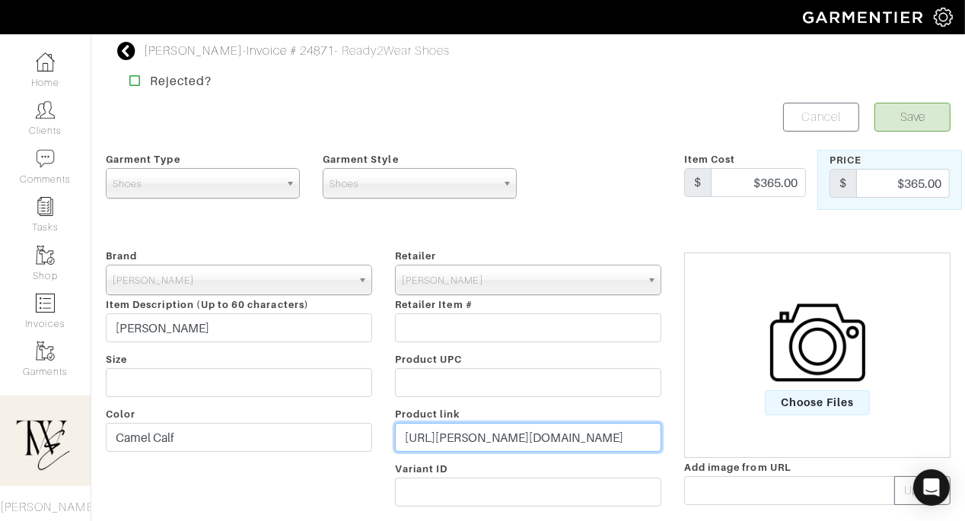
click at [447, 444] on input "[URL][PERSON_NAME][DOMAIN_NAME]" at bounding box center [528, 437] width 266 height 29
click at [447, 444] on input "https://inez.com/products/valentina-camel-calf?ab_version=B&campaign_id=2248863…" at bounding box center [528, 437] width 266 height 29
paste input "go.shopmy.us/p-27771595"
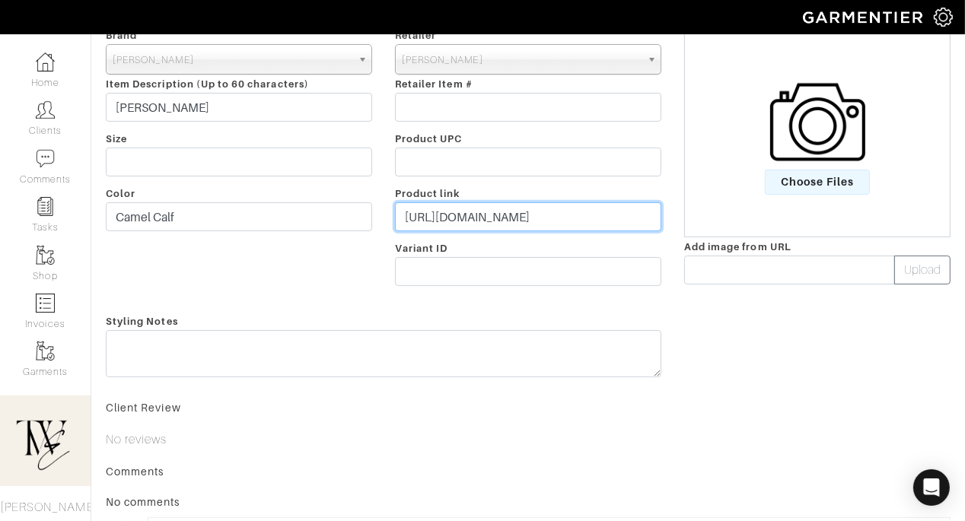
type input "https://go.shopmy.us/p-27771595"
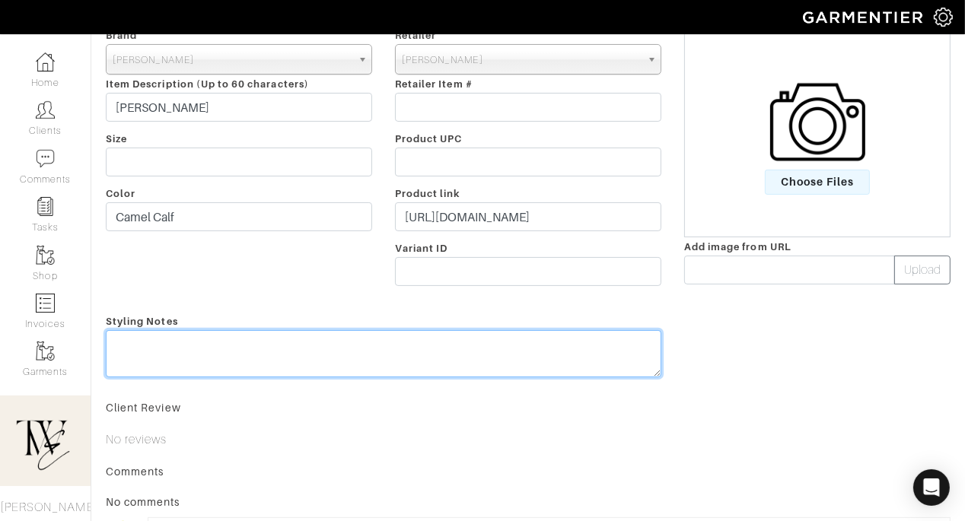
click at [442, 367] on textarea at bounding box center [383, 353] width 555 height 47
type textarea "t"
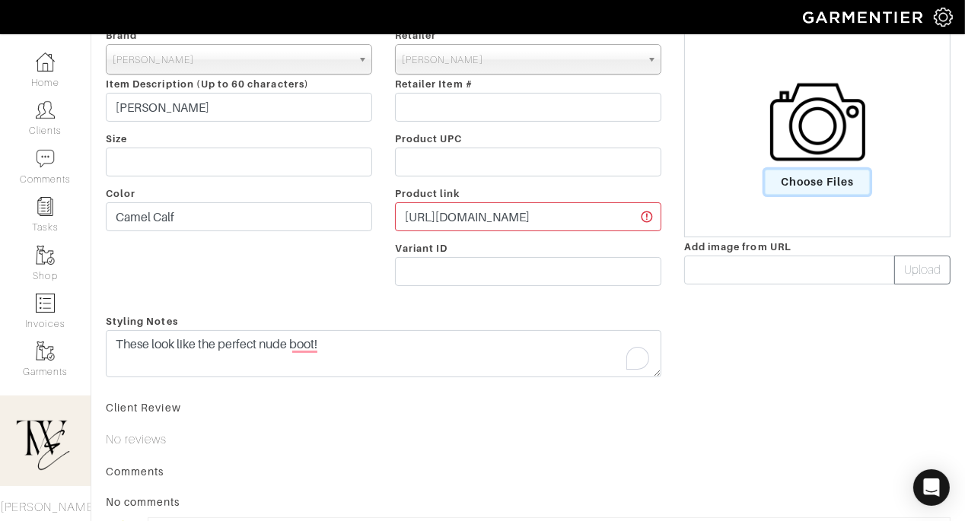
click at [803, 177] on span "Choose Files" at bounding box center [818, 182] width 106 height 25
click at [0, 0] on input "Choose Files" at bounding box center [0, 0] width 0 height 0
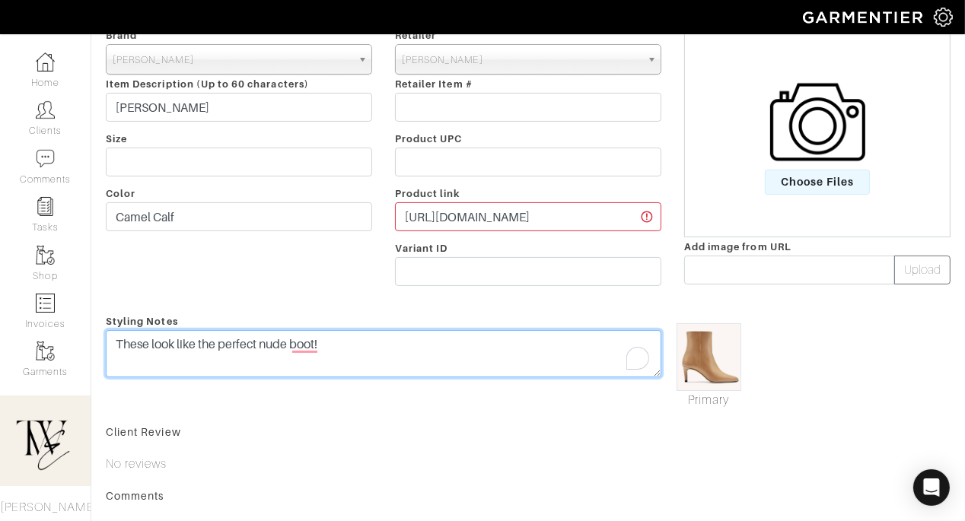
click at [402, 345] on textarea "These look like the perfect nude boot!" at bounding box center [383, 353] width 555 height 47
type textarea "These look like the perfect nude boot! Let me know if they feel too high"
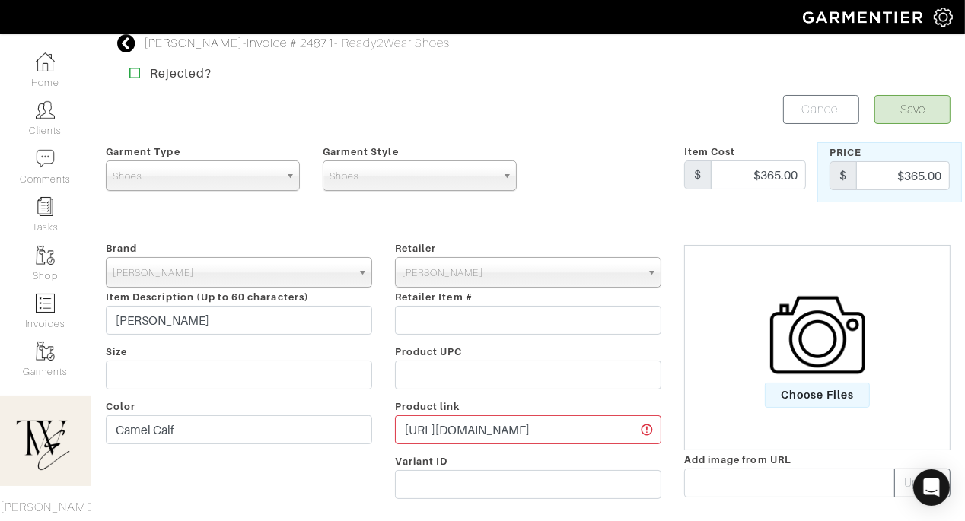
scroll to position [0, 0]
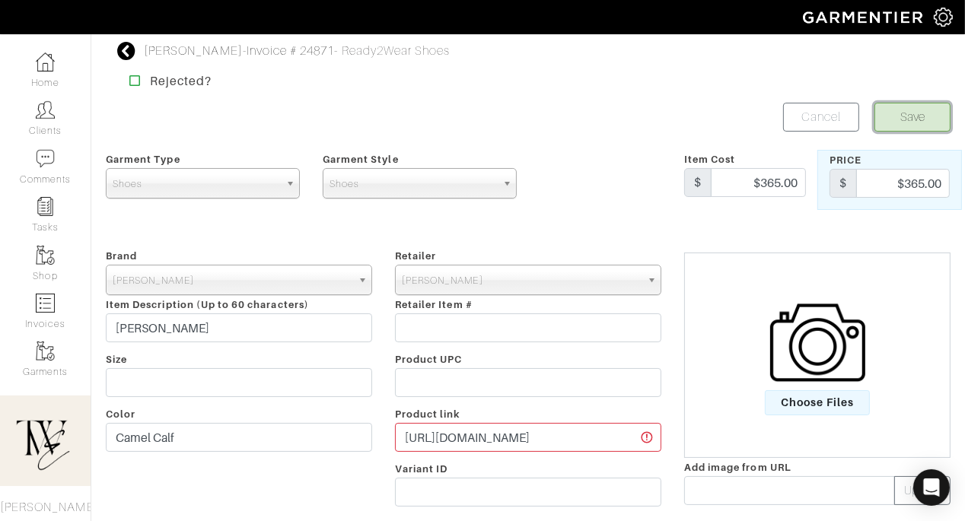
click at [916, 112] on button "Save" at bounding box center [912, 117] width 76 height 29
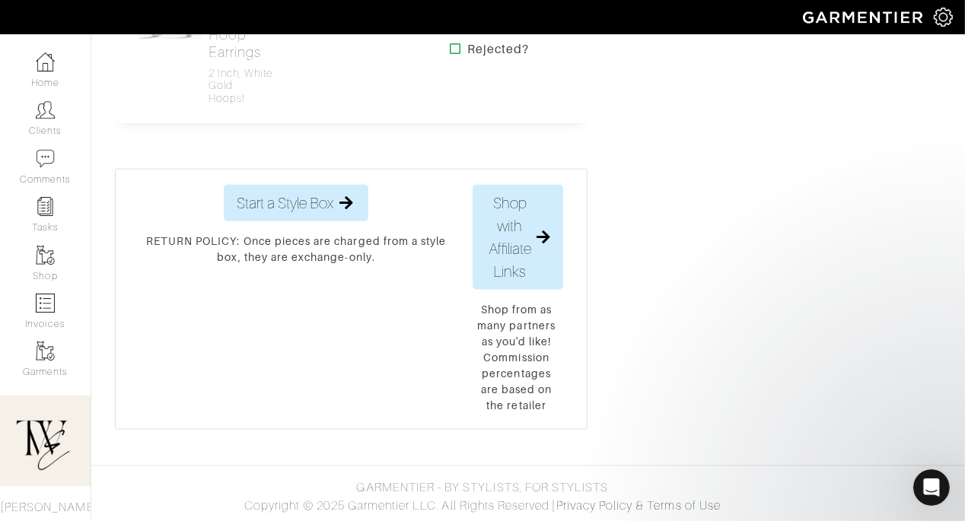
scroll to position [7442, 0]
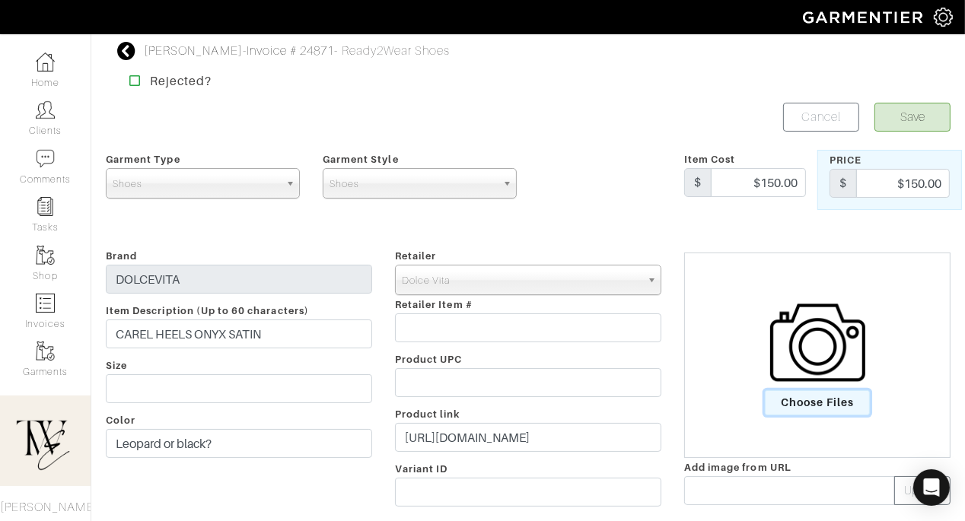
click at [786, 411] on span "Choose Files" at bounding box center [818, 402] width 106 height 25
click at [0, 0] on input "Choose Files" at bounding box center [0, 0] width 0 height 0
click at [914, 123] on button "Save" at bounding box center [912, 117] width 76 height 29
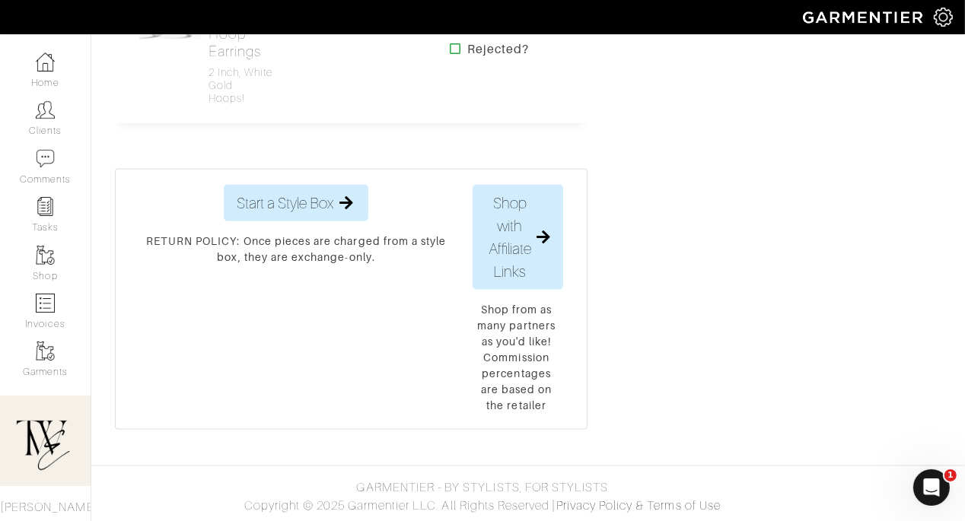
scroll to position [7847, 0]
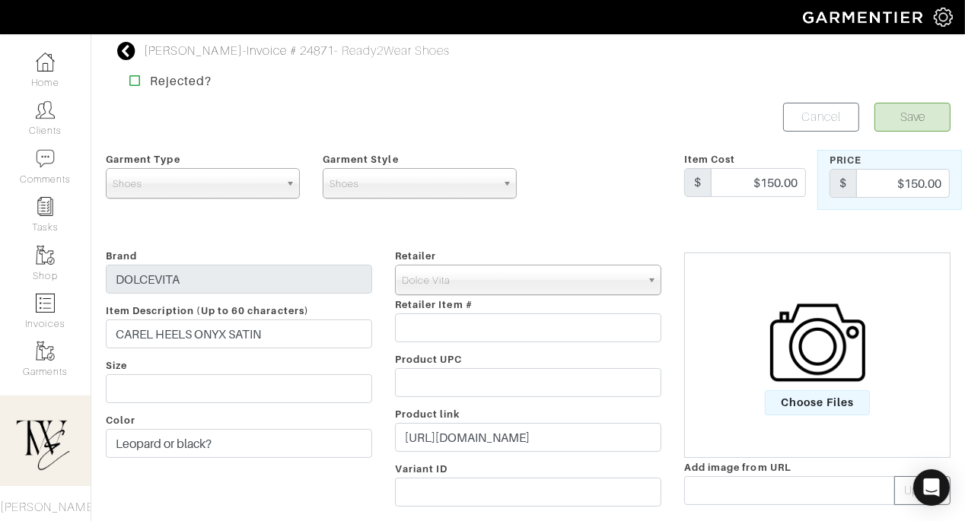
scroll to position [264, 0]
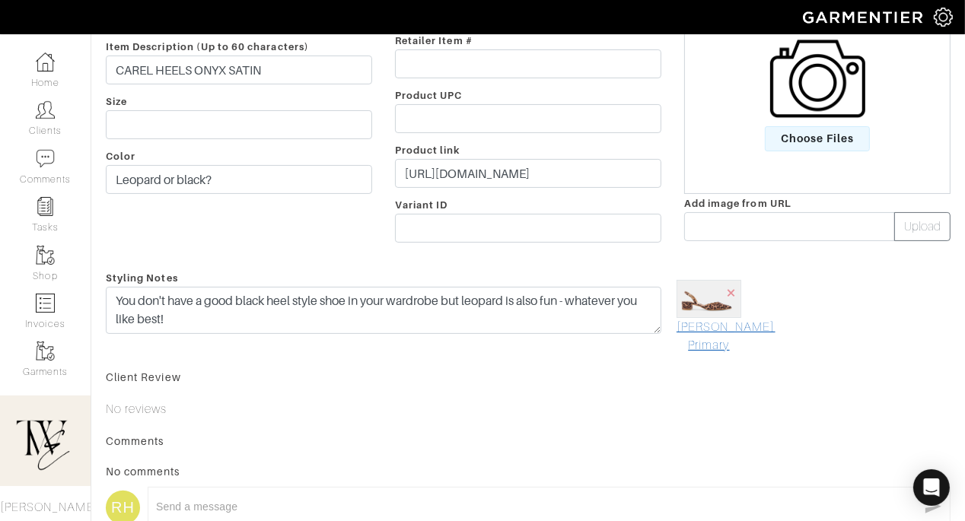
click at [709, 340] on link "Mark As Primary" at bounding box center [708, 336] width 65 height 37
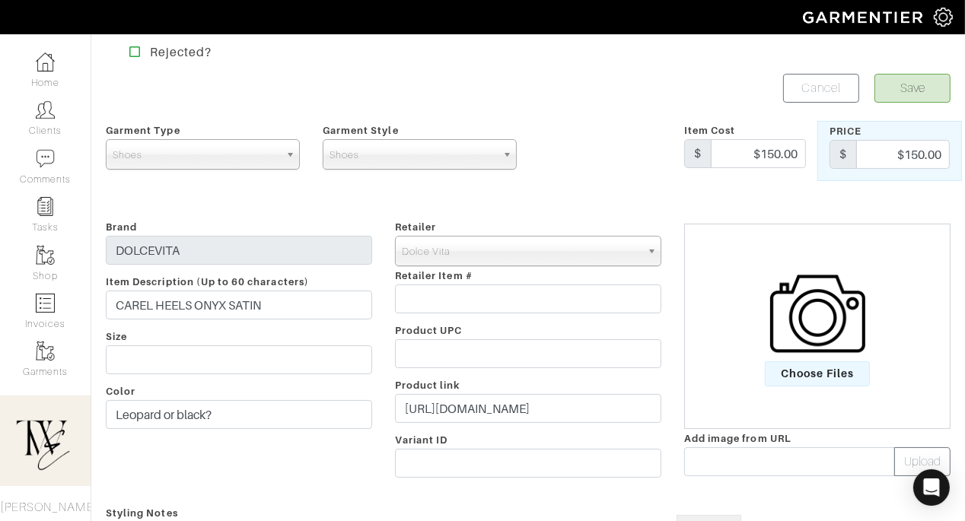
scroll to position [0, 0]
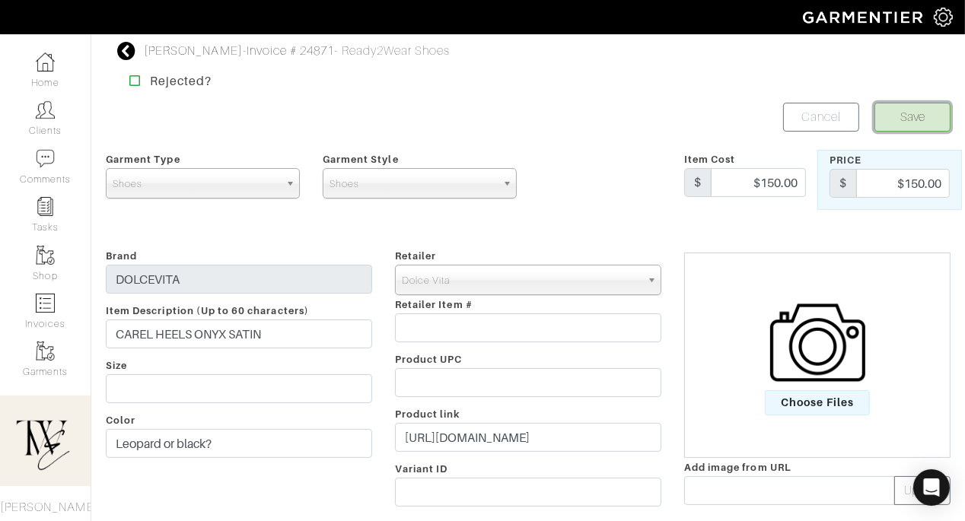
click at [924, 119] on button "Save" at bounding box center [912, 117] width 76 height 29
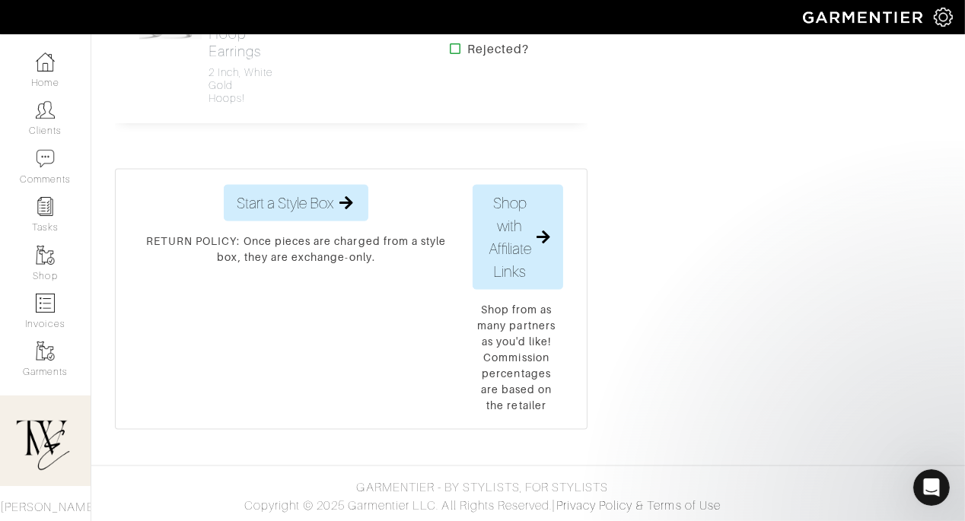
scroll to position [7774, 0]
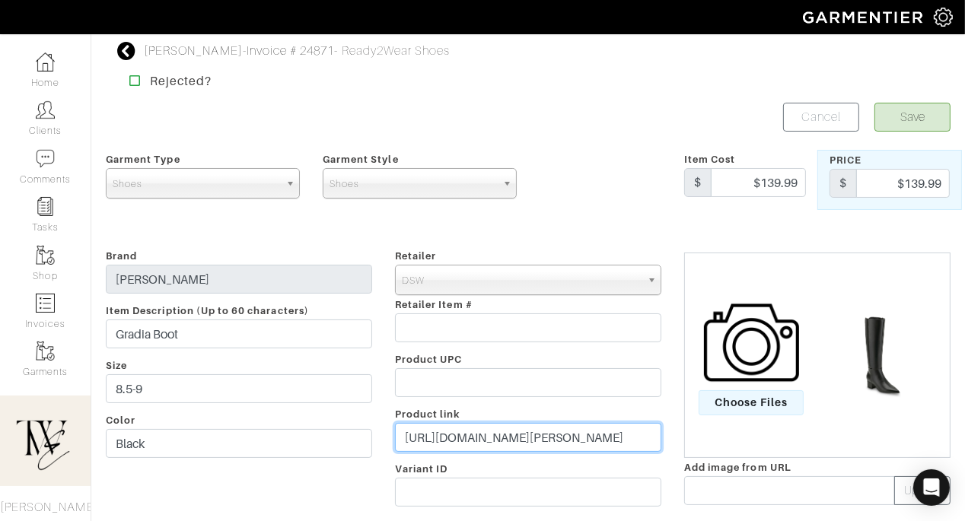
click at [446, 438] on input "[URL][DOMAIN_NAME][PERSON_NAME]" at bounding box center [528, 437] width 266 height 29
paste input "go.shopmy.us/p-27772021"
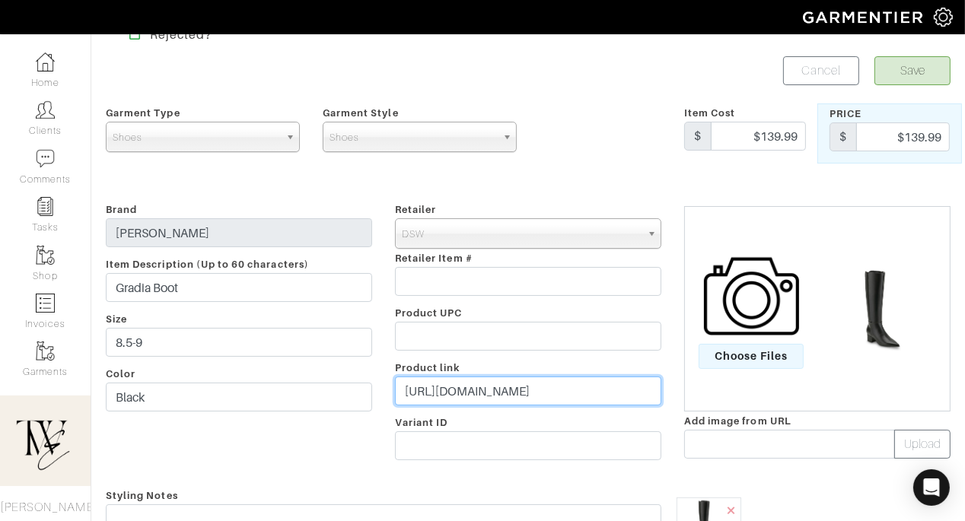
scroll to position [243, 0]
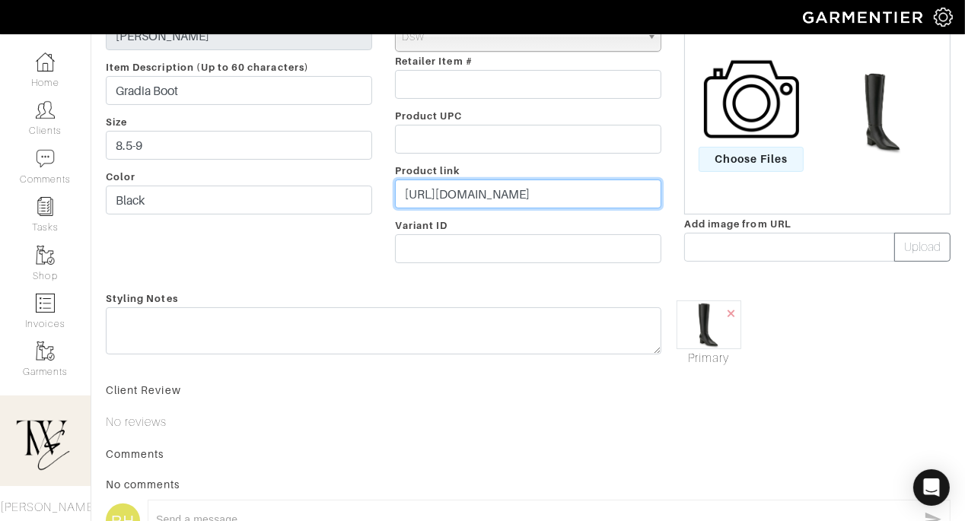
type input "https://go.shopmy.us/p-27772021"
click at [428, 364] on div "Styling Notes" at bounding box center [383, 328] width 578 height 78
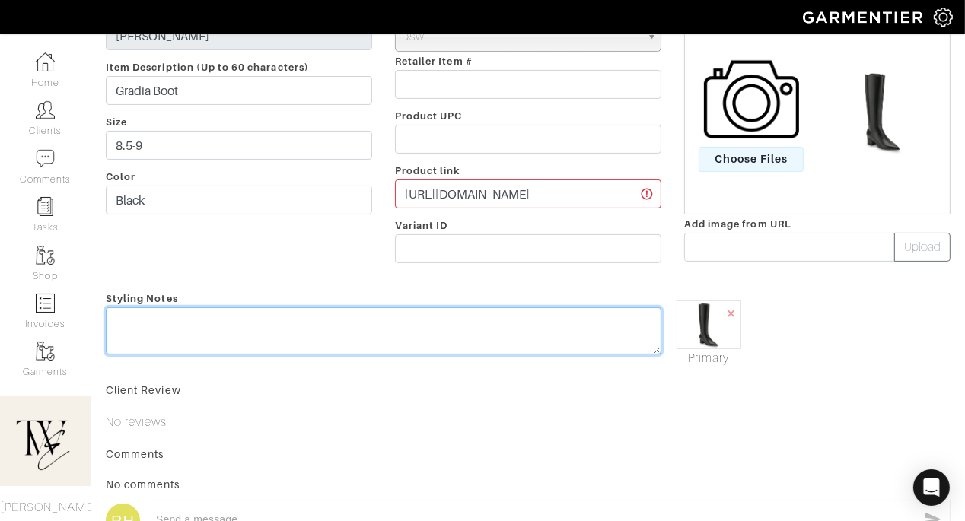
click at [418, 351] on textarea at bounding box center [383, 330] width 555 height 47
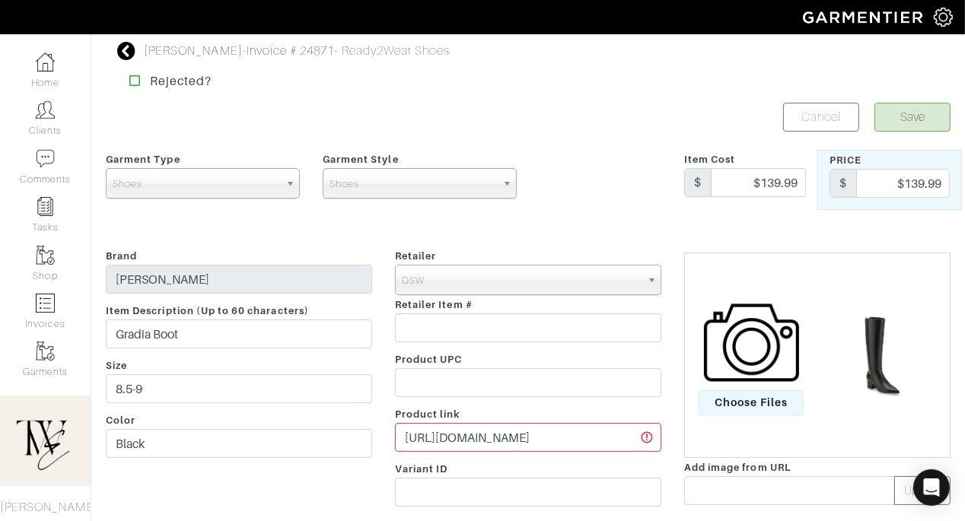
type textarea "Love this for a tall black boot that has a slight heel but still wearable!"
click at [908, 129] on button "Save" at bounding box center [912, 117] width 76 height 29
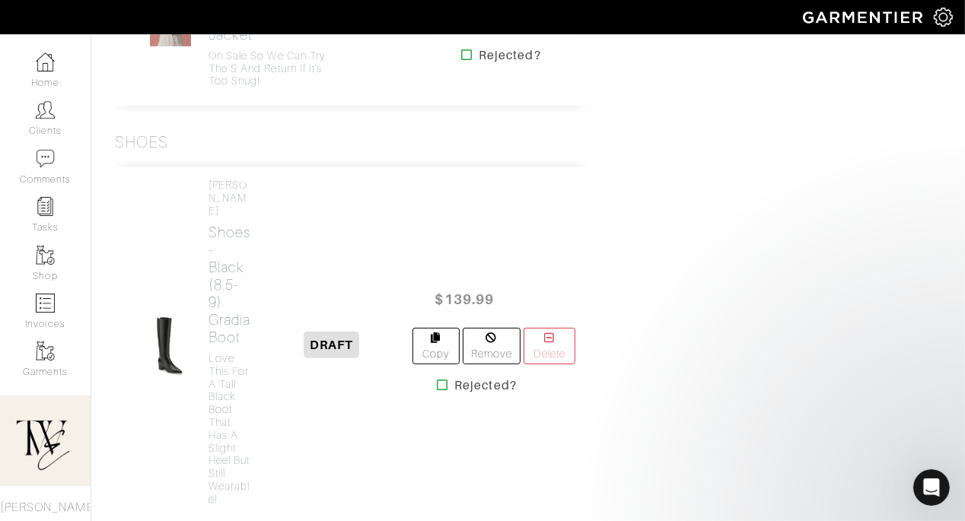
scroll to position [5673, 0]
